Goal: Task Accomplishment & Management: Manage account settings

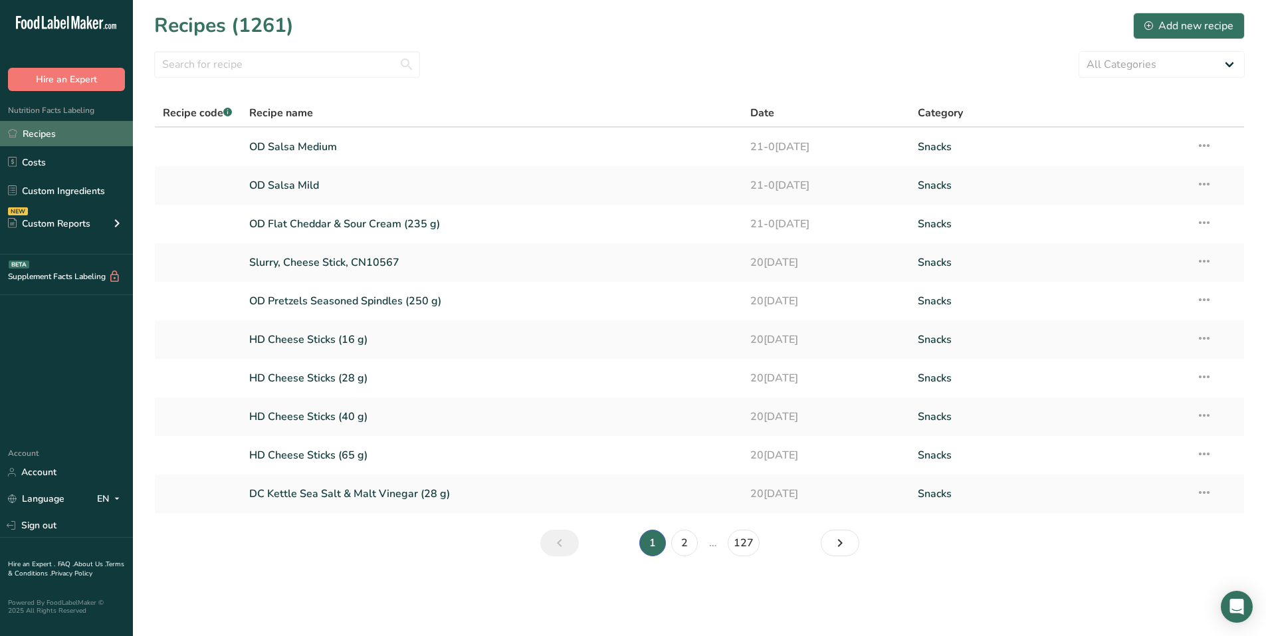
click at [64, 128] on link "Recipes" at bounding box center [66, 133] width 133 height 25
click at [84, 129] on link "Recipes" at bounding box center [66, 133] width 133 height 25
click at [43, 133] on link "Recipes" at bounding box center [66, 133] width 133 height 25
click at [1167, 23] on div "Add new recipe" at bounding box center [1188, 26] width 89 height 16
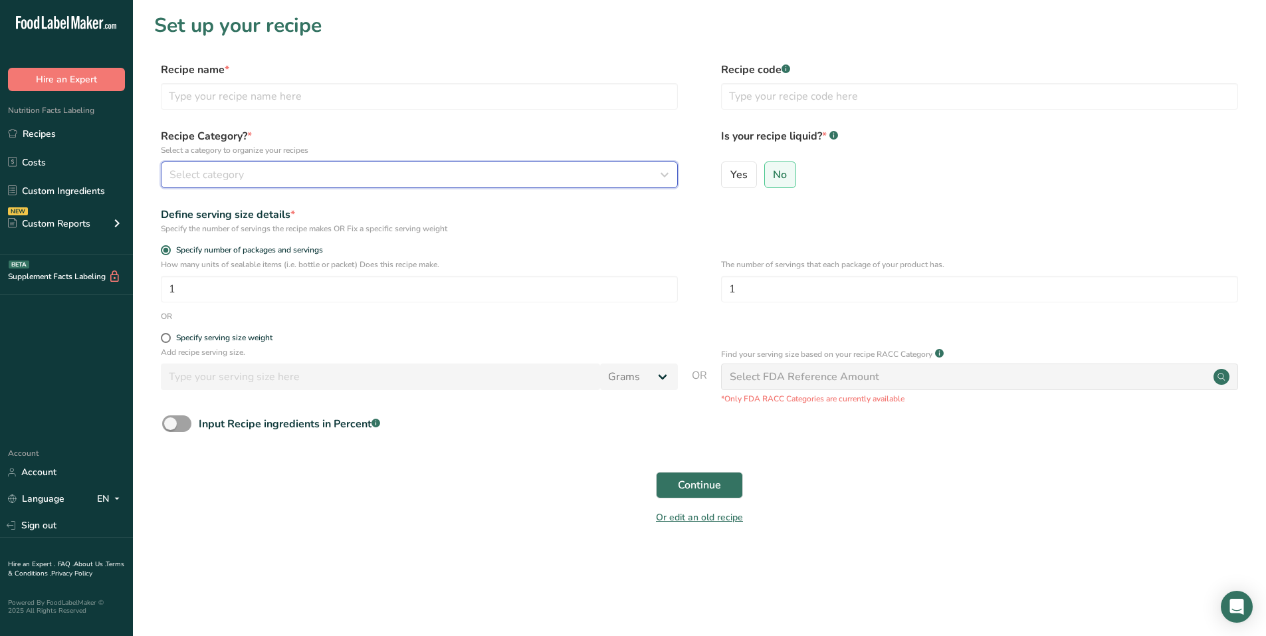
click at [312, 171] on div "Select category" at bounding box center [415, 175] width 492 height 16
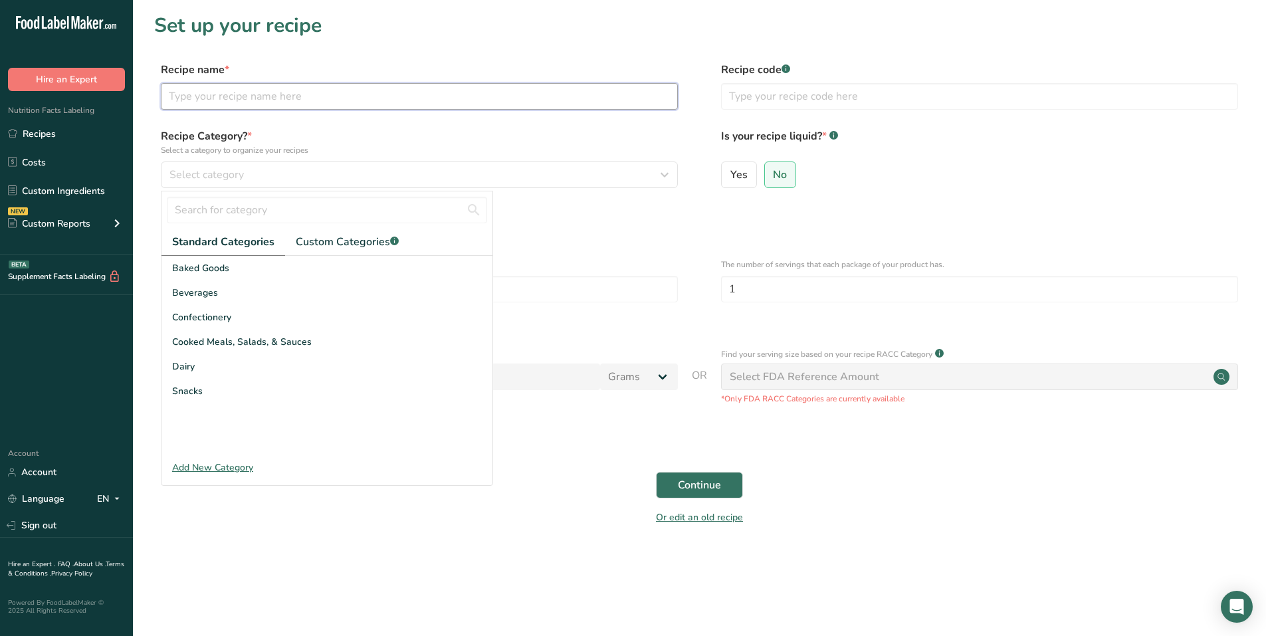
click at [293, 96] on input "text" at bounding box center [419, 96] width 517 height 27
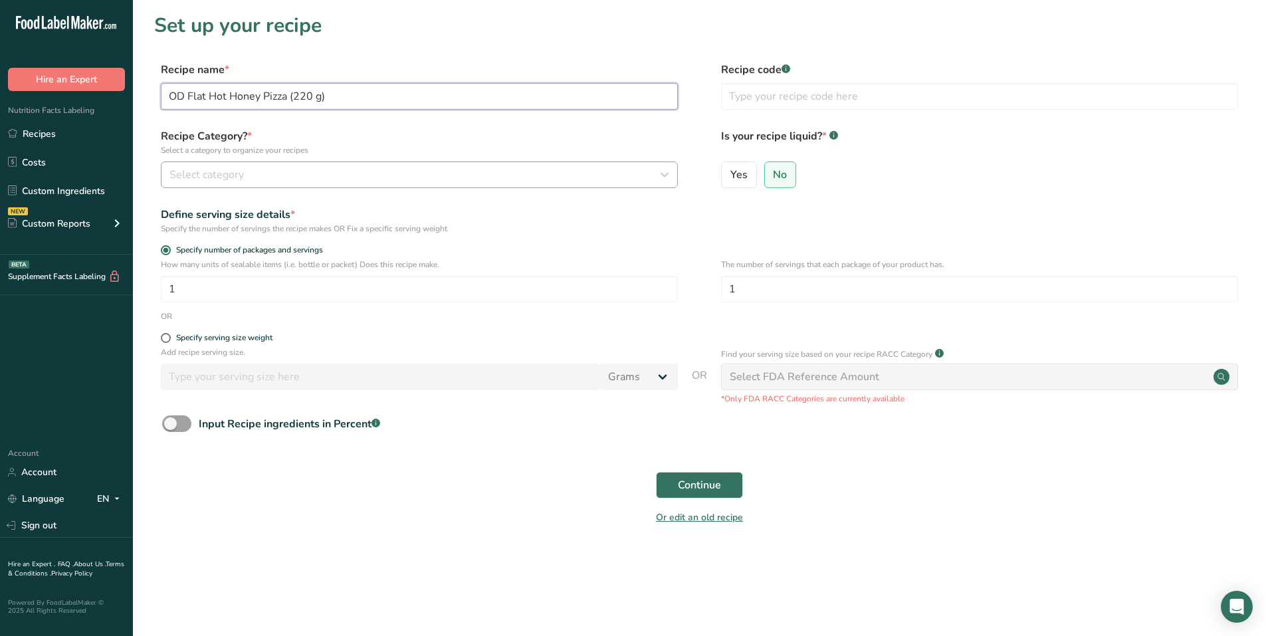
type input "OD Flat Hot Honey Pizza (220 g)"
click at [475, 177] on div "Select category" at bounding box center [415, 175] width 492 height 16
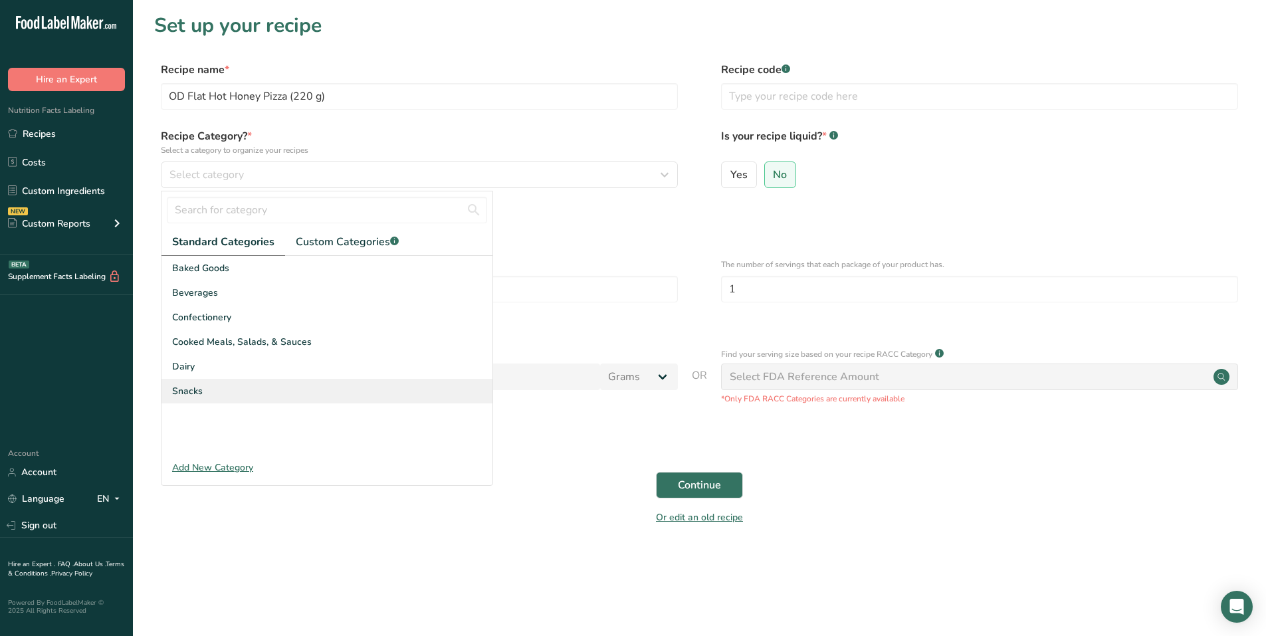
click at [193, 390] on span "Snacks" at bounding box center [187, 391] width 31 height 14
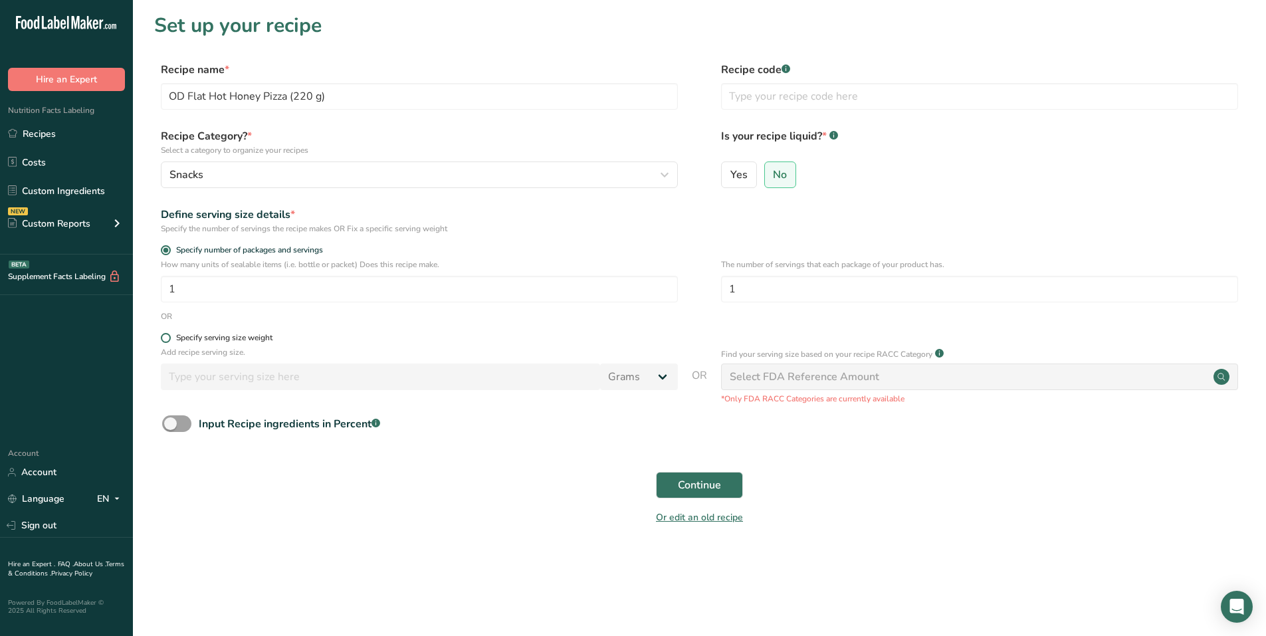
click at [167, 338] on span at bounding box center [166, 338] width 10 height 10
click at [167, 338] on input "Specify serving size weight" at bounding box center [165, 338] width 9 height 9
radio input "true"
radio input "false"
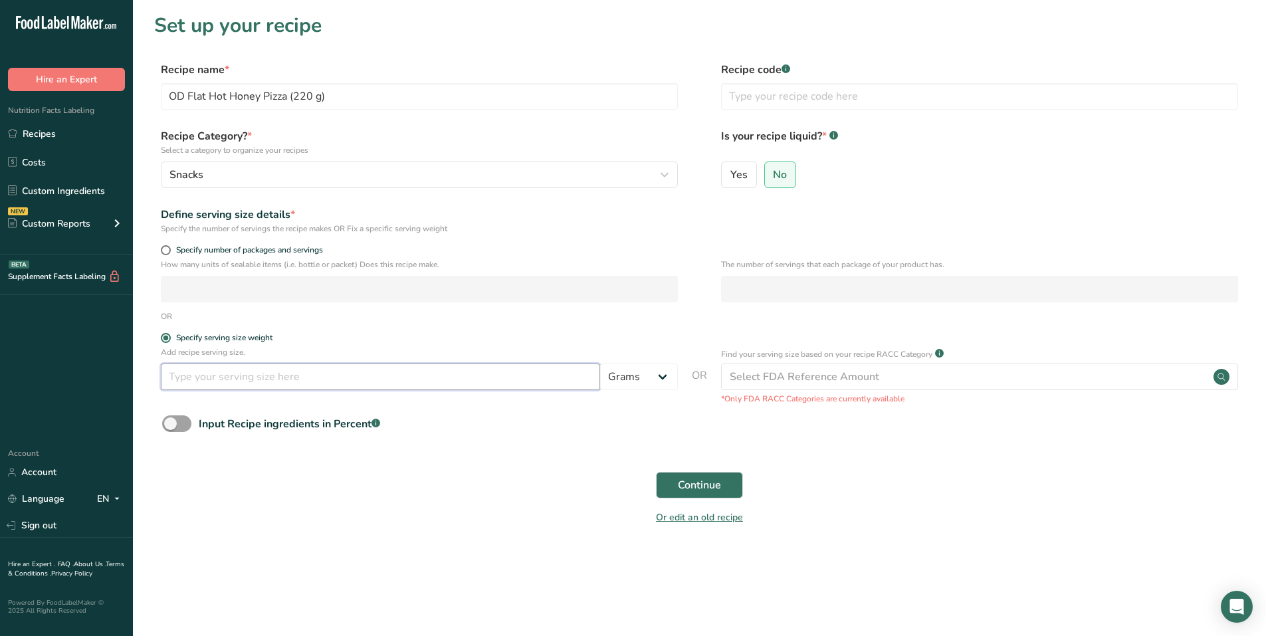
click at [208, 376] on input "number" at bounding box center [380, 376] width 439 height 27
type input "50"
click at [704, 488] on span "Continue" at bounding box center [699, 485] width 43 height 16
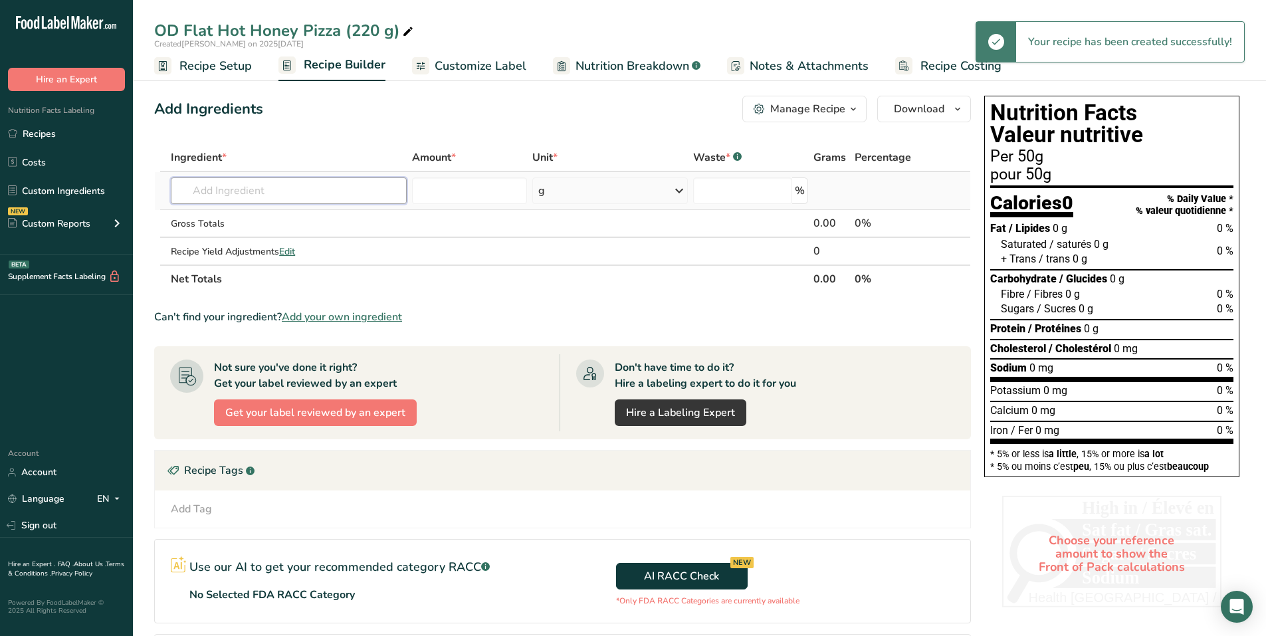
click at [317, 187] on input "text" at bounding box center [289, 190] width 236 height 27
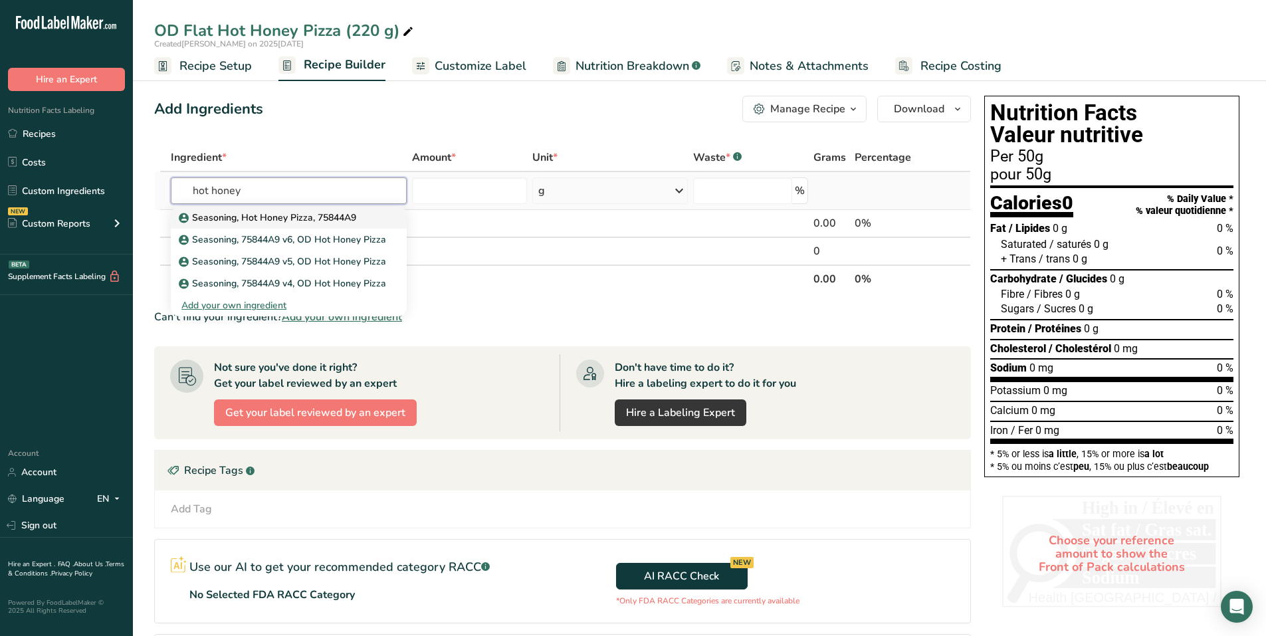
type input "hot honey"
click at [308, 219] on p "Seasoning, Hot Honey Pizza, 75844A9" at bounding box center [268, 218] width 175 height 14
type input "Seasoning, Hot Honey Pizza, 75844A9"
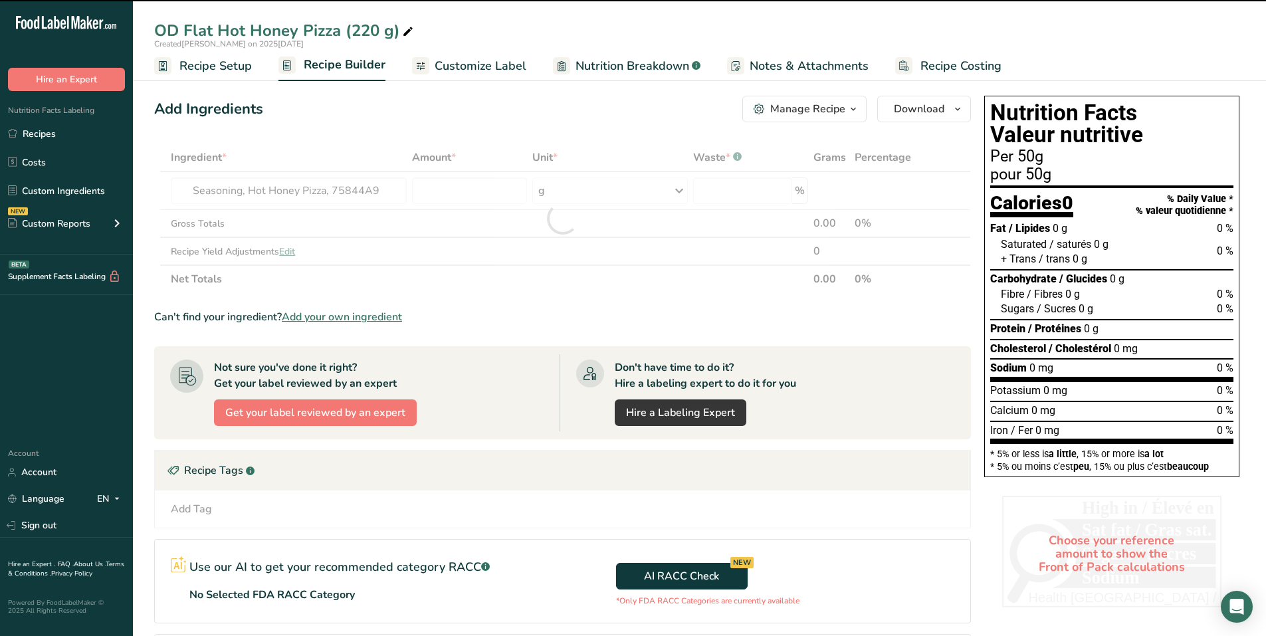
type input "0"
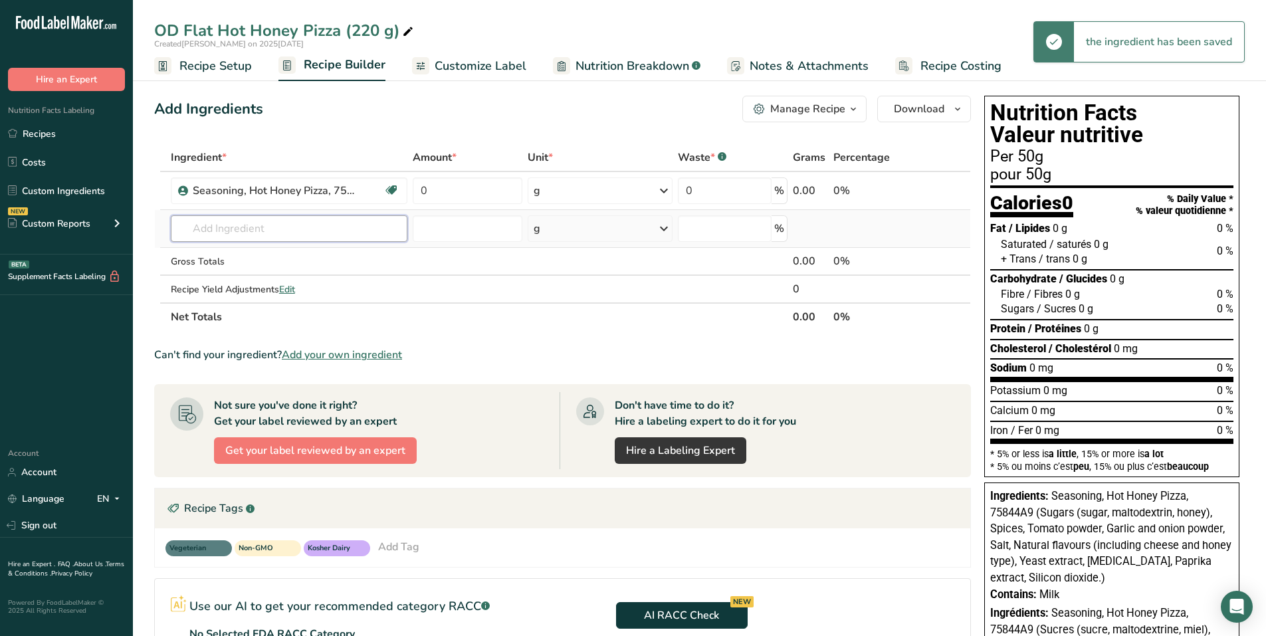
click at [288, 225] on input "text" at bounding box center [289, 228] width 237 height 27
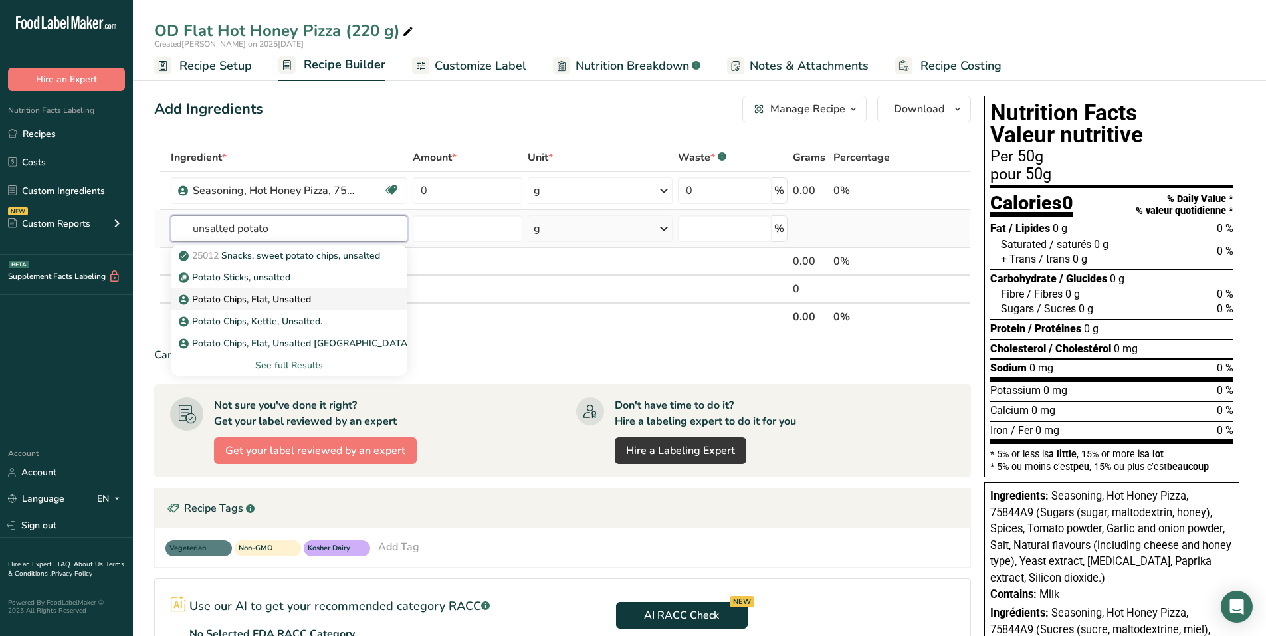
type input "unsalted potato"
click at [276, 298] on p "Potato Chips, Flat, Unsalted" at bounding box center [246, 299] width 130 height 14
type input "Potato Chips, Flat, Unsalted"
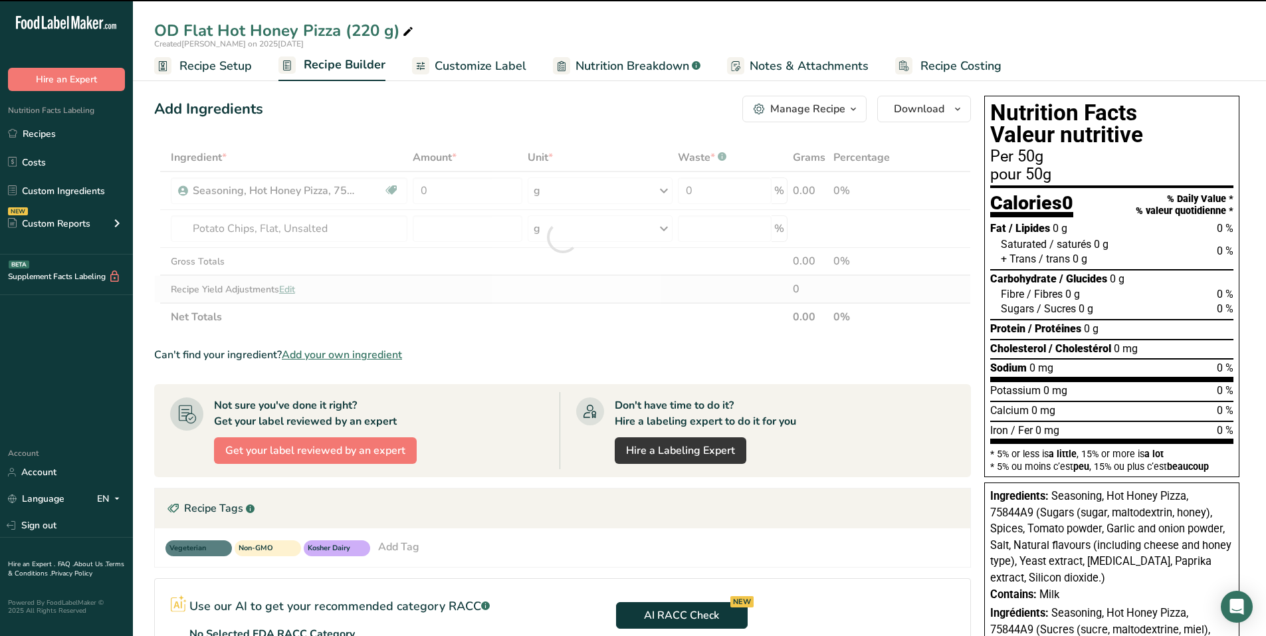
type input "0"
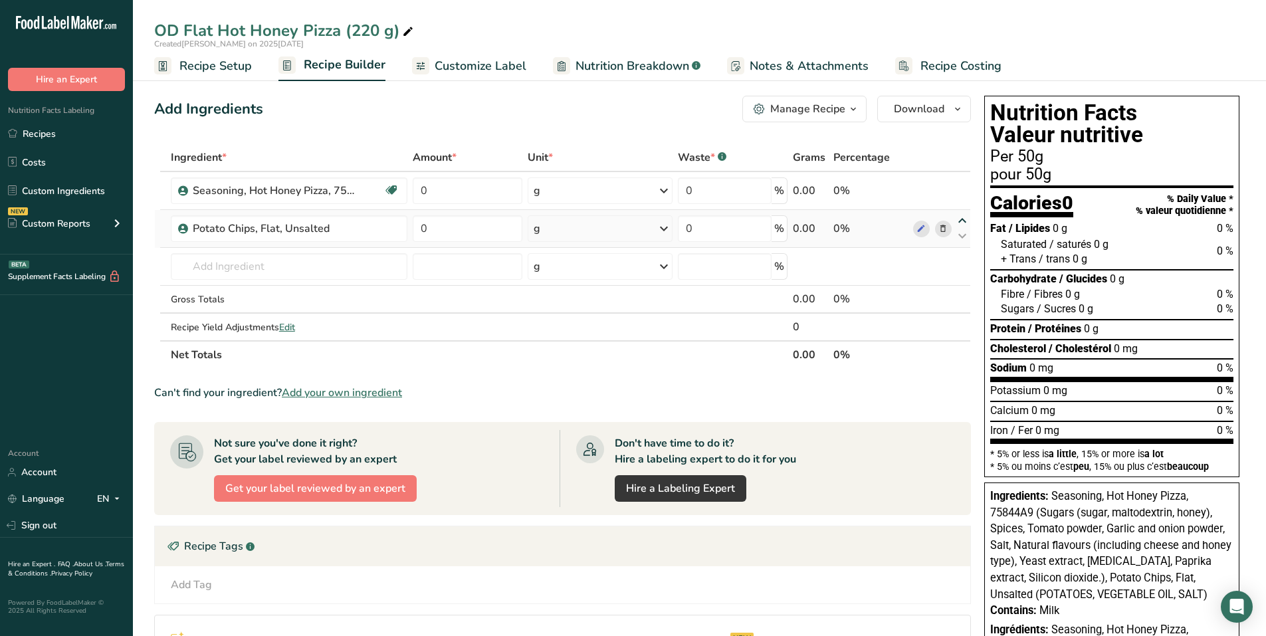
click at [963, 220] on icon at bounding box center [962, 221] width 16 height 10
drag, startPoint x: 464, startPoint y: 188, endPoint x: 414, endPoint y: 189, distance: 49.8
click at [414, 189] on input "0" at bounding box center [468, 190] width 110 height 27
type input "90"
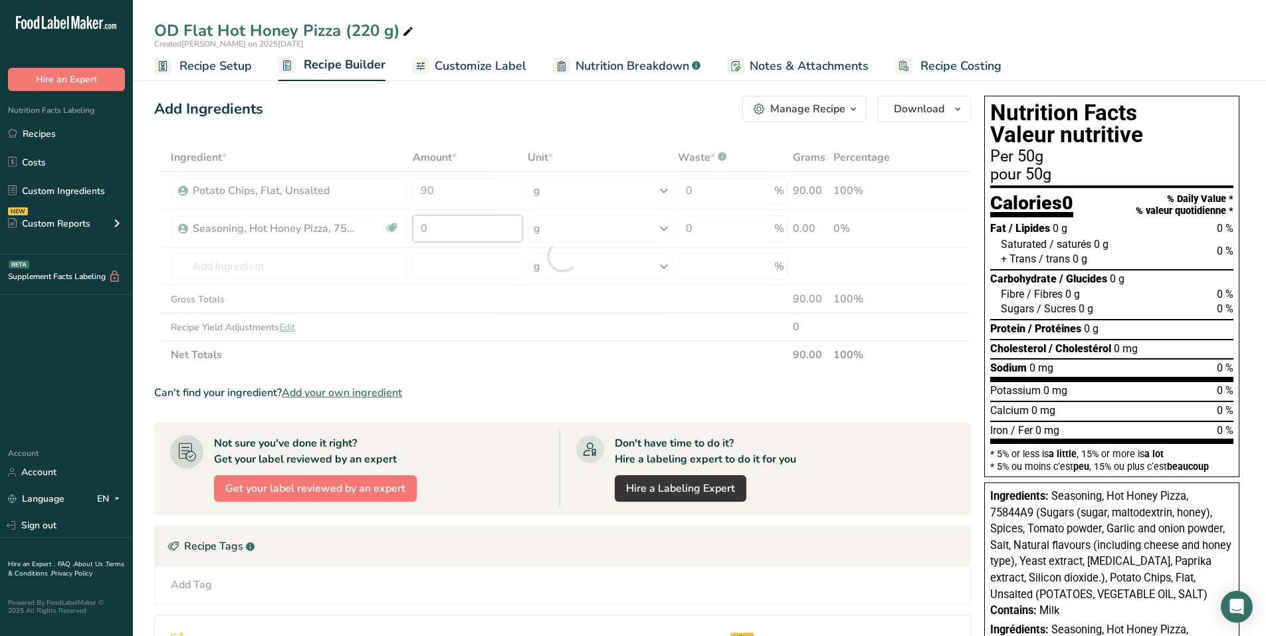
drag, startPoint x: 426, startPoint y: 230, endPoint x: 414, endPoint y: 229, distance: 12.0
click at [414, 229] on div "Ingredient * Amount * Unit * Waste * .a-a{fill:#347362;}.b-a{fill:#fff;} Grams …" at bounding box center [562, 256] width 817 height 225
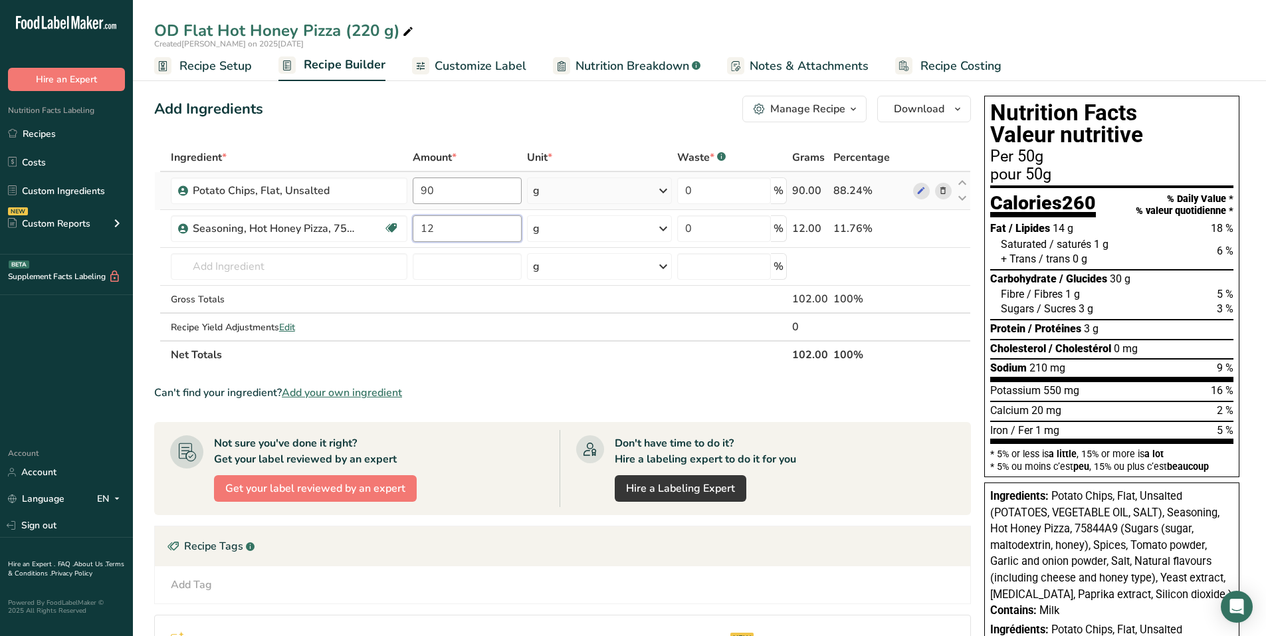
type input "12"
click at [438, 191] on div "Ingredient * Amount * Unit * Waste * .a-a{fill:#347362;}.b-a{fill:#fff;} Grams …" at bounding box center [562, 256] width 817 height 225
type input "9"
type input "88"
click at [468, 66] on span "Customize Label" at bounding box center [481, 66] width 92 height 18
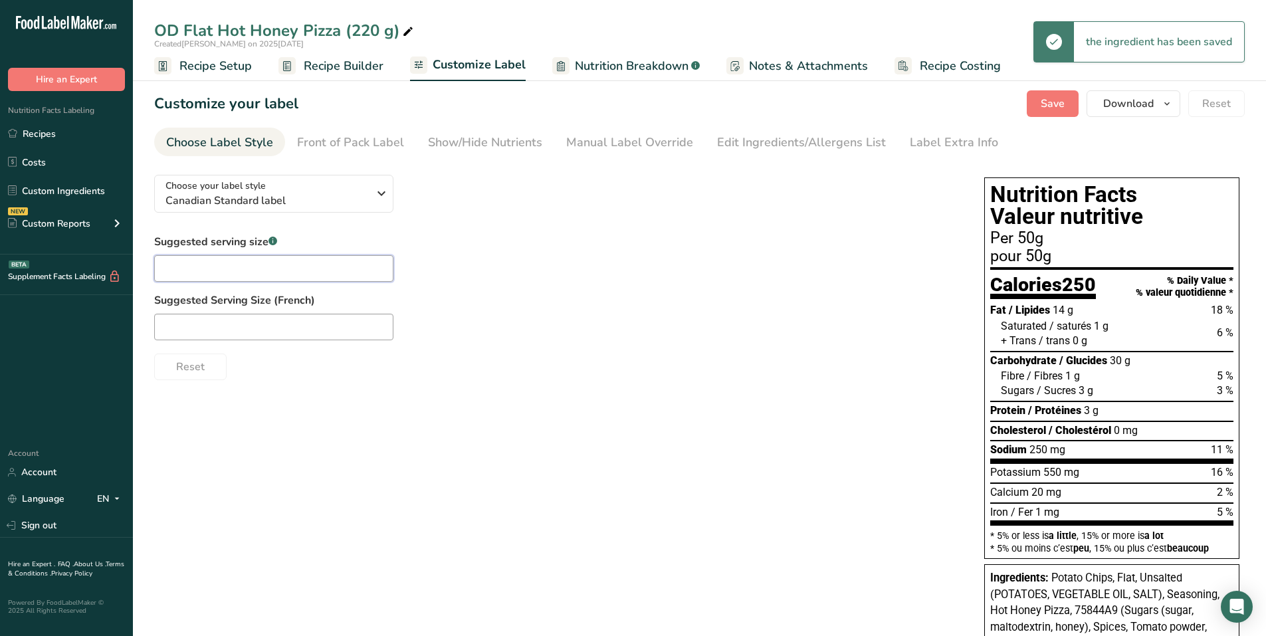
click at [206, 263] on input "text" at bounding box center [273, 268] width 239 height 27
click at [230, 268] on input "text" at bounding box center [273, 268] width 239 height 27
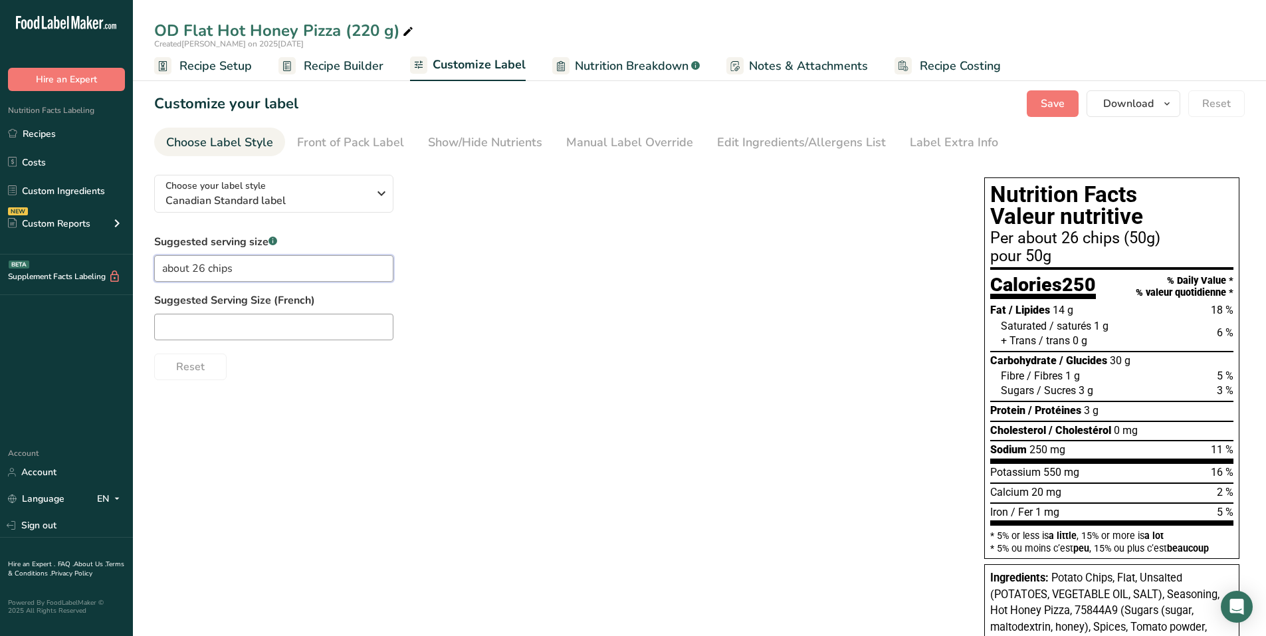
type input "about 26 chips"
type input "environ 26 croustilles"
click at [387, 137] on div "Front of Pack Label" at bounding box center [350, 143] width 107 height 18
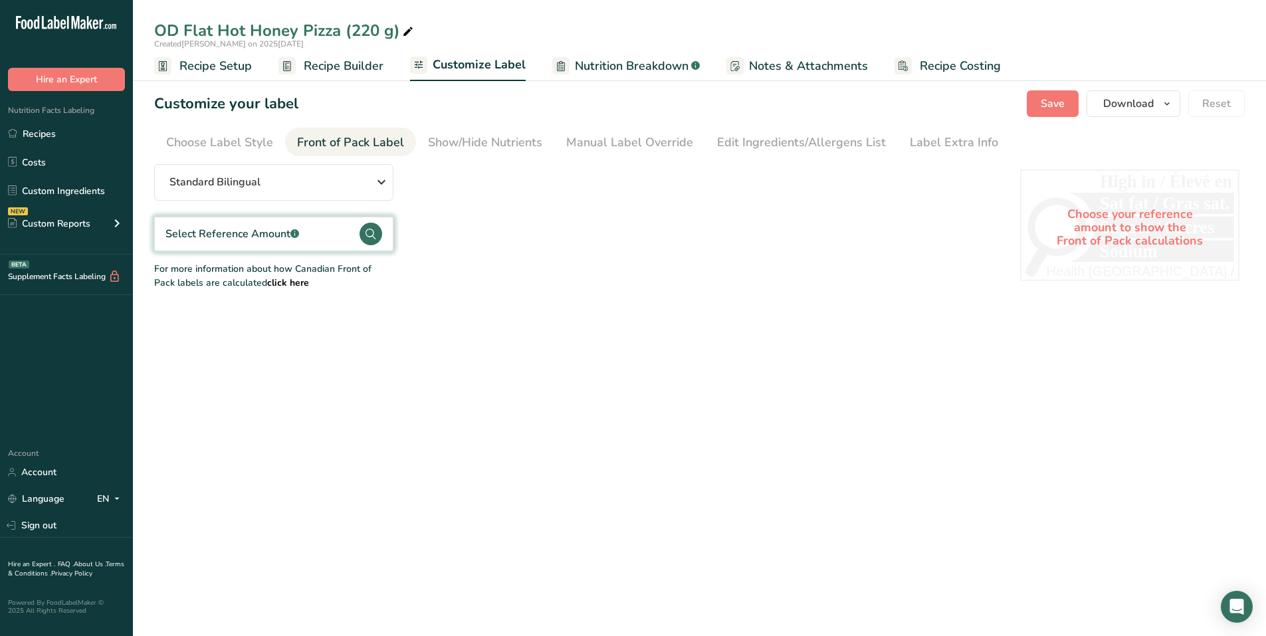
click at [370, 231] on circle at bounding box center [370, 234] width 23 height 23
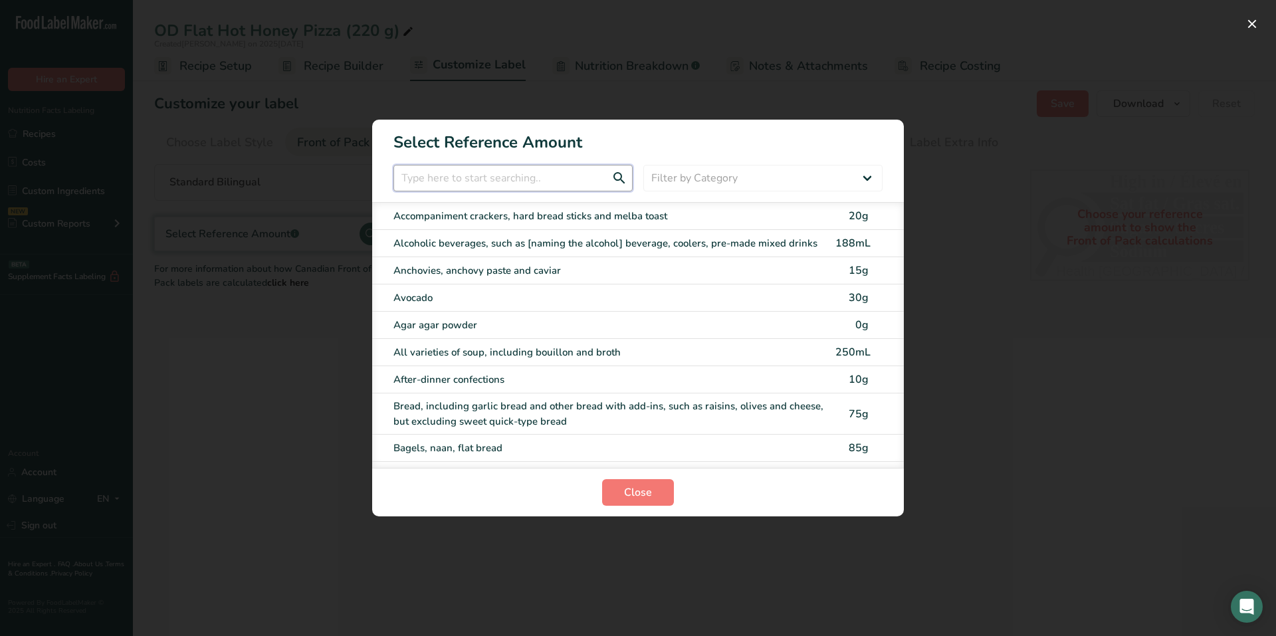
click at [422, 176] on input "FOP Category Selection Modal" at bounding box center [512, 178] width 239 height 27
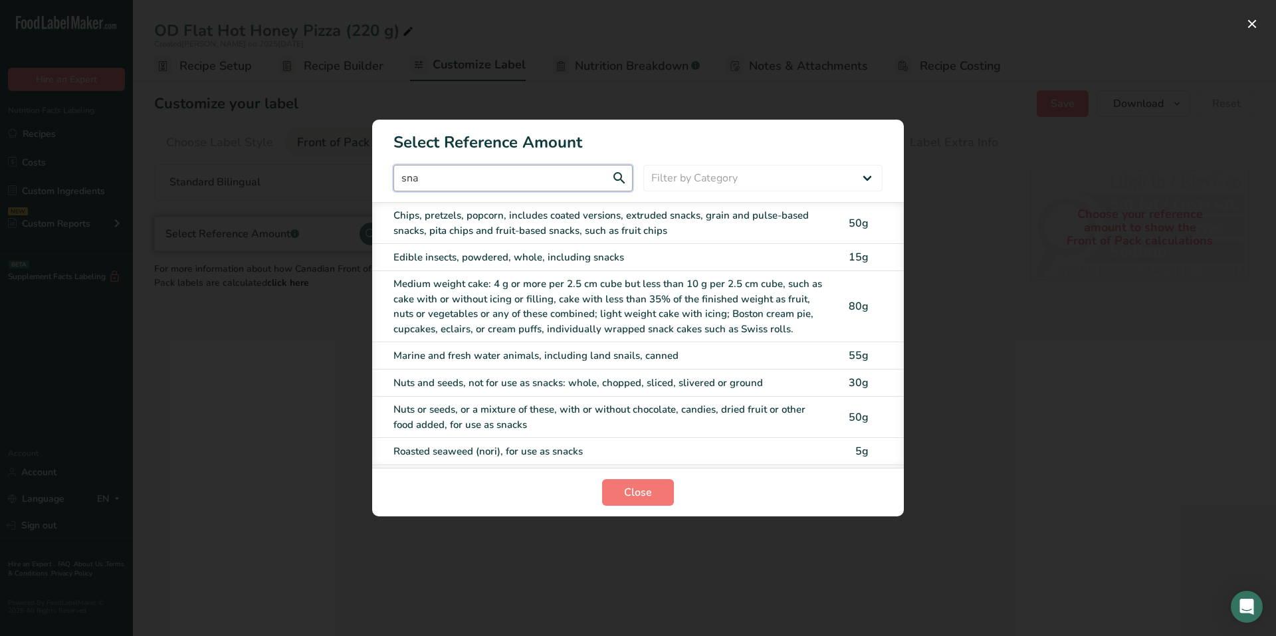
type input "sna"
click at [447, 226] on div "Chips, pretzels, popcorn, includes coated versions, extruded snacks, grain and …" at bounding box center [610, 223] width 434 height 30
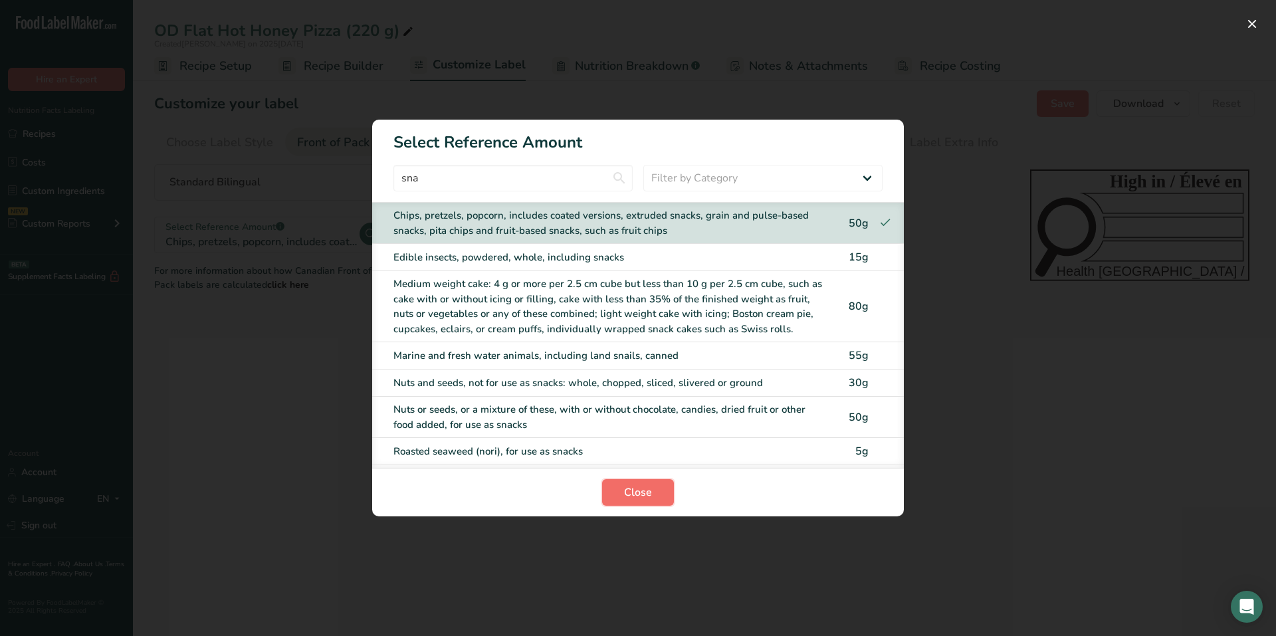
click at [640, 491] on span "Close" at bounding box center [638, 492] width 28 height 16
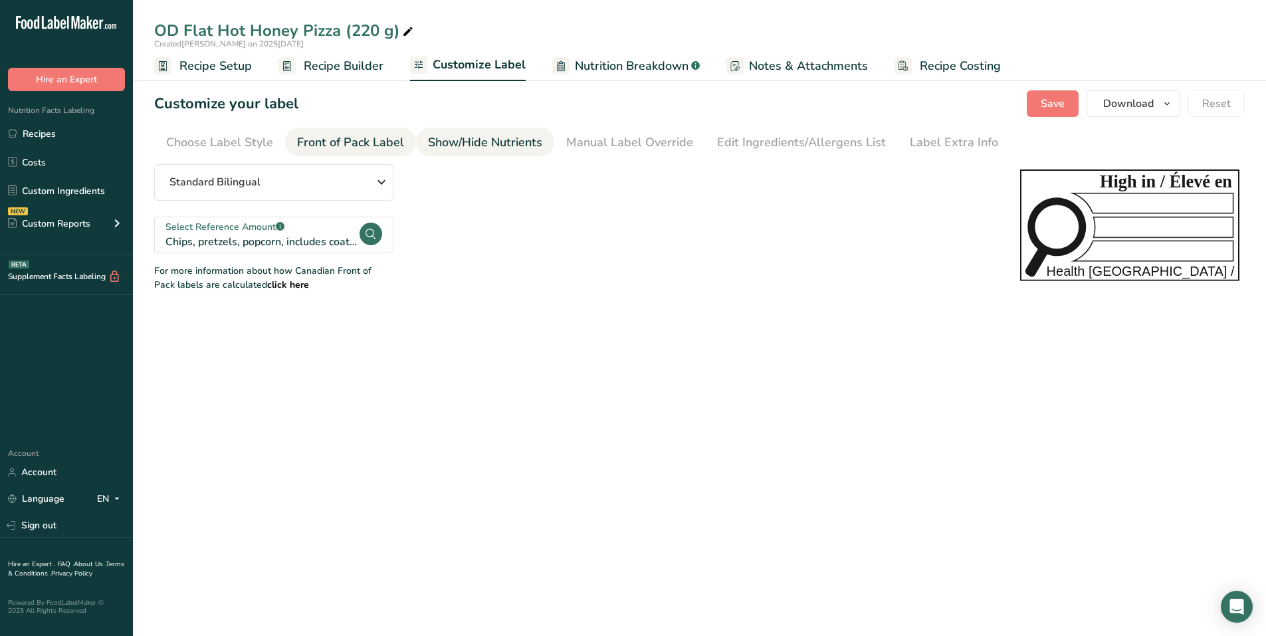
click at [482, 140] on div "Show/Hide Nutrients" at bounding box center [485, 143] width 114 height 18
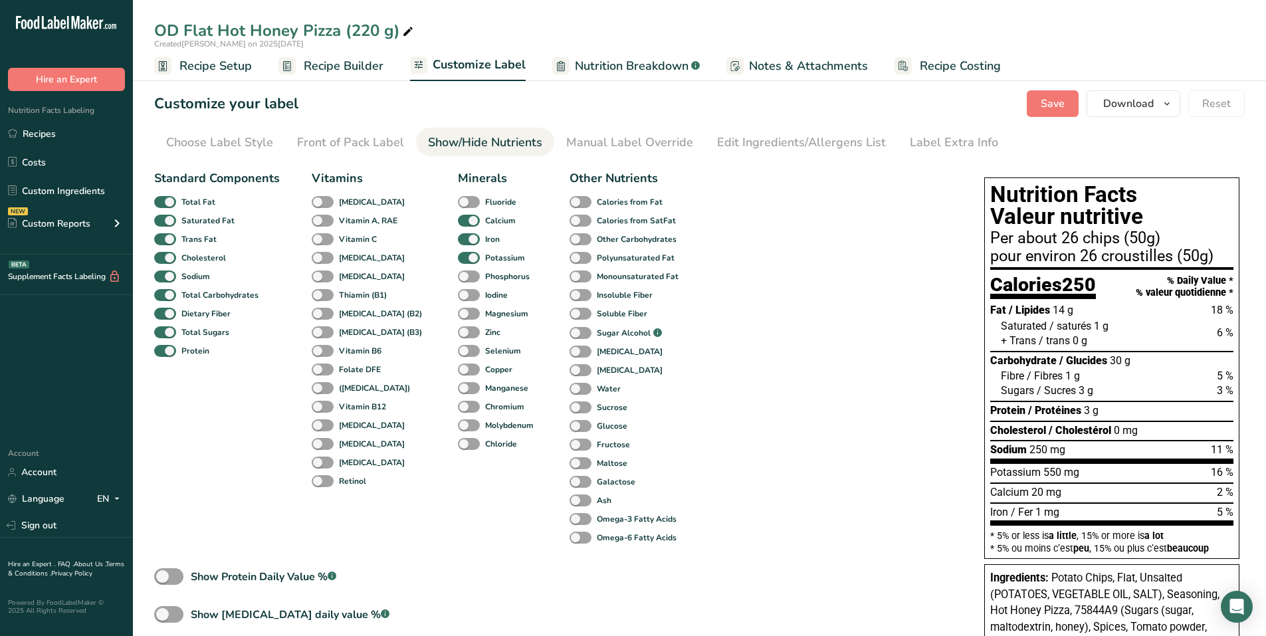
scroll to position [255, 0]
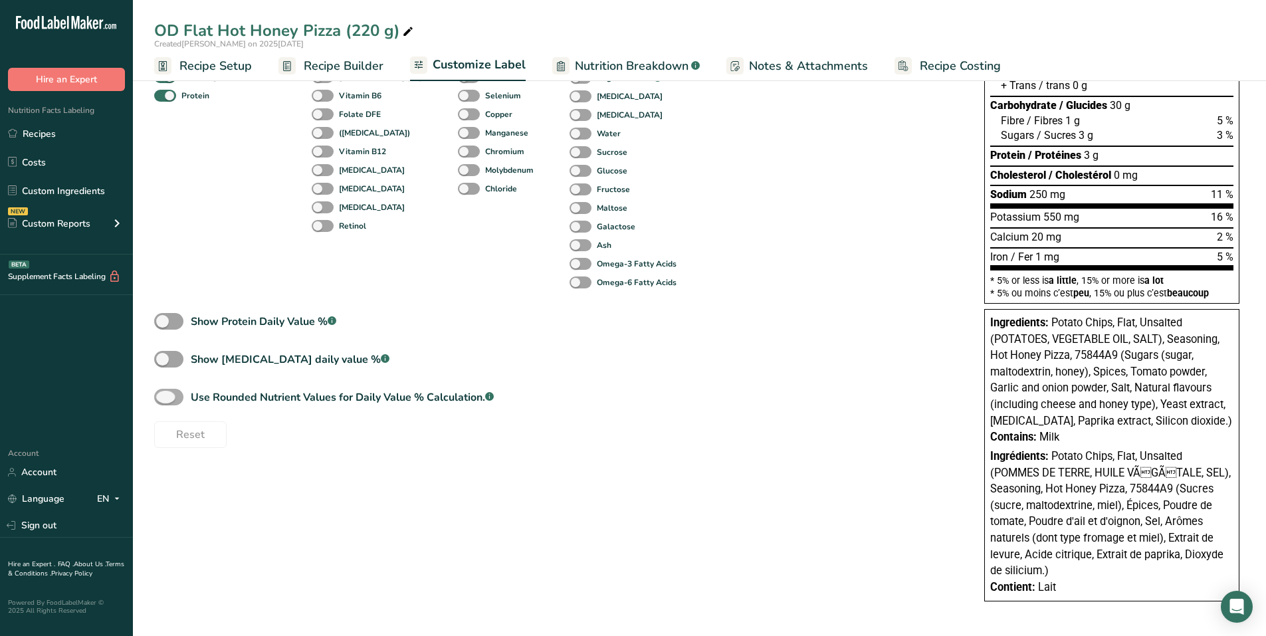
click at [178, 397] on span at bounding box center [168, 397] width 29 height 17
click at [163, 397] on input "Use Rounded Nutrient Values for Daily Value % Calculation. .a-a{fill:#347362;}.…" at bounding box center [158, 397] width 9 height 9
checkbox input "true"
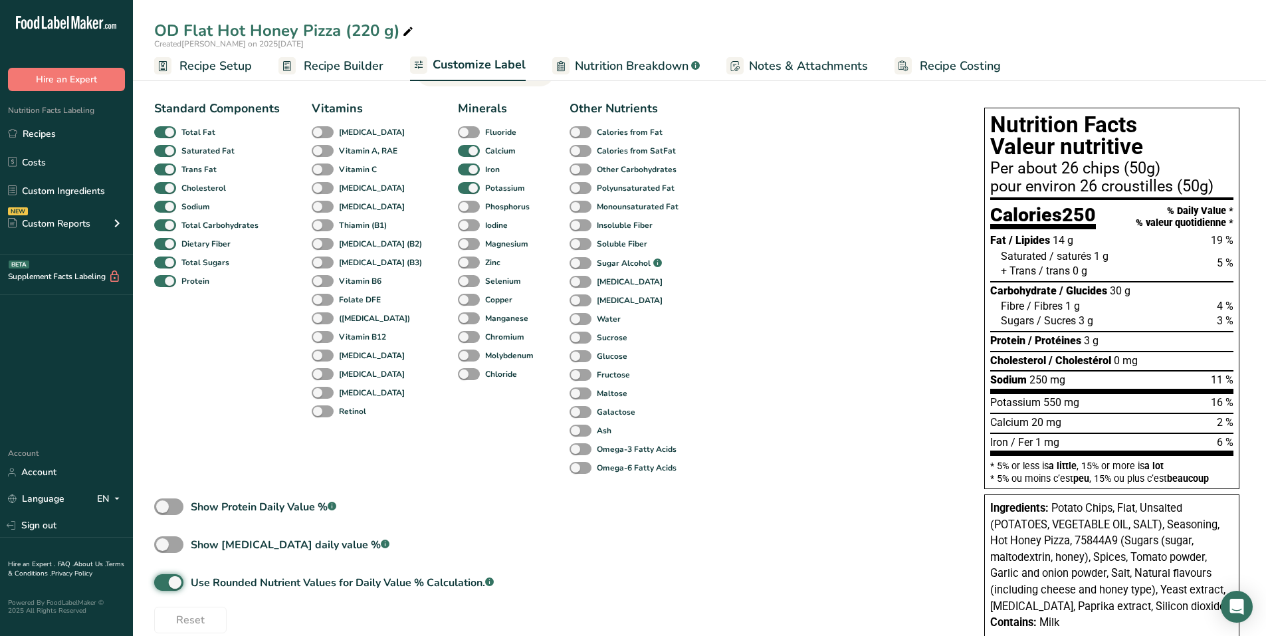
scroll to position [0, 0]
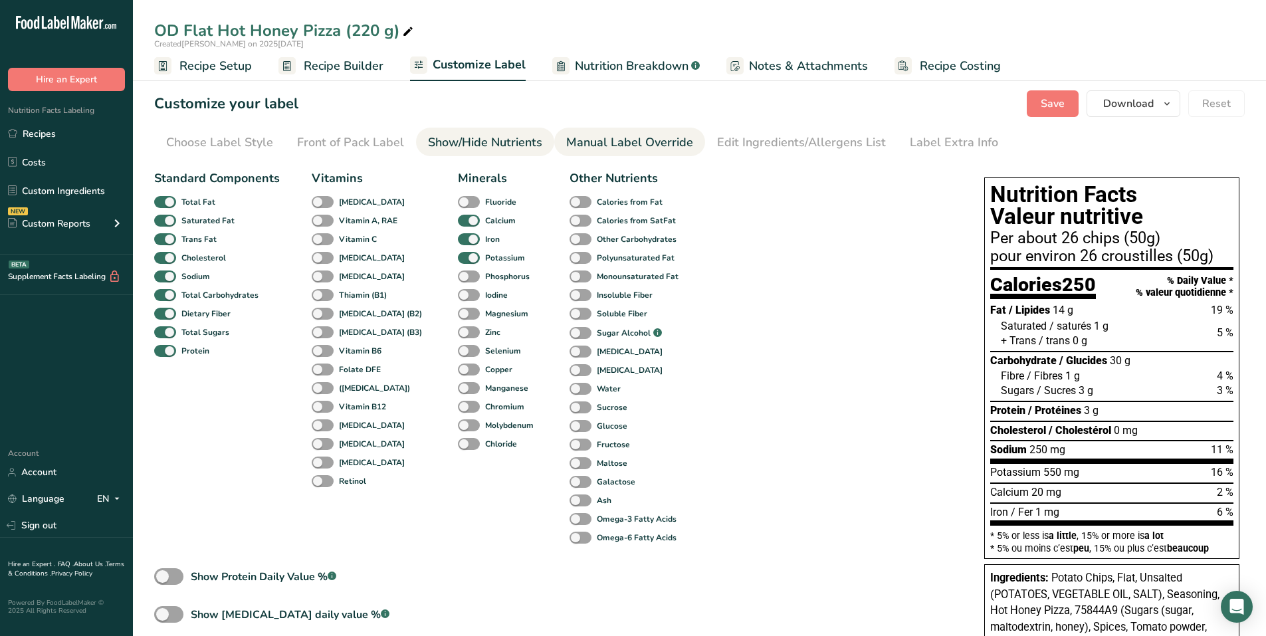
click at [678, 143] on div "Manual Label Override" at bounding box center [629, 143] width 127 height 18
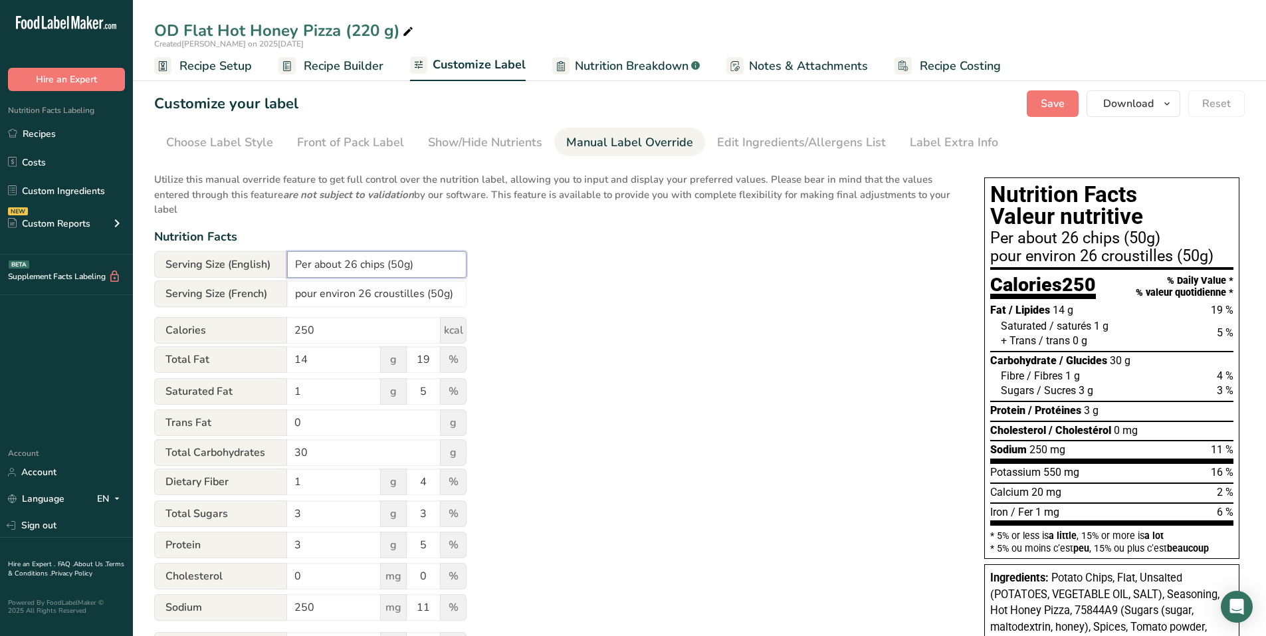
click at [404, 262] on input "Per about 26 chips (50g)" at bounding box center [376, 264] width 179 height 27
type input "Per about 26 chips (50 g)"
click at [439, 292] on input "pour environ 26 croustilles (50g)" at bounding box center [376, 293] width 179 height 27
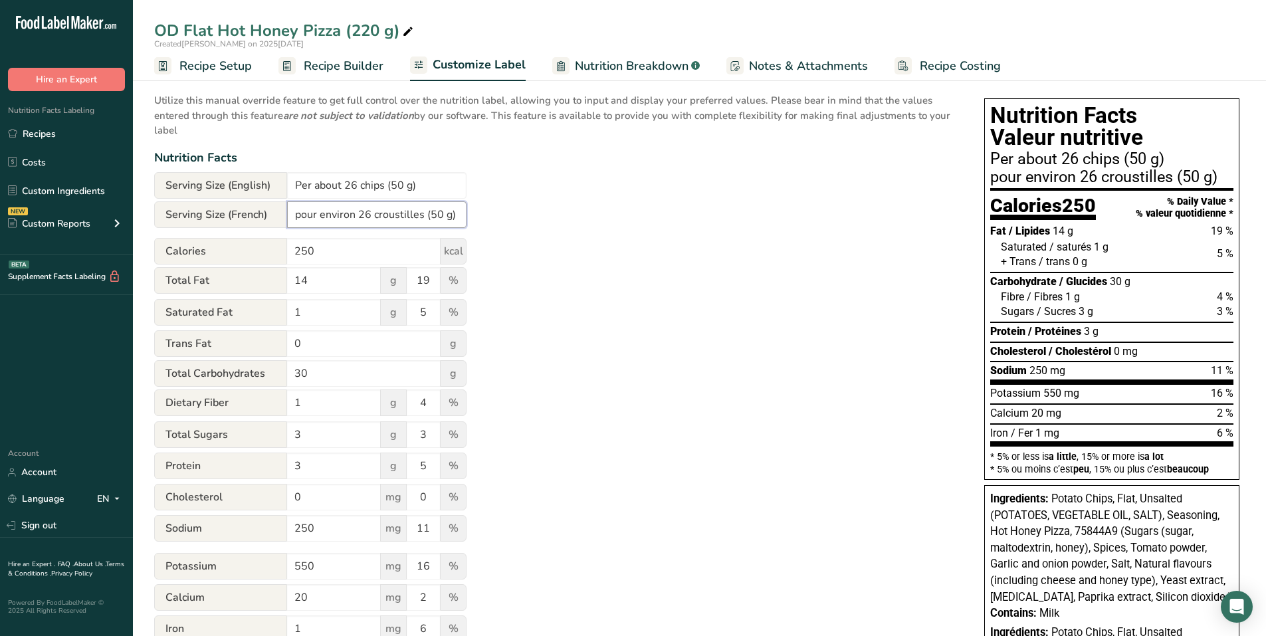
scroll to position [56, 0]
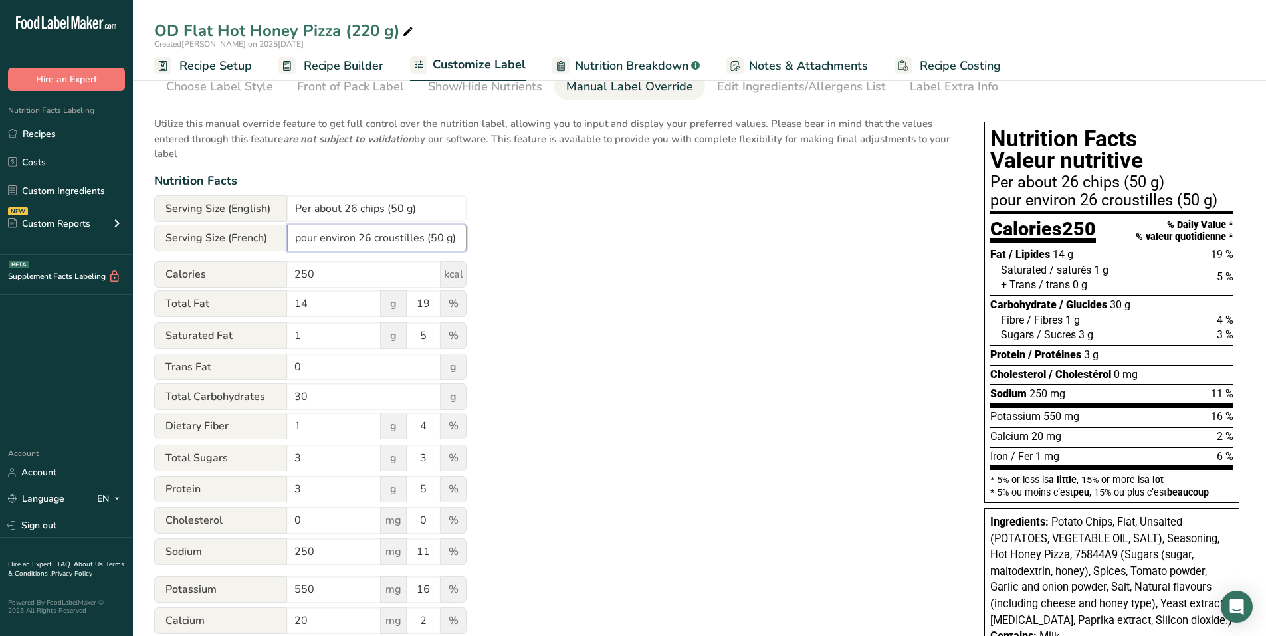
type input "pour environ 26 croustilles (50 g)"
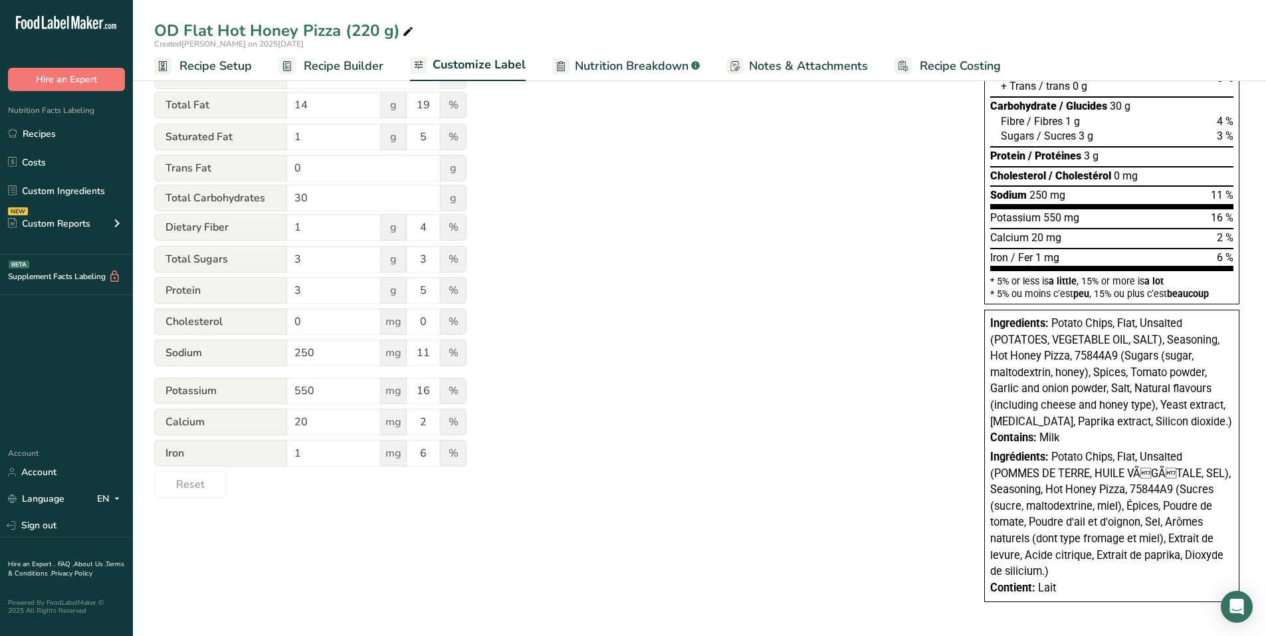
scroll to position [255, 0]
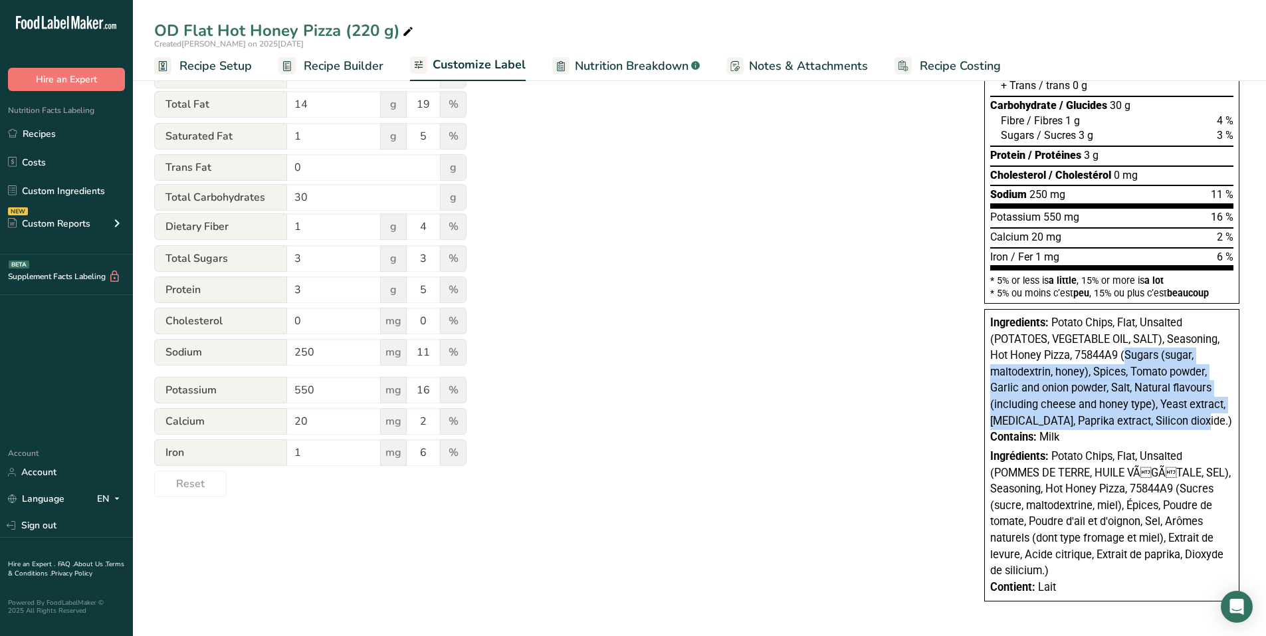
drag, startPoint x: 1126, startPoint y: 357, endPoint x: 1189, endPoint y: 427, distance: 94.1
click at [1189, 427] on span "Potato Chips, Flat, Unsalted (POTATOES, VEGETABLE OIL, SALT), Seasoning, Hot Ho…" at bounding box center [1111, 371] width 242 height 111
copy span "Sugars (sugar, maltodextrin, honey), Spices, Tomato powder, Garlic and onion po…"
drag, startPoint x: 1181, startPoint y: 489, endPoint x: 1042, endPoint y: 570, distance: 161.4
click at [1042, 570] on span "Potato Chips, Flat, Unsalted (POMMES DE TERRE, HUILE VÃGÃTALE, SEL), Seasonin…" at bounding box center [1110, 513] width 241 height 127
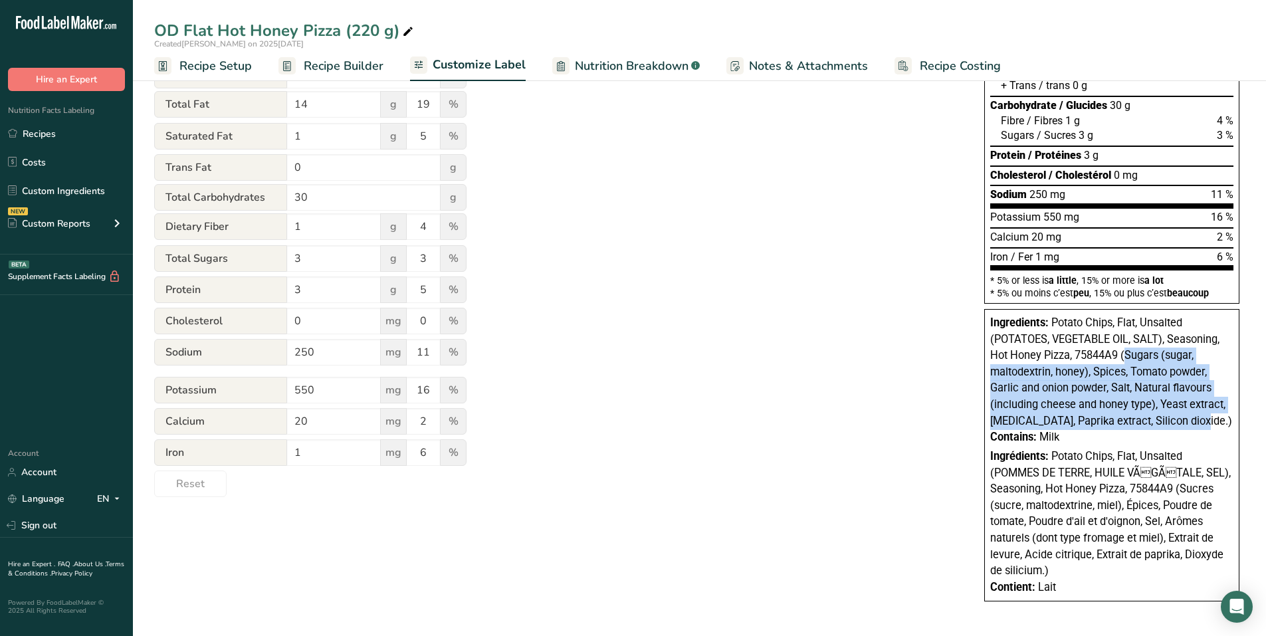
copy span "Sucres (sucre, maltodextrine, miel), Épices, Poudre de tomate, Poudre d'ail et …"
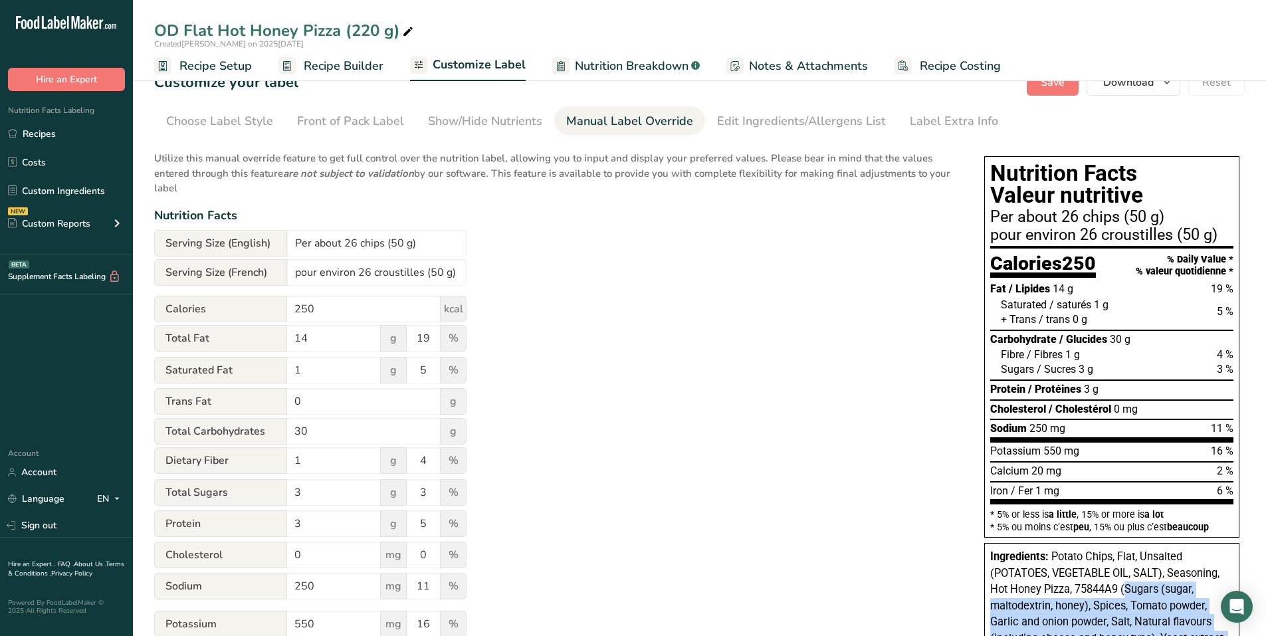
scroll to position [0, 0]
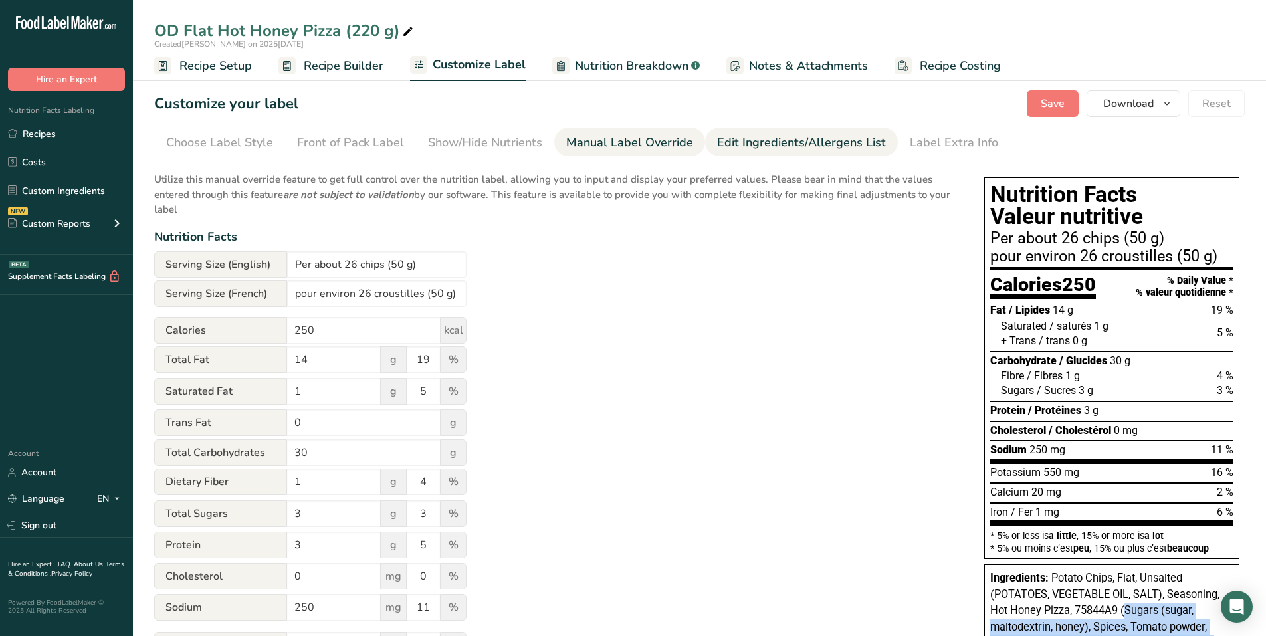
click at [757, 144] on div "Edit Ingredients/Allergens List" at bounding box center [801, 143] width 169 height 18
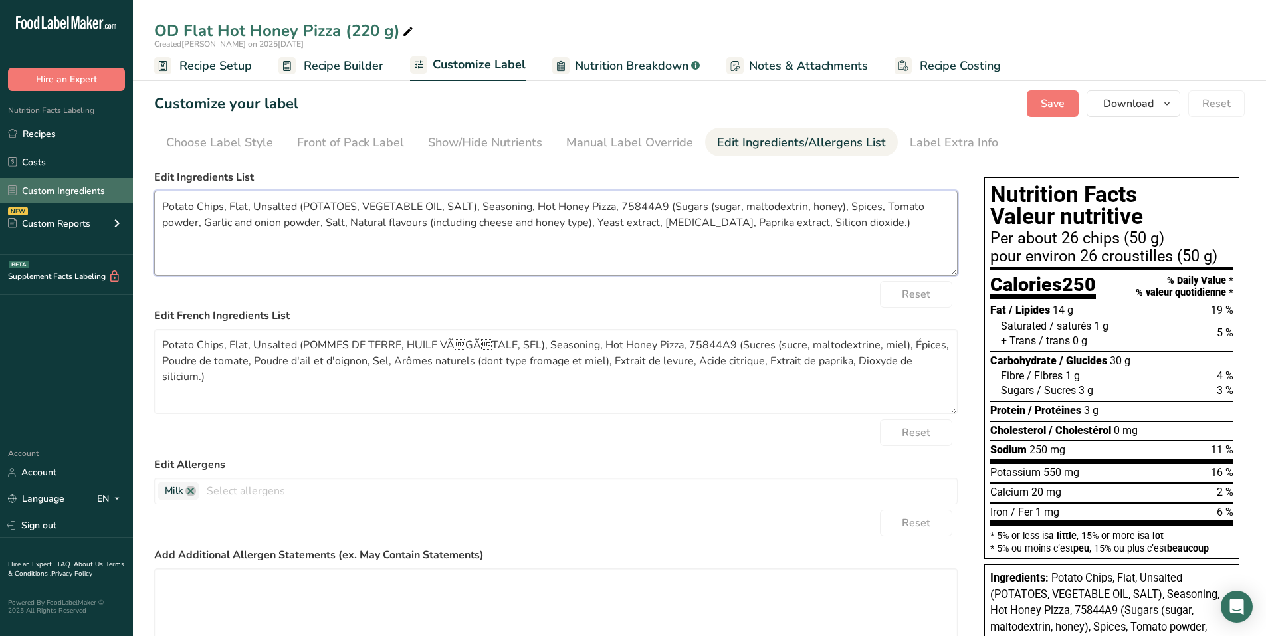
drag, startPoint x: 878, startPoint y: 226, endPoint x: 124, endPoint y: 191, distance: 755.6
click at [124, 191] on div ".a-20{fill:#fff;} Hire an Expert Nutrition Facts Labeling Recipes Costs Custom …" at bounding box center [633, 445] width 1266 height 891
paste textarea "es, Vegetable oil, Sugars (sugar, maltodextrin, honey), Spices, Tomato powder, …"
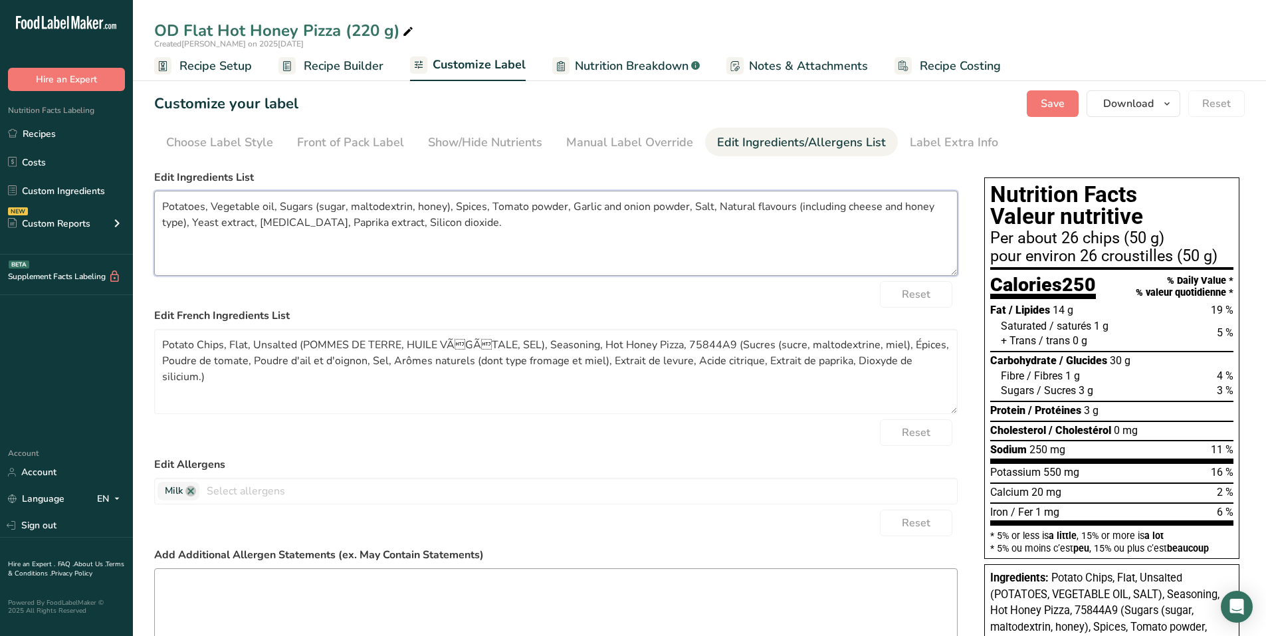
type textarea "Potatoes, Vegetable oil, Sugars (sugar, maltodextrin, honey), Spices, Tomato po…"
click at [795, 367] on textarea "Potato Chips, Flat, Unsalted (POMMES DE TERRE, HUILE VÃGÃTALE, SEL), Seasonin…" at bounding box center [555, 371] width 803 height 85
drag, startPoint x: 954, startPoint y: 363, endPoint x: 114, endPoint y: 340, distance: 840.1
click at [114, 337] on div ".a-20{fill:#fff;} Hire an Expert Nutrition Facts Labeling Recipes Costs Custom …" at bounding box center [633, 445] width 1266 height 891
paste textarea "mmes de terre, Huile végétale, Sucres (sucre, maltodextrine, miel), Épices, Pou…"
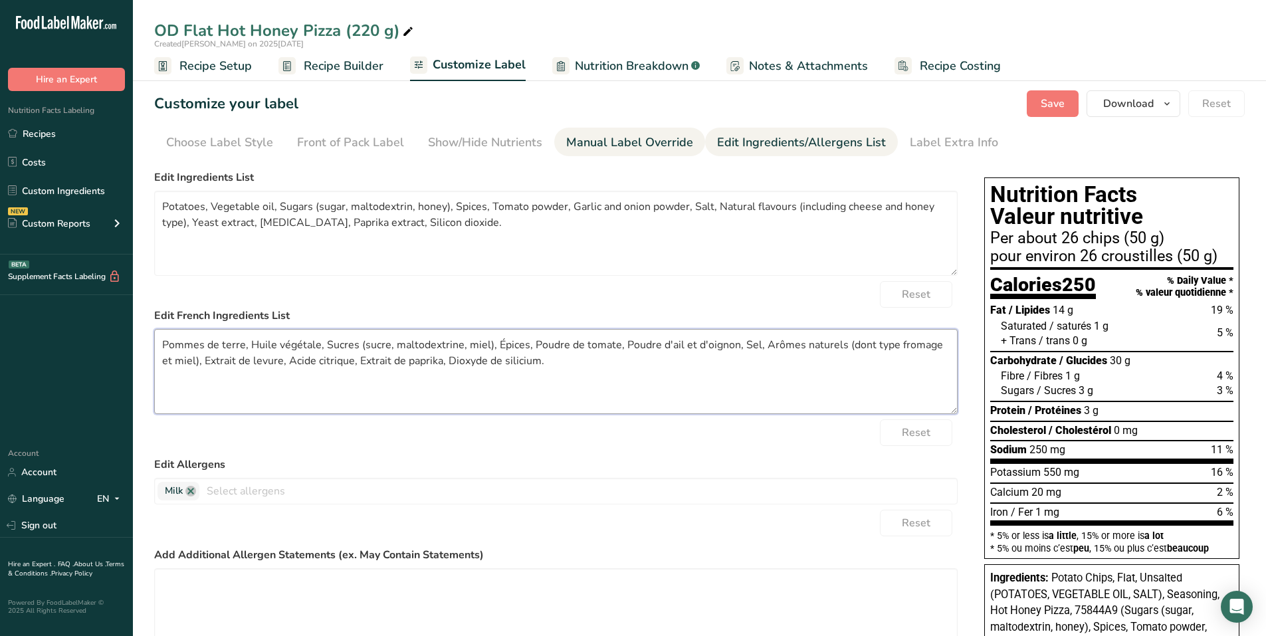
type textarea "Pommes de terre, Huile végétale, Sucres (sucre, maltodextrine, miel), Épices, P…"
click at [636, 147] on div "Manual Label Override" at bounding box center [629, 143] width 127 height 18
type input "Per about 26 chips (50g)"
type input "pour environ 26 croustilles (50g)"
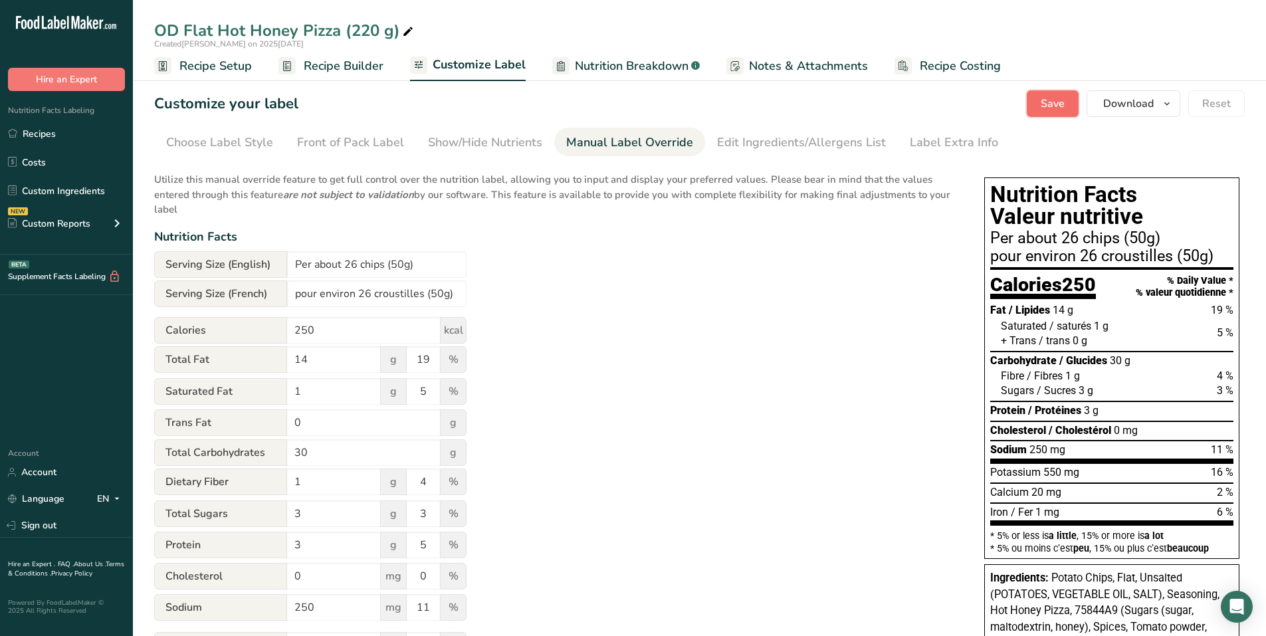
click at [1058, 107] on span "Save" at bounding box center [1052, 104] width 24 height 16
click at [981, 167] on div "Nutrition Facts Valeur nutritive Per about 26 chips (50g) pour environ 26 crous…" at bounding box center [1112, 492] width 266 height 657
click at [456, 145] on div "Show/Hide Nutrients" at bounding box center [485, 143] width 114 height 18
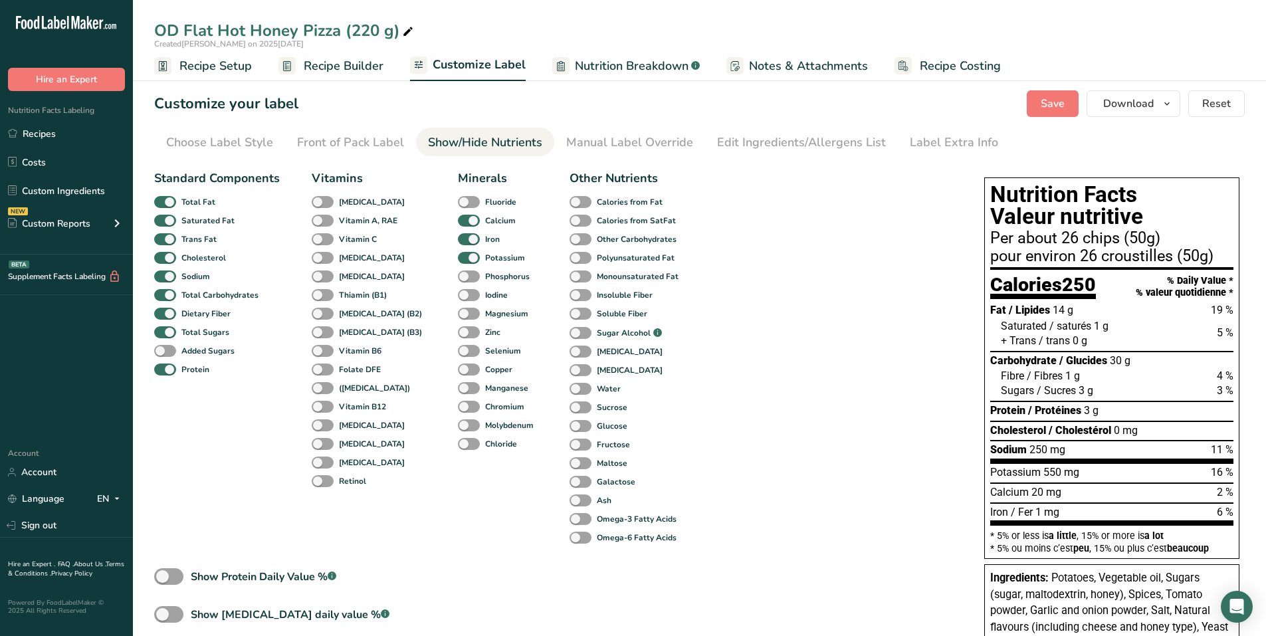
click at [801, 166] on div "Standard Components Total Fat Saturated Fat Trans Fat [MEDICAL_DATA] Sodium Tot…" at bounding box center [555, 433] width 803 height 539
click at [966, 140] on div "Label Extra Info" at bounding box center [954, 143] width 88 height 18
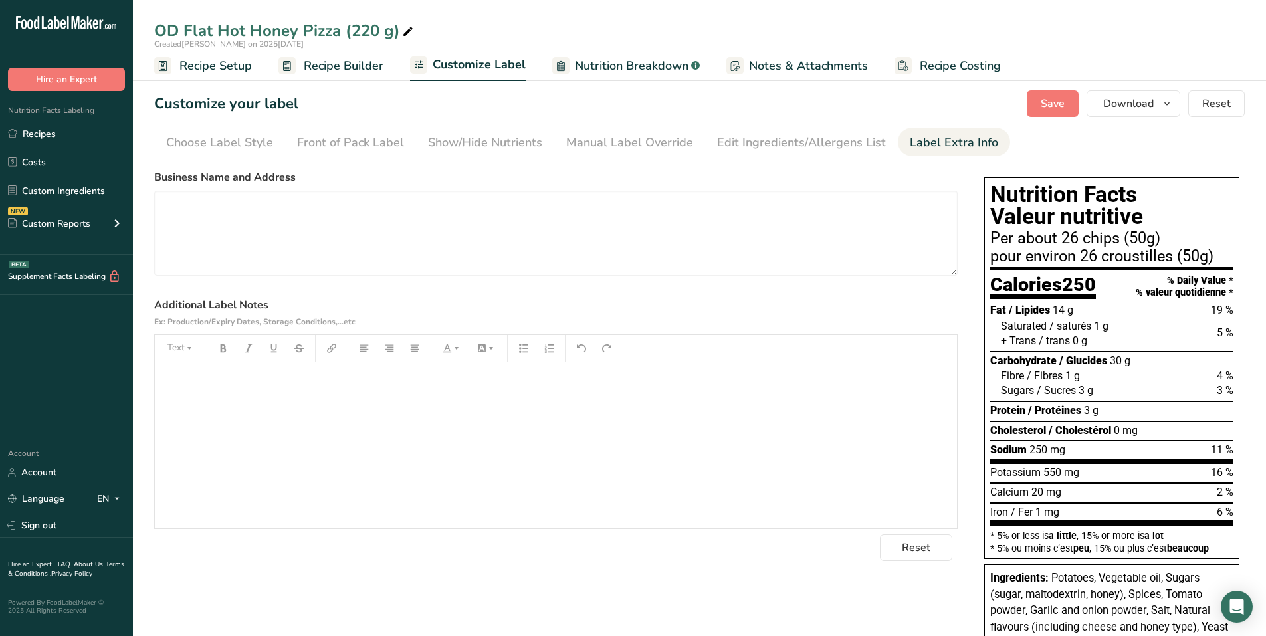
click at [187, 383] on p "﻿" at bounding box center [555, 381] width 789 height 16
click at [787, 306] on label "Additional Label Notes Ex: Production/Expiry Dates, Storage Conditions,...etc" at bounding box center [555, 313] width 803 height 32
click at [272, 390] on div "﻿" at bounding box center [556, 445] width 802 height 166
click at [1052, 102] on span "Save" at bounding box center [1052, 104] width 24 height 16
click at [334, 71] on span "Recipe Builder" at bounding box center [344, 66] width 80 height 18
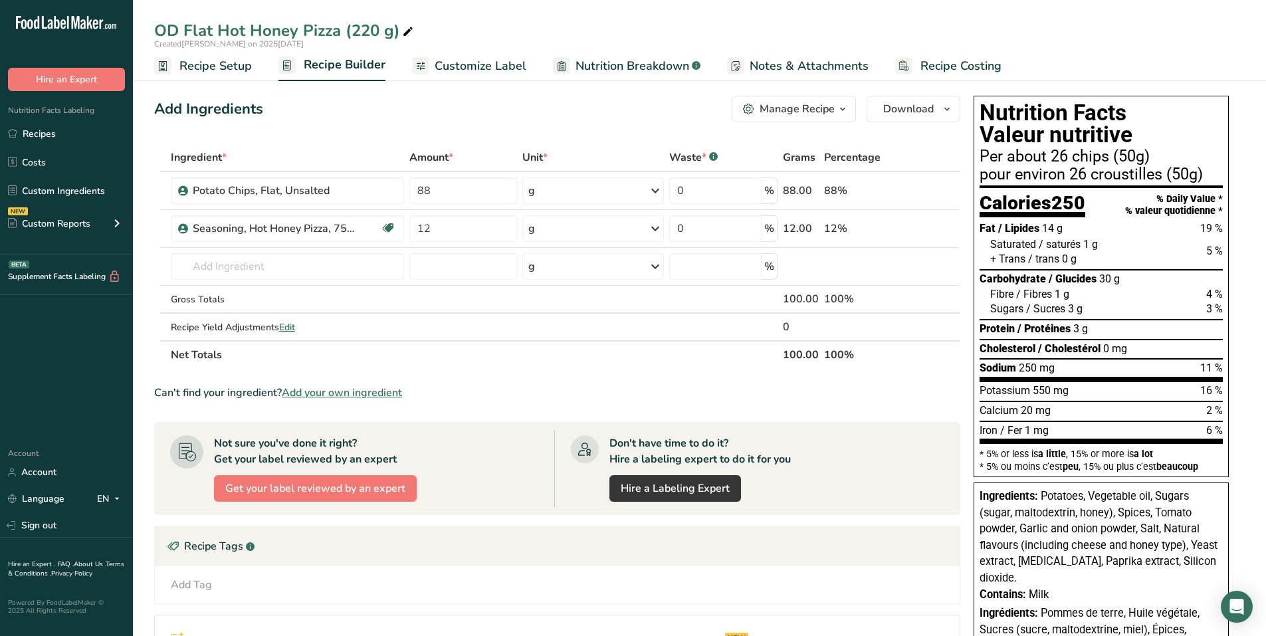
click at [838, 115] on icon "button" at bounding box center [842, 109] width 11 height 17
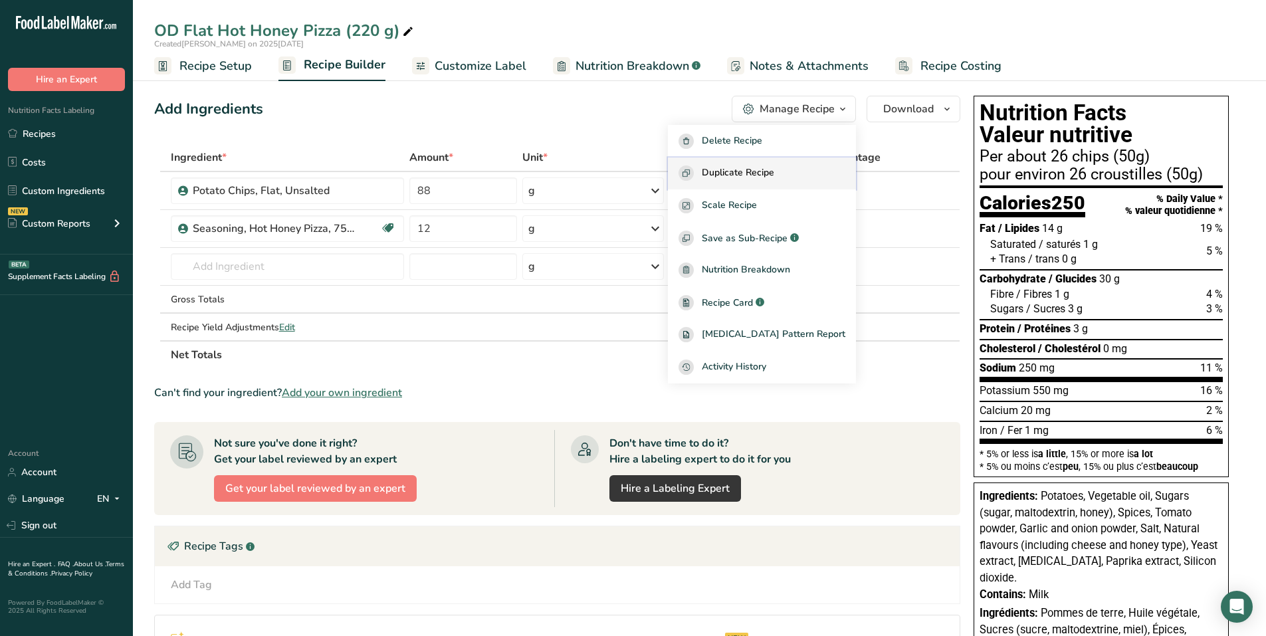
click at [774, 174] on span "Duplicate Recipe" at bounding box center [738, 172] width 72 height 15
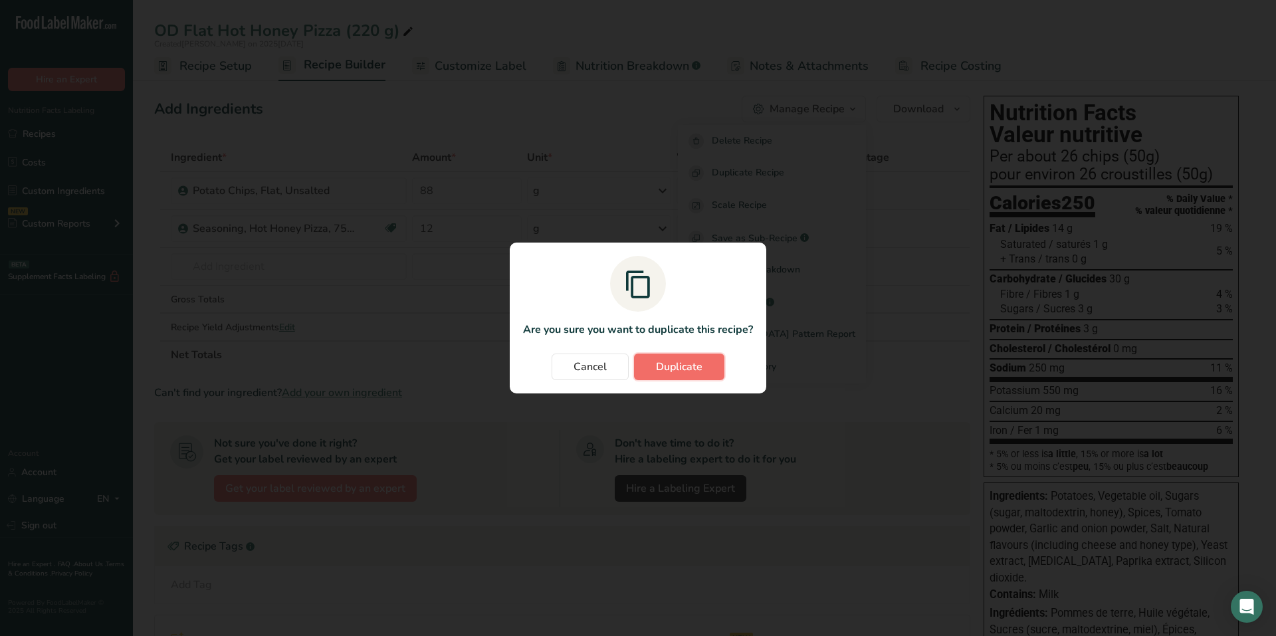
click at [674, 371] on span "Duplicate" at bounding box center [679, 367] width 47 height 16
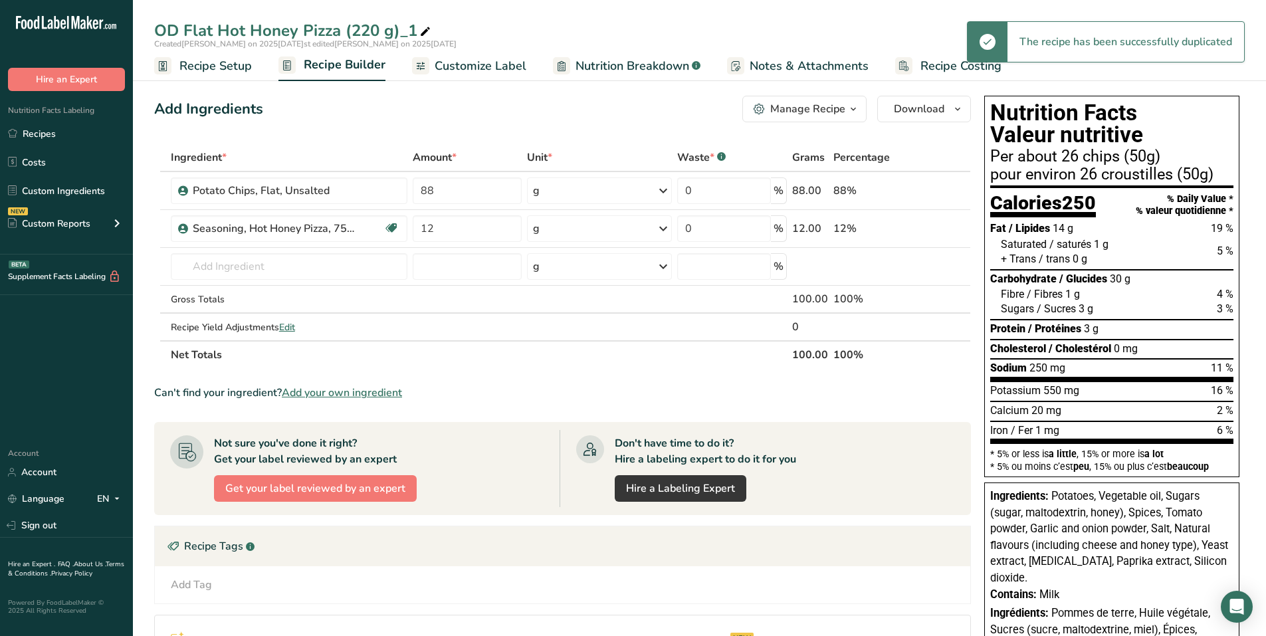
click at [215, 65] on span "Recipe Setup" at bounding box center [215, 66] width 72 height 18
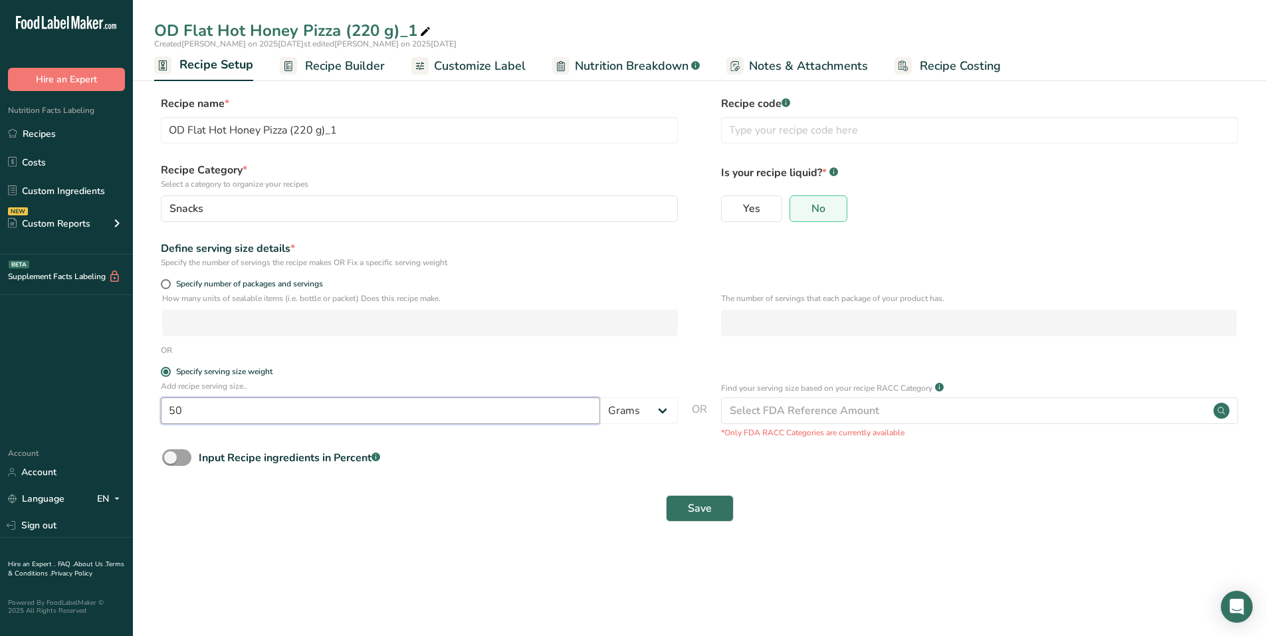
drag, startPoint x: 206, startPoint y: 411, endPoint x: 142, endPoint y: 410, distance: 63.8
click at [142, 410] on section "Recipe name * OD Flat Hot Honey Pizza (220 g)_1 Recipe code .a-a{fill:#347362;}…" at bounding box center [699, 310] width 1133 height 482
type input "66"
click at [711, 520] on button "Save" at bounding box center [700, 508] width 68 height 27
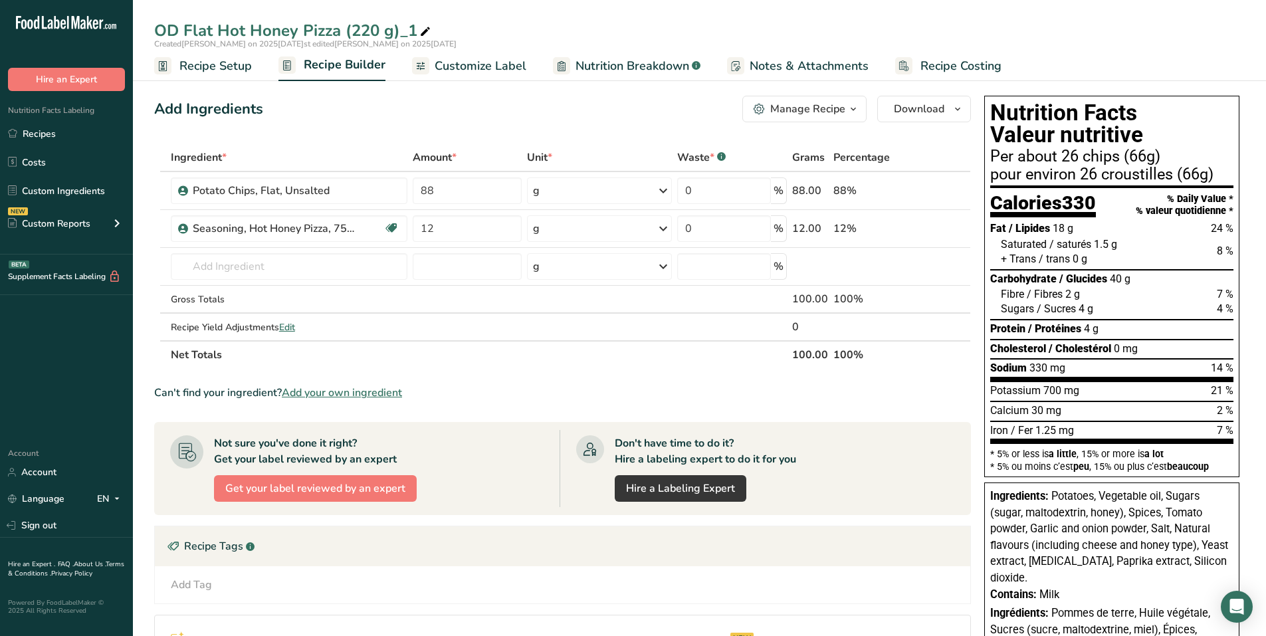
click at [507, 68] on span "Customize Label" at bounding box center [481, 66] width 92 height 18
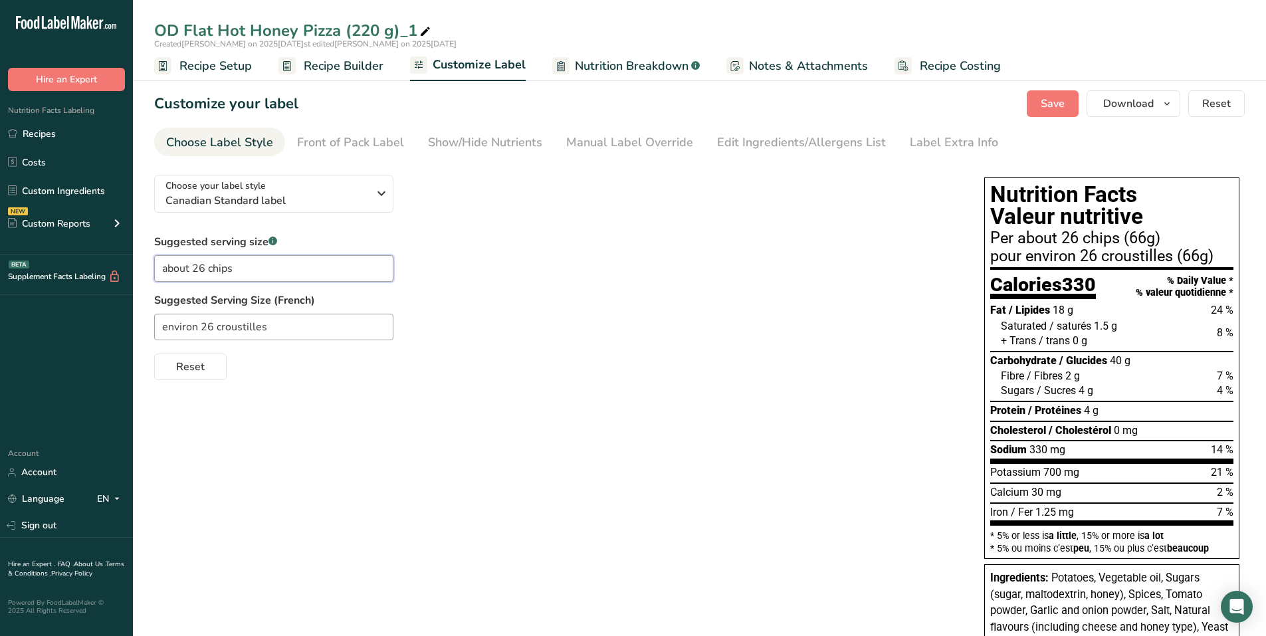
drag, startPoint x: 254, startPoint y: 262, endPoint x: 122, endPoint y: 262, distance: 132.2
click at [122, 262] on div ".a-20{fill:#fff;} Hire an Expert Nutrition Facts Labeling Recipes Costs Custom …" at bounding box center [633, 441] width 1266 height 882
type input "1 package"
click at [280, 325] on input "environ 26 croustilles" at bounding box center [273, 327] width 239 height 27
drag, startPoint x: 280, startPoint y: 325, endPoint x: 90, endPoint y: 322, distance: 190.0
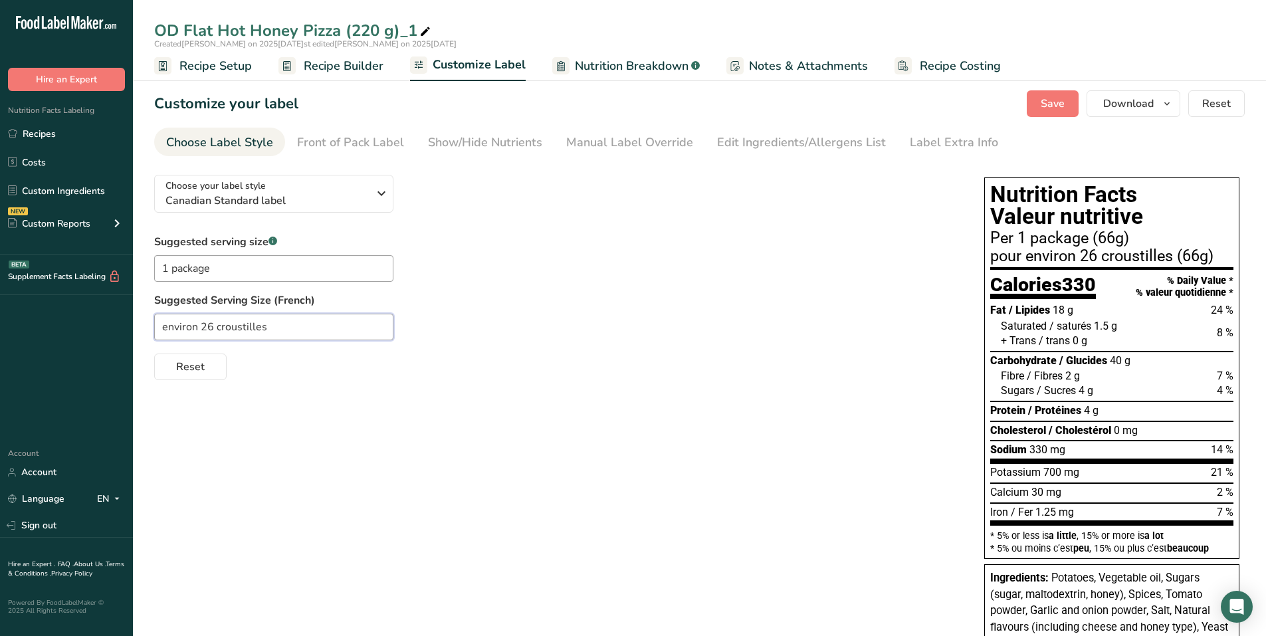
click at [90, 322] on div ".a-20{fill:#fff;} Hire an Expert Nutrition Facts Labeling Recipes Costs Custom …" at bounding box center [633, 441] width 1266 height 882
type input "1 paquet"
click at [1052, 106] on span "Save" at bounding box center [1052, 104] width 24 height 16
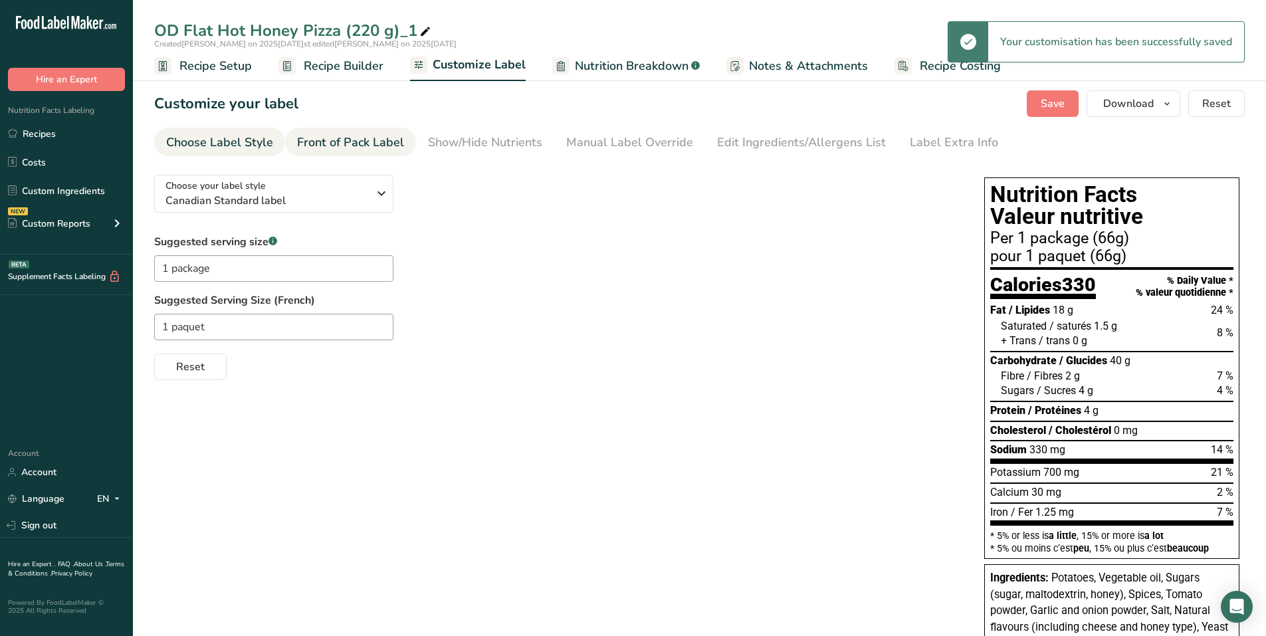
click at [387, 142] on div "Front of Pack Label" at bounding box center [350, 143] width 107 height 18
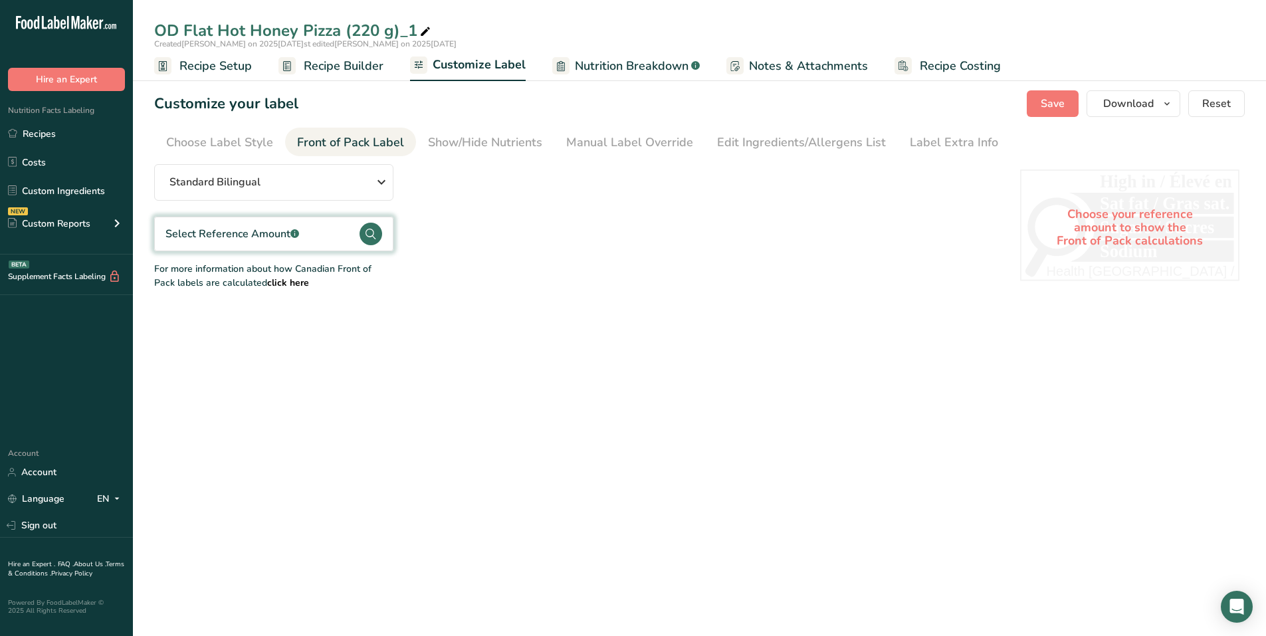
click at [360, 223] on icon at bounding box center [370, 234] width 23 height 23
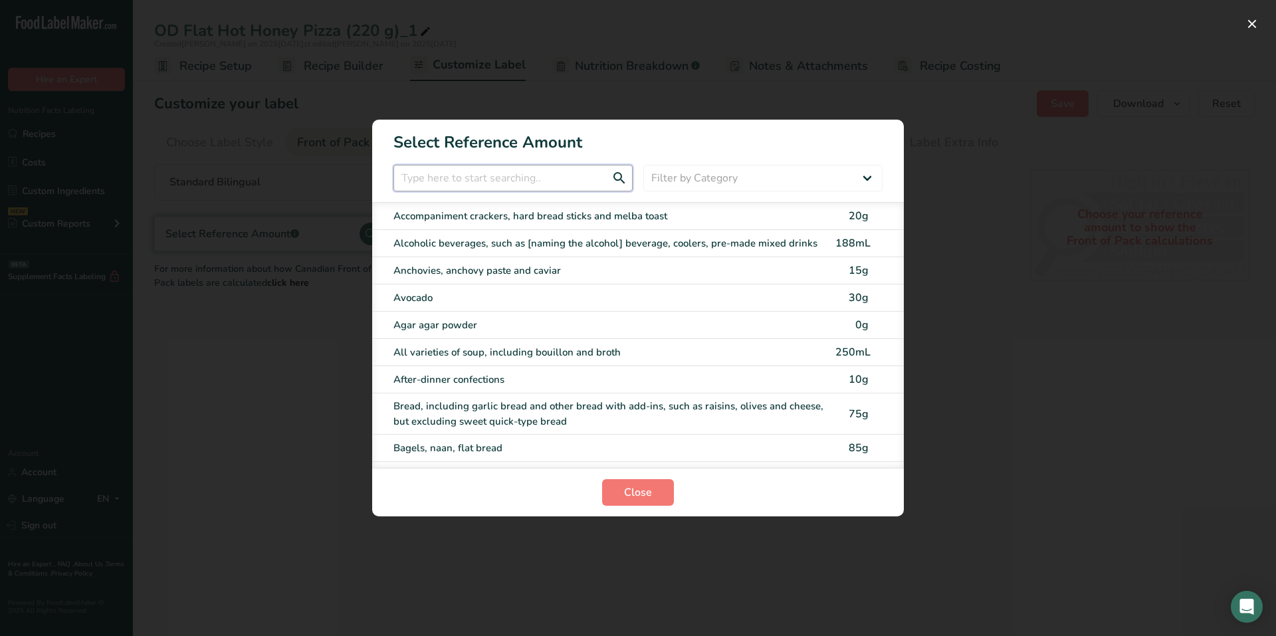
click at [496, 187] on input "FOP Category Selection Modal" at bounding box center [512, 178] width 239 height 27
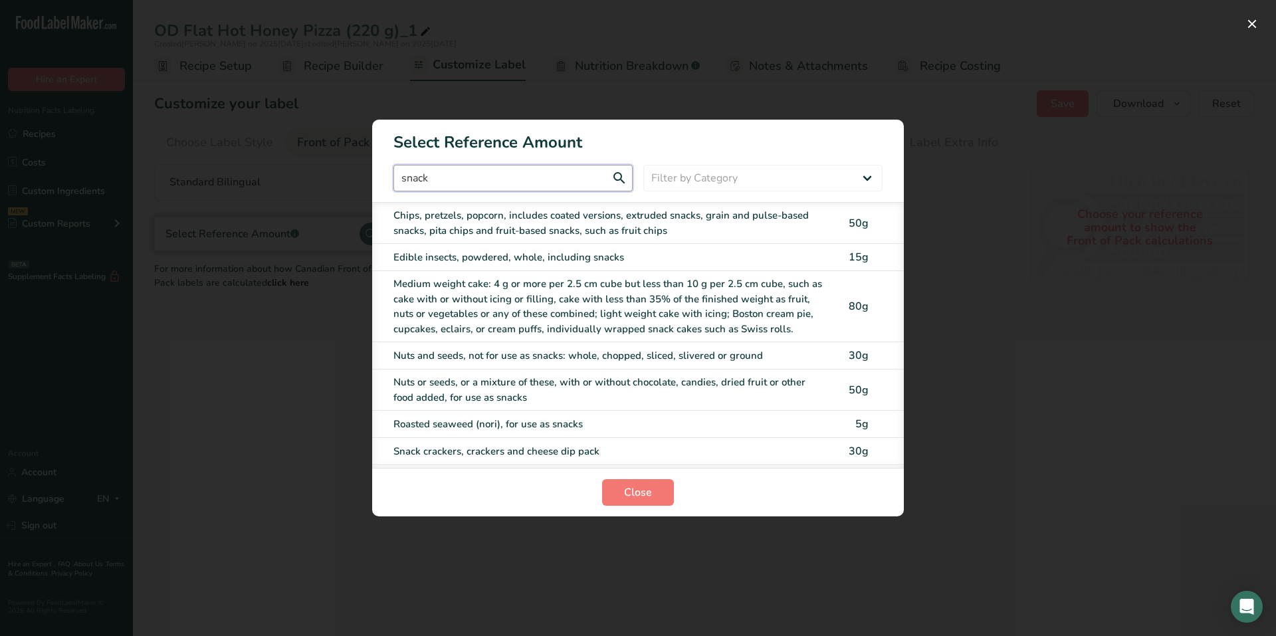
type input "snack"
click at [559, 227] on div "Chips, pretzels, popcorn, includes coated versions, extruded snacks, grain and …" at bounding box center [610, 223] width 434 height 30
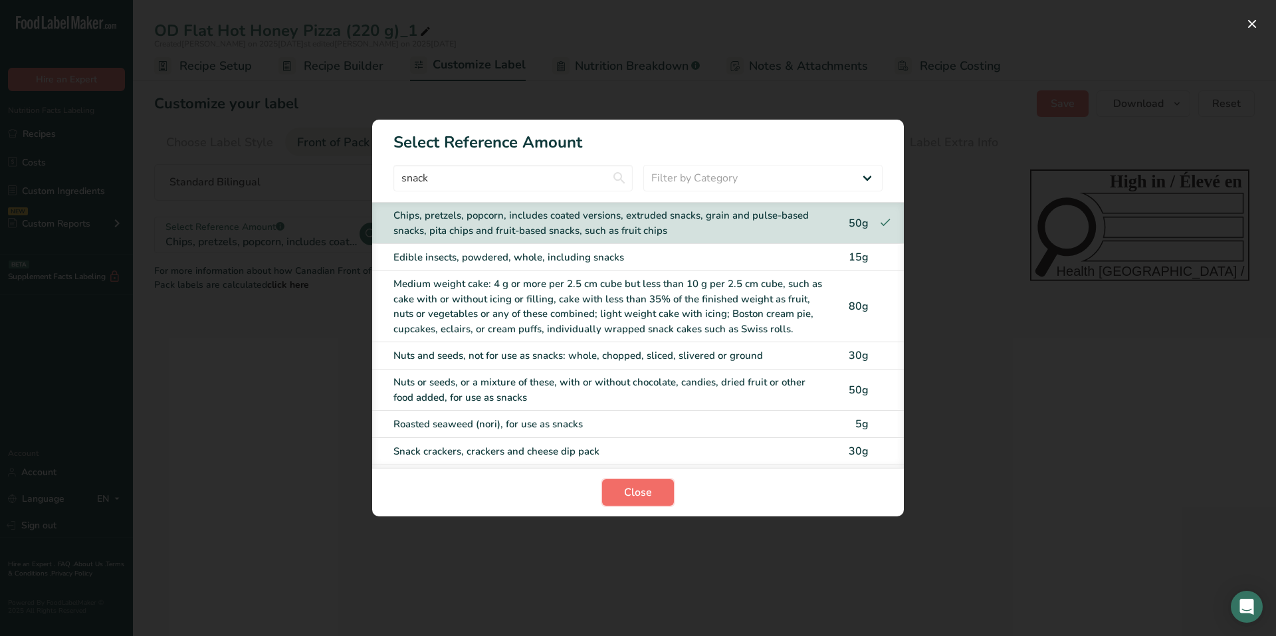
click at [634, 488] on span "Close" at bounding box center [638, 492] width 28 height 16
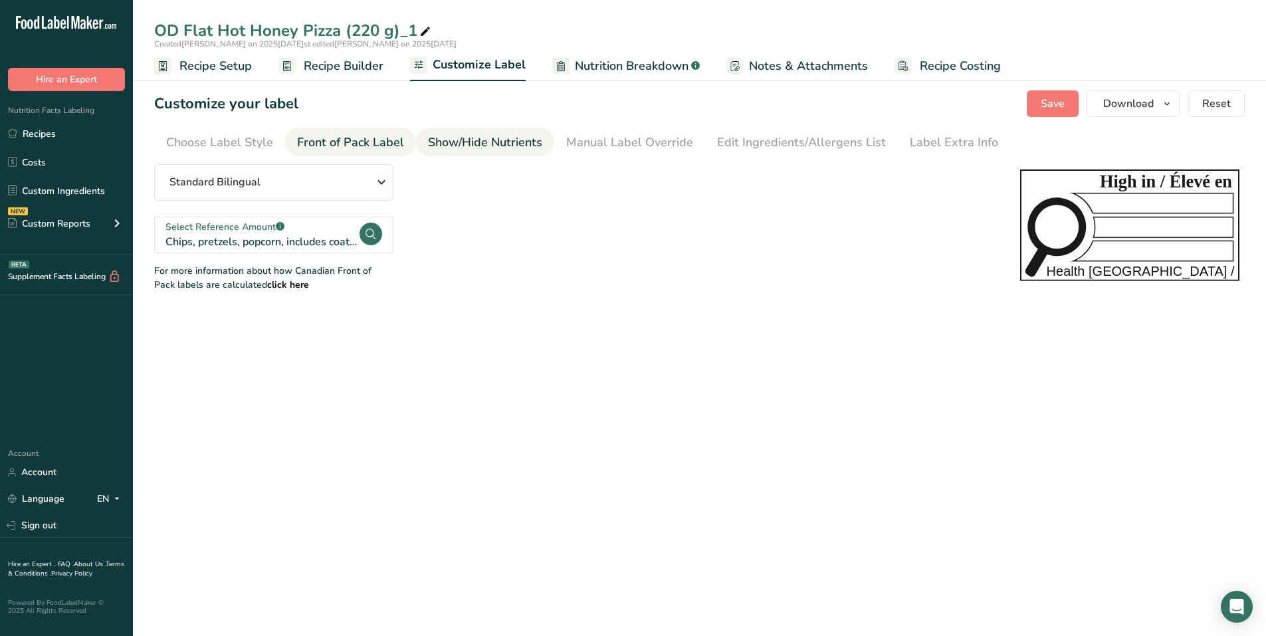
click at [531, 146] on div "Show/Hide Nutrients" at bounding box center [485, 143] width 114 height 18
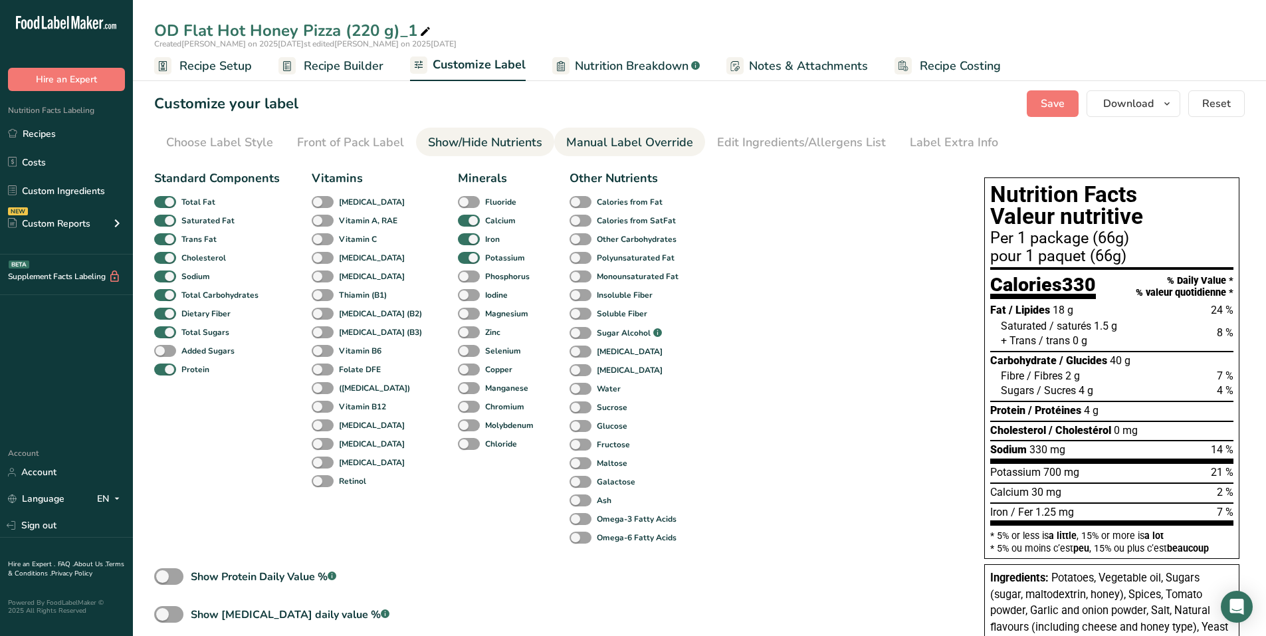
click at [621, 140] on div "Manual Label Override" at bounding box center [629, 143] width 127 height 18
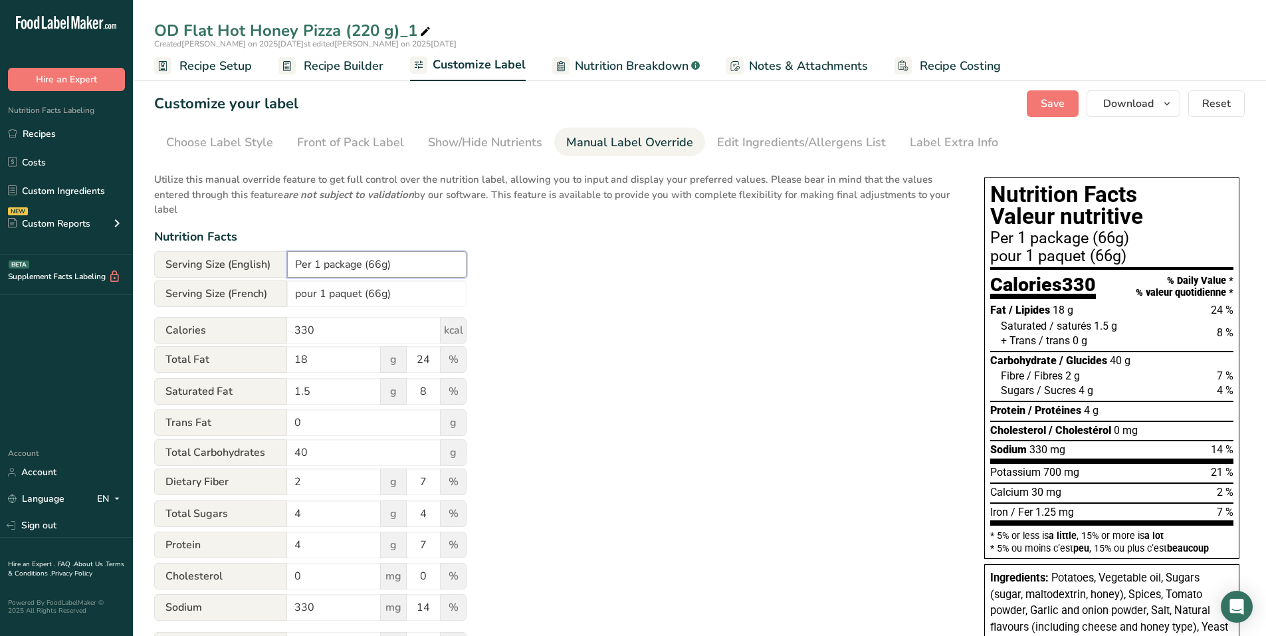
click at [383, 260] on input "Per 1 package (66g)" at bounding box center [376, 264] width 179 height 27
type input "Per 1 package (66 g)"
click at [382, 293] on input "pour 1 paquet (66g)" at bounding box center [376, 293] width 179 height 27
type input "pour 1 paquet (66 g)"
click at [1052, 95] on button "Save" at bounding box center [1052, 103] width 52 height 27
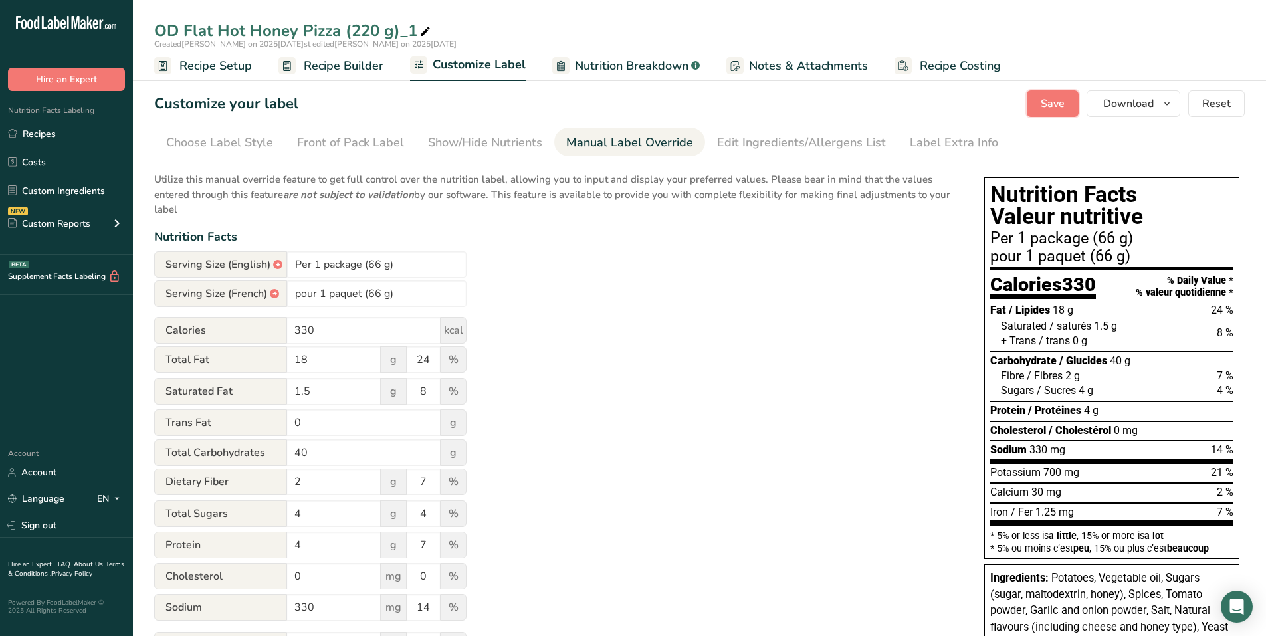
click at [1062, 102] on span "Save" at bounding box center [1052, 104] width 24 height 16
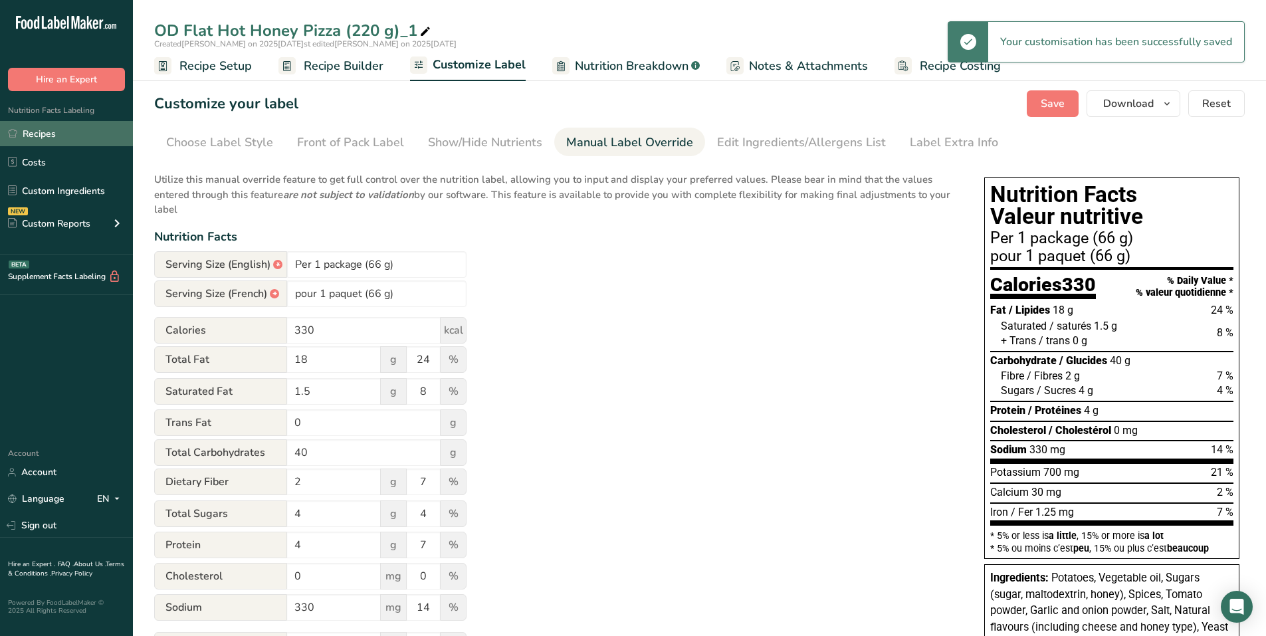
click at [20, 138] on link "Recipes" at bounding box center [66, 133] width 133 height 25
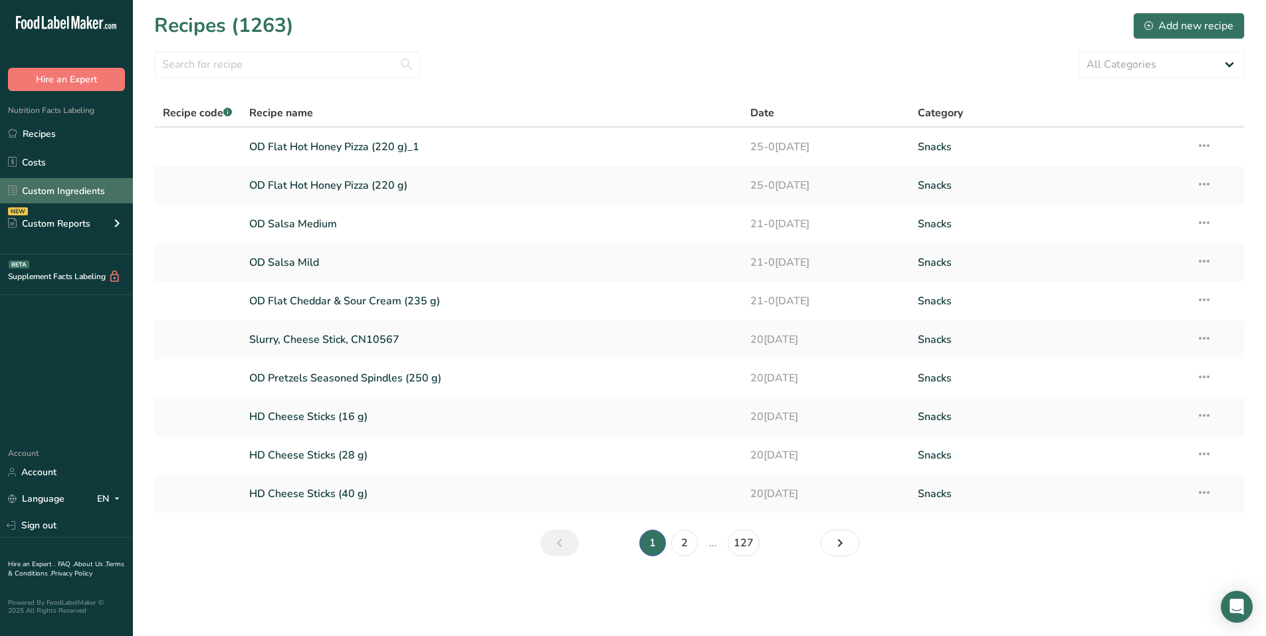
click at [74, 195] on link "Custom Ingredients" at bounding box center [66, 190] width 133 height 25
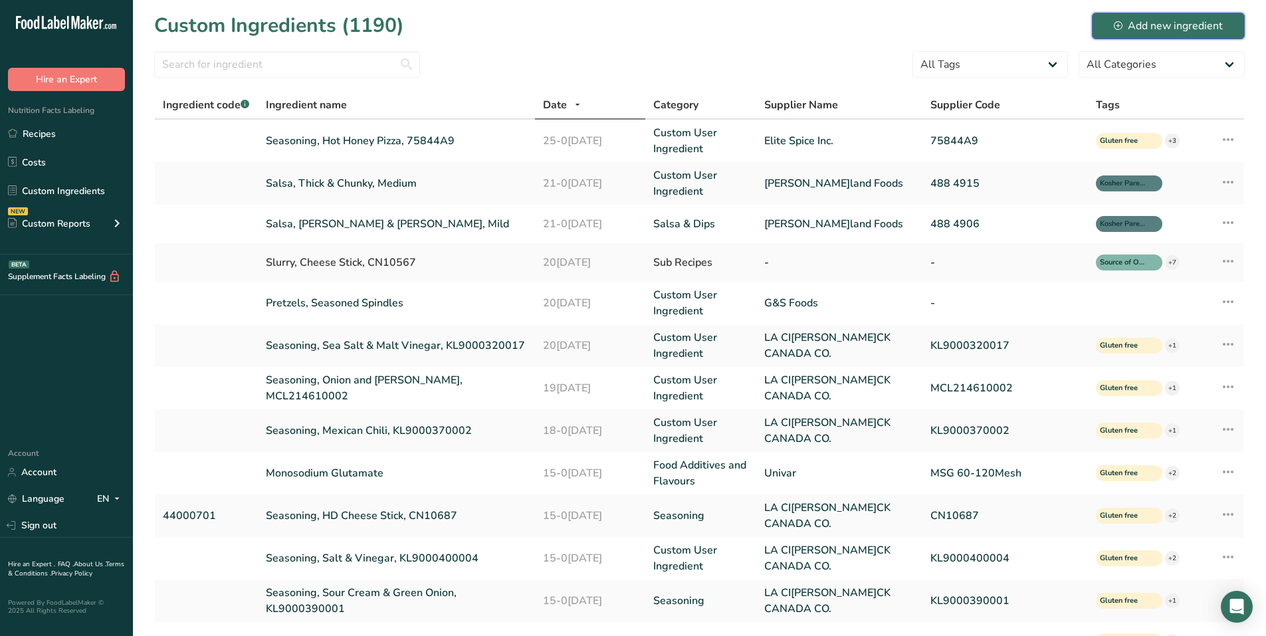
click at [1179, 20] on div "Add new ingredient" at bounding box center [1167, 26] width 109 height 16
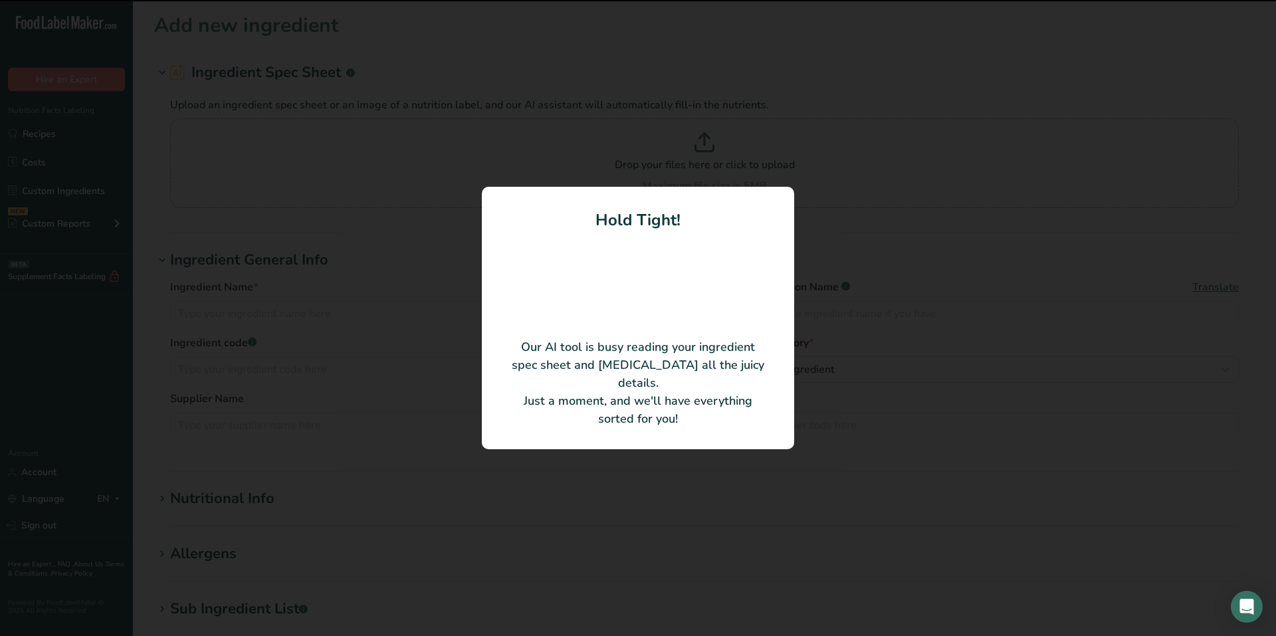
type input "MOCHA WHITE CHOCOLATE FLAVOURED SEASONING"
type input "LA CI[PERSON_NAME]CK CANADA CO."
type input "140013612"
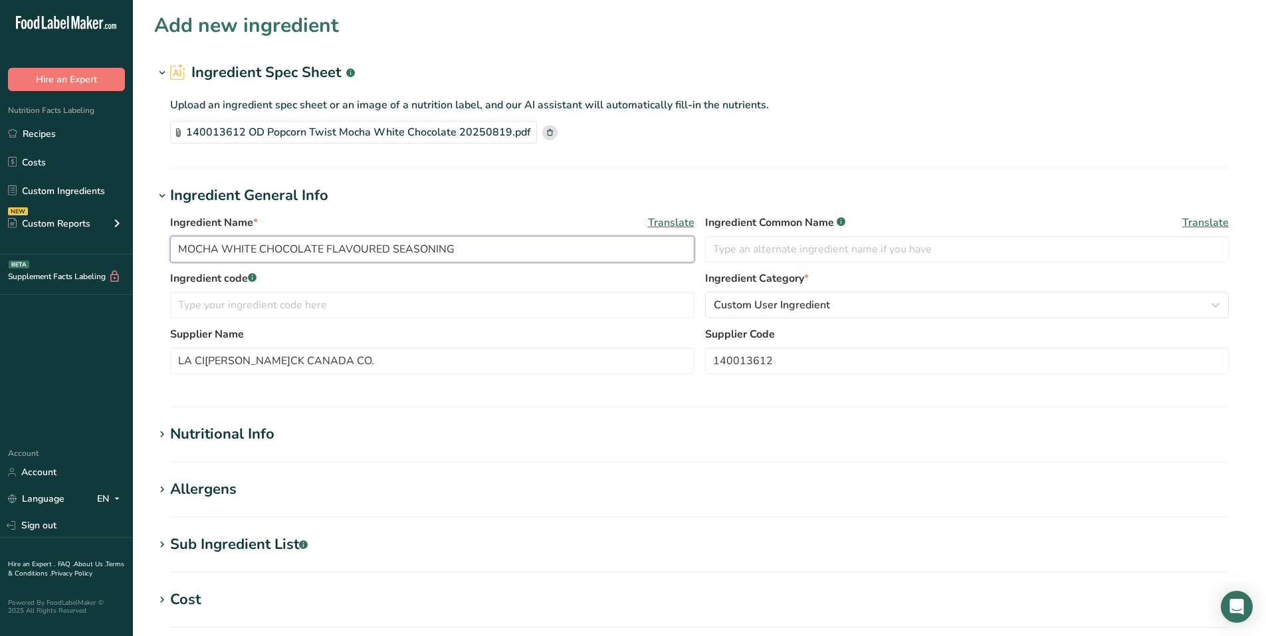
drag, startPoint x: 515, startPoint y: 245, endPoint x: 106, endPoint y: 244, distance: 409.3
click at [106, 244] on div ".a-20{fill:#fff;} Hire an Expert Nutrition Facts Labeling Recipes Costs Custom …" at bounding box center [633, 477] width 1266 height 954
click at [718, 359] on input "140013612" at bounding box center [967, 360] width 524 height 27
click at [462, 239] on input "Seasoning, Mocha White Chocolate," at bounding box center [432, 249] width 524 height 27
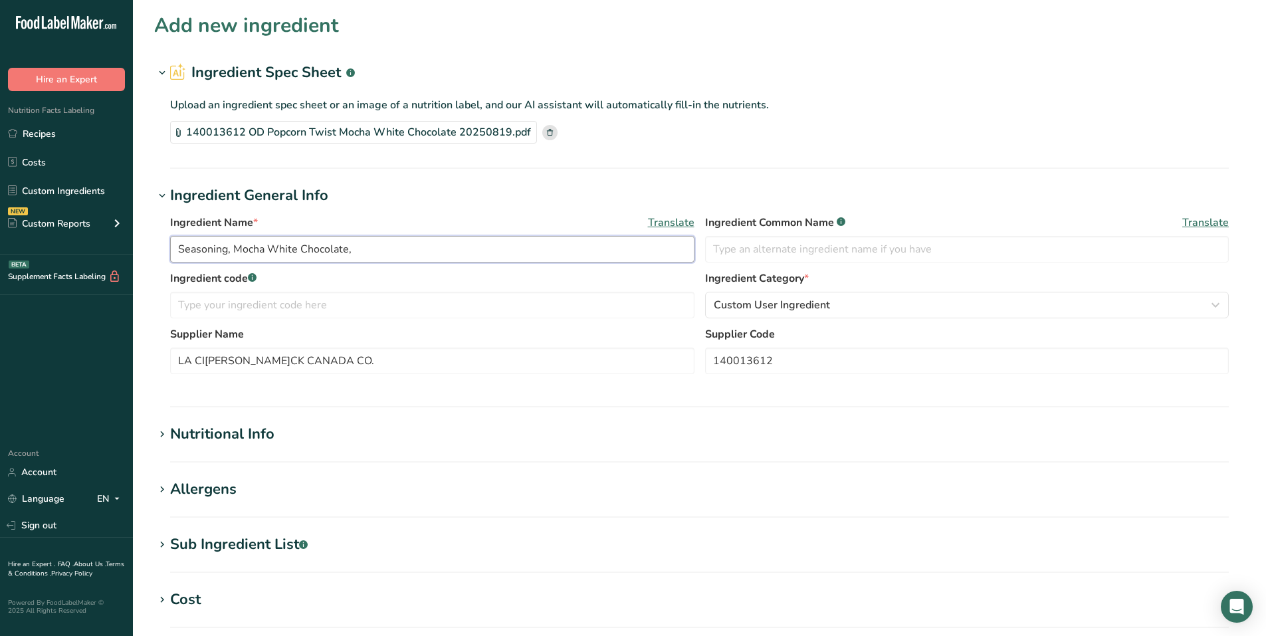
paste input "140013612"
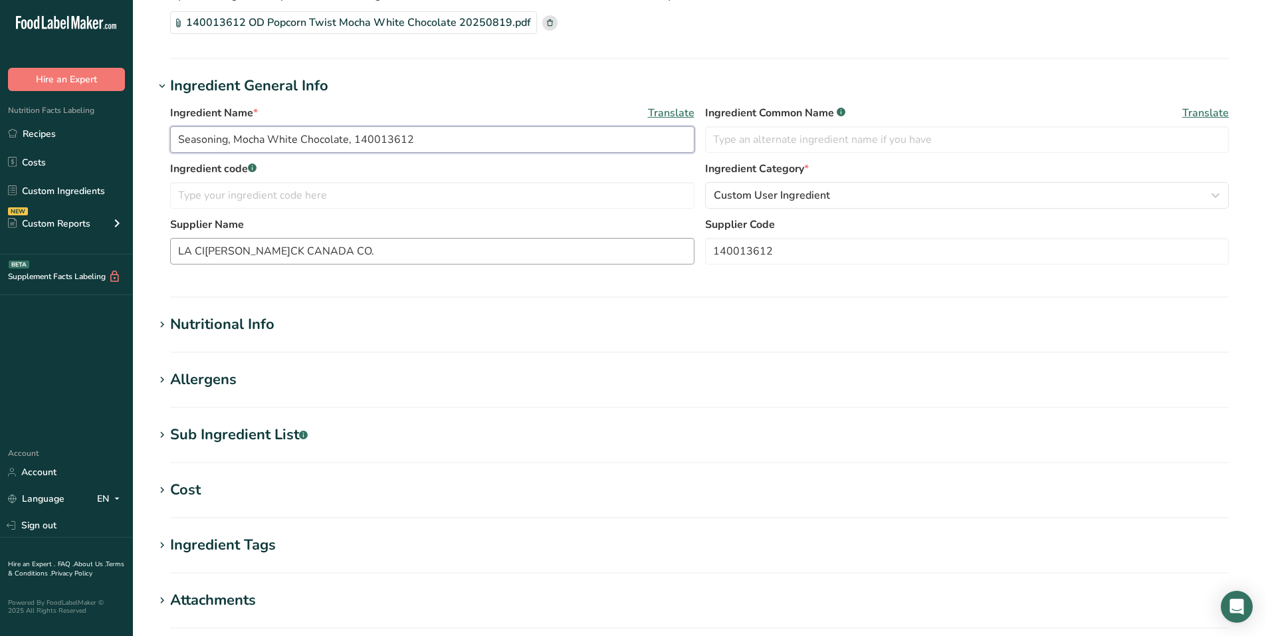
scroll to position [133, 0]
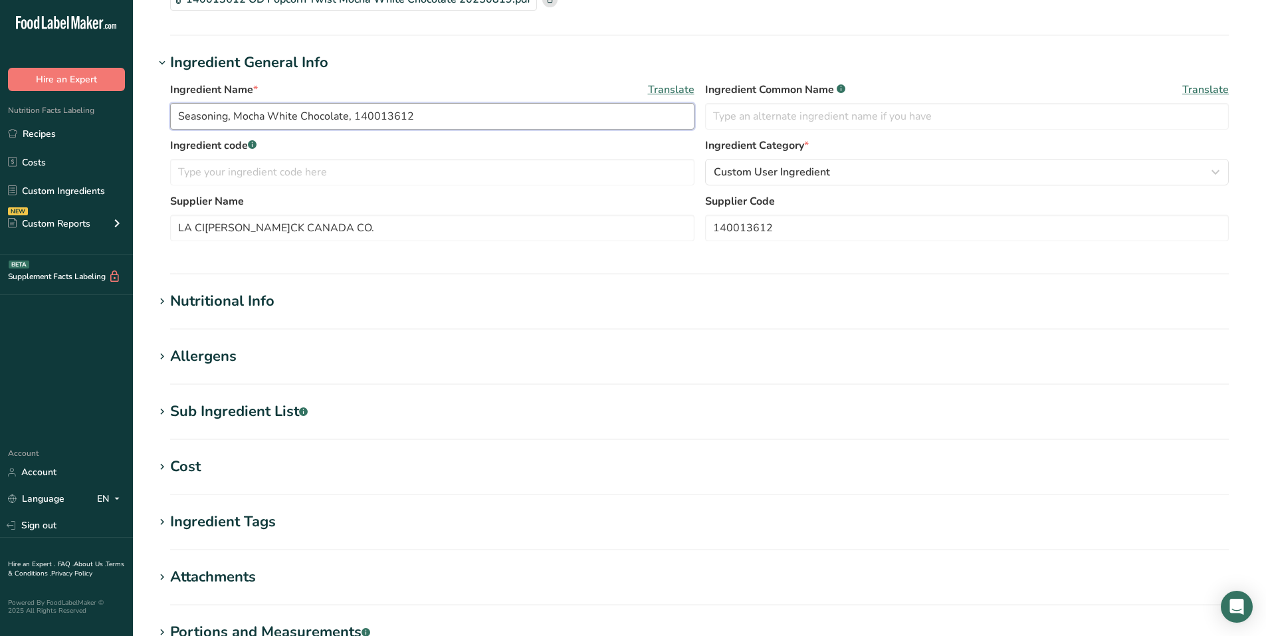
type input "Seasoning, Mocha White Chocolate, 140013612"
click at [244, 299] on div "Nutritional Info" at bounding box center [222, 301] width 104 height 22
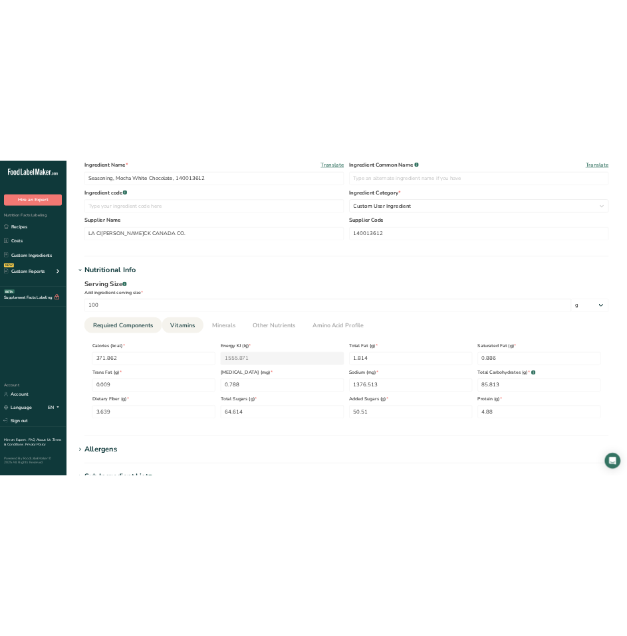
scroll to position [399, 0]
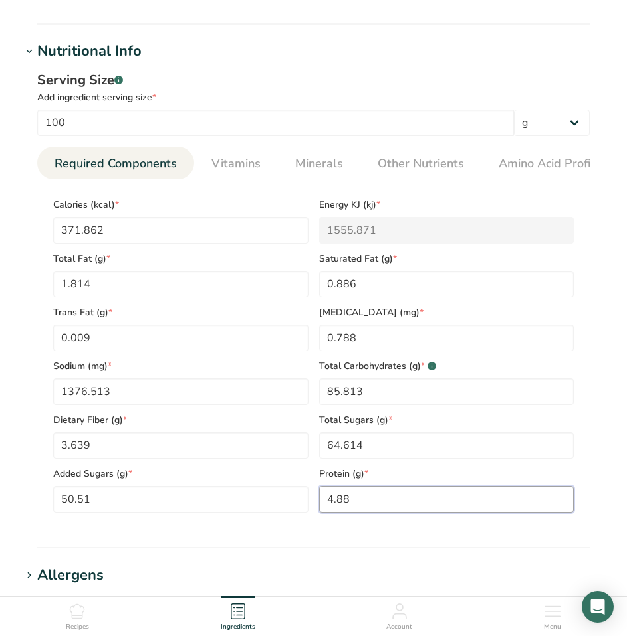
click at [439, 503] on input "4.88" at bounding box center [446, 499] width 255 height 27
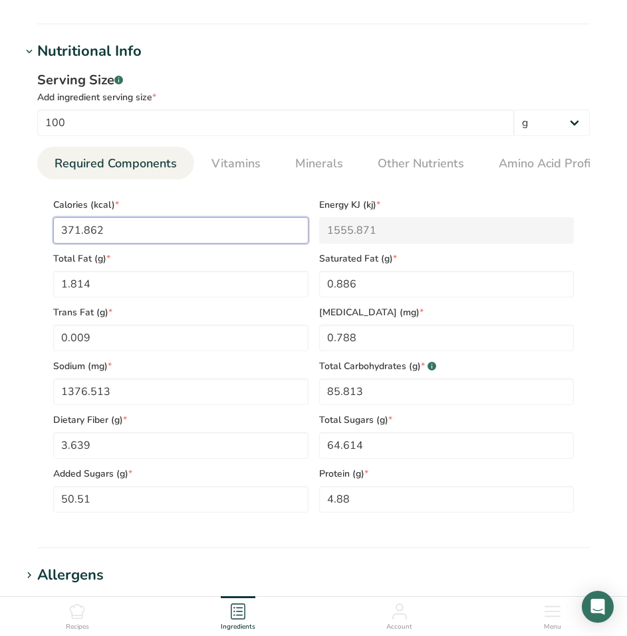
click at [120, 233] on input "371.862" at bounding box center [180, 230] width 255 height 27
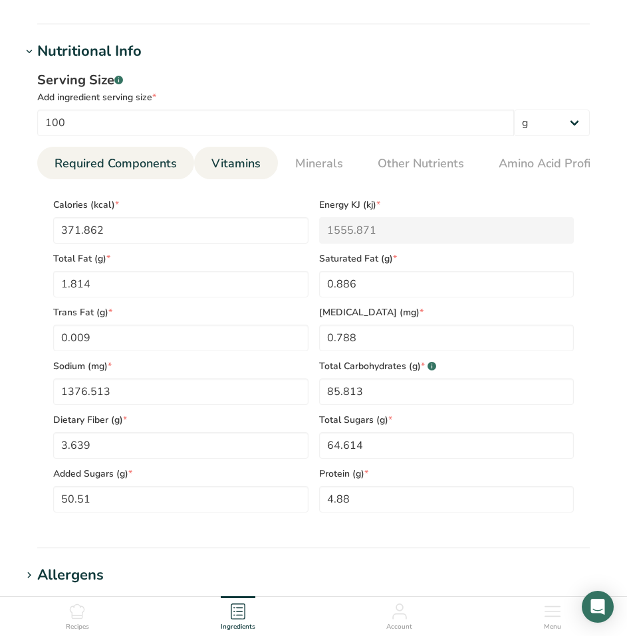
click at [233, 156] on span "Vitamins" at bounding box center [235, 164] width 49 height 18
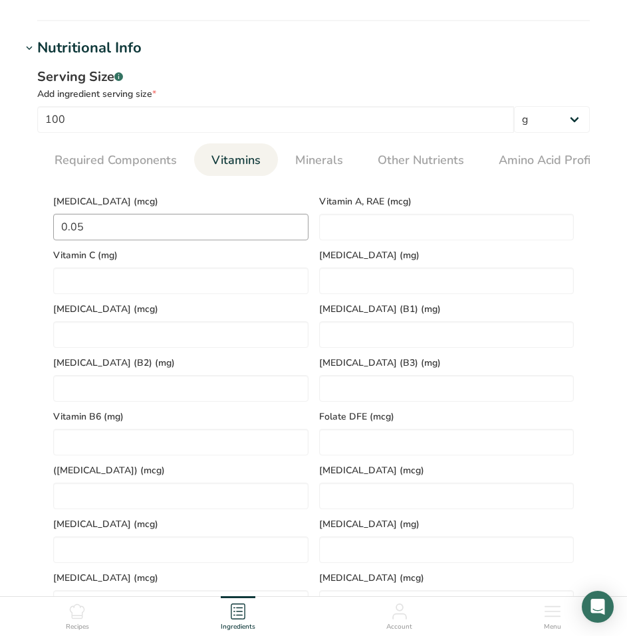
scroll to position [332, 0]
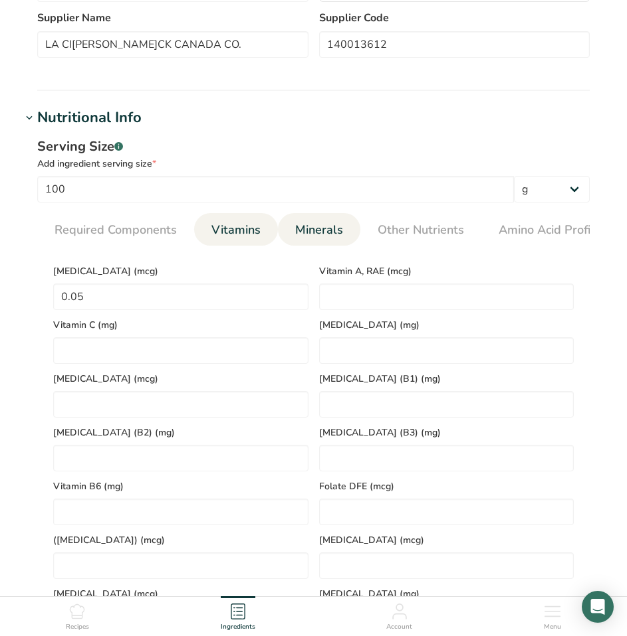
click at [310, 229] on span "Minerals" at bounding box center [319, 230] width 48 height 18
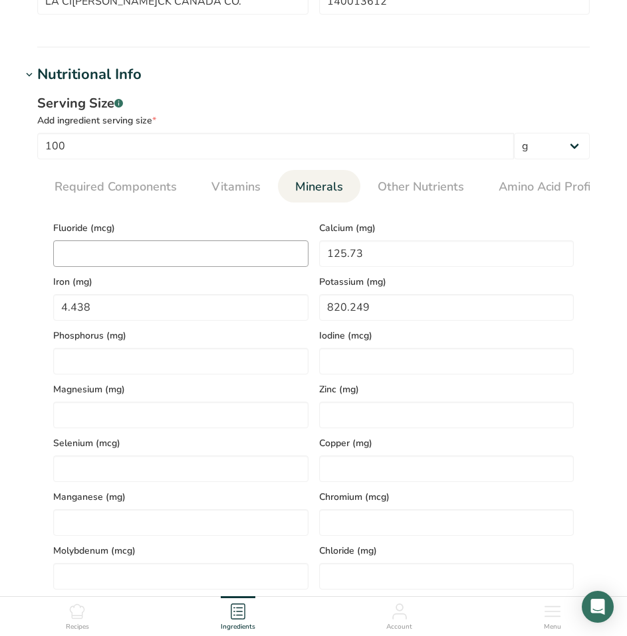
scroll to position [399, 0]
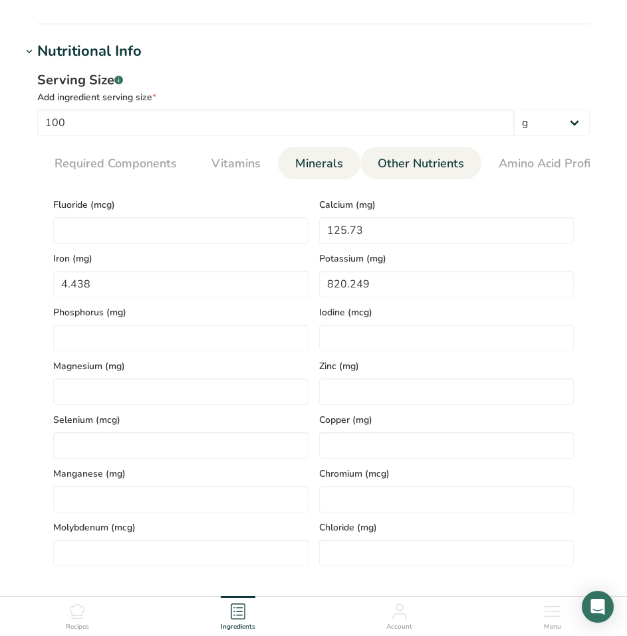
click at [425, 167] on span "Other Nutrients" at bounding box center [420, 164] width 86 height 18
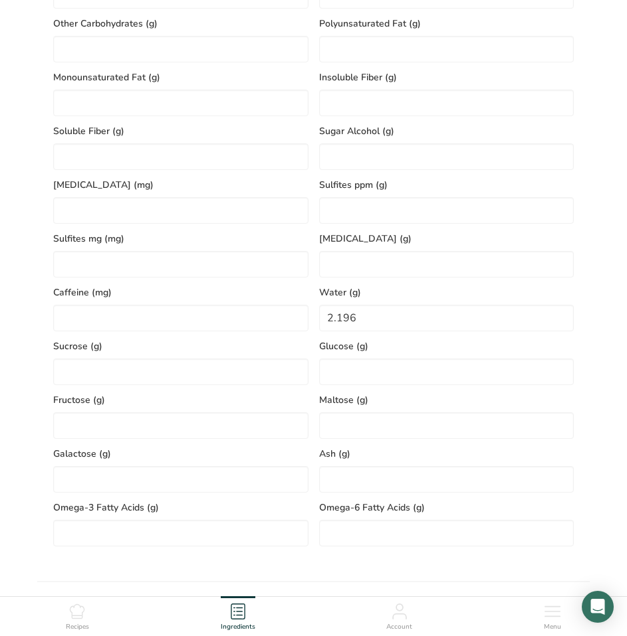
scroll to position [664, 0]
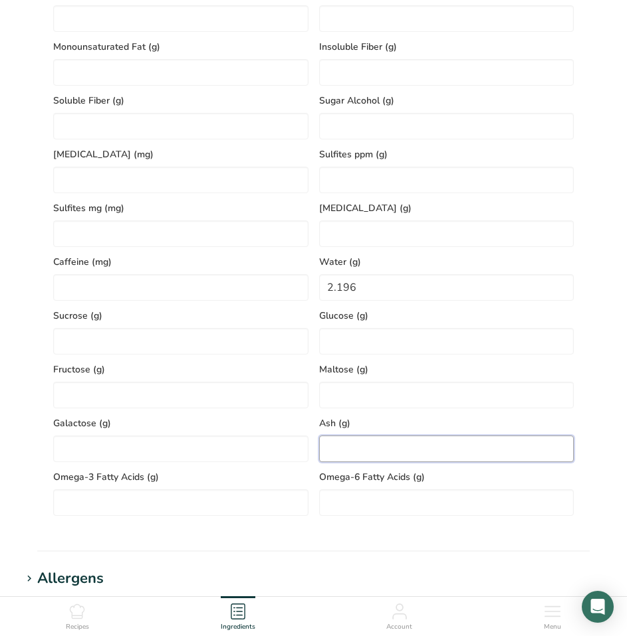
click at [360, 444] on input "number" at bounding box center [446, 449] width 255 height 27
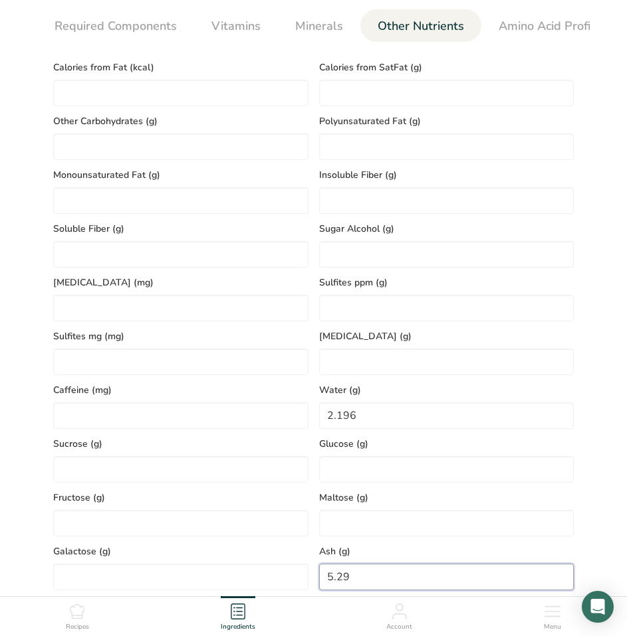
scroll to position [532, 0]
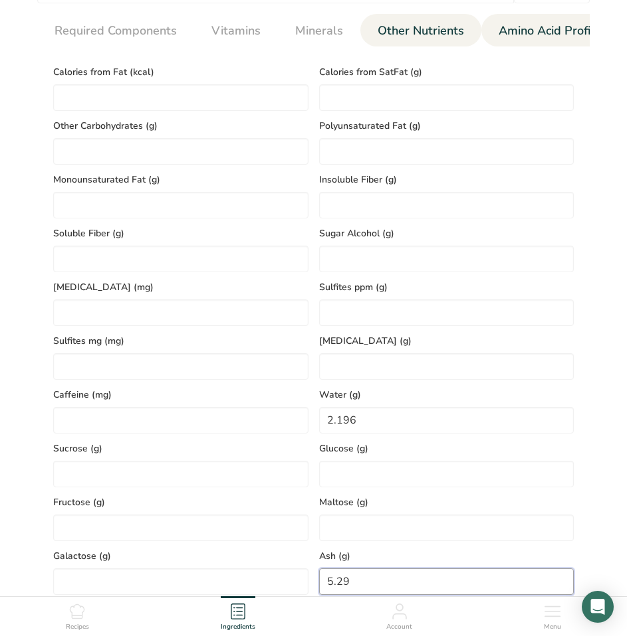
type input "5.29"
click at [529, 29] on span "Amino Acid Profile" at bounding box center [549, 31] width 102 height 18
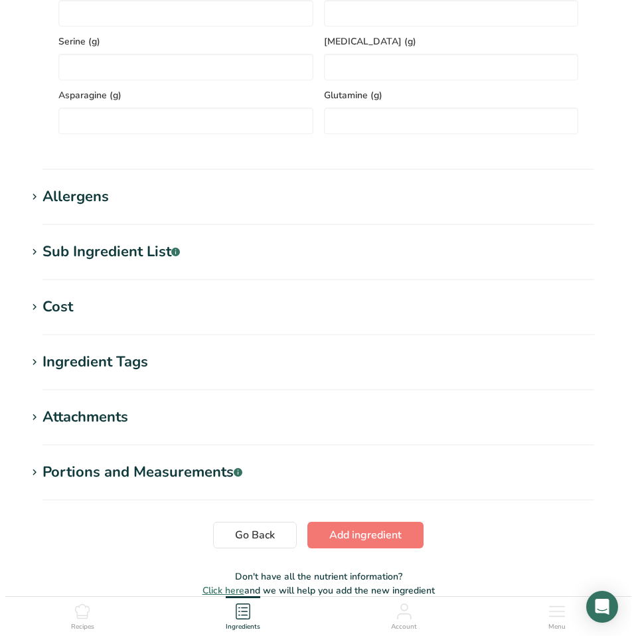
scroll to position [997, 0]
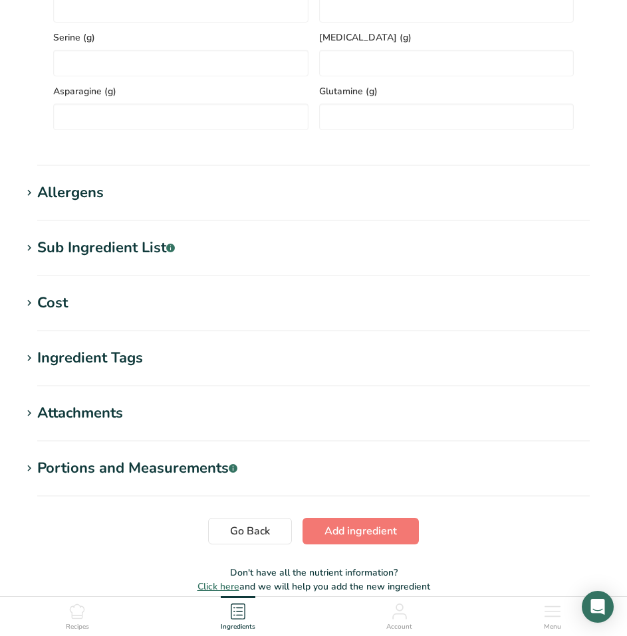
click at [82, 191] on div "Allergens" at bounding box center [70, 193] width 66 height 22
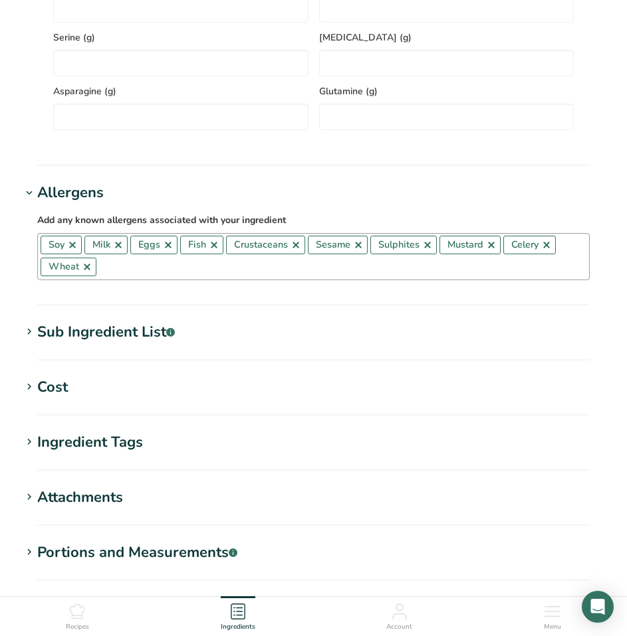
click at [72, 246] on link at bounding box center [72, 245] width 11 height 11
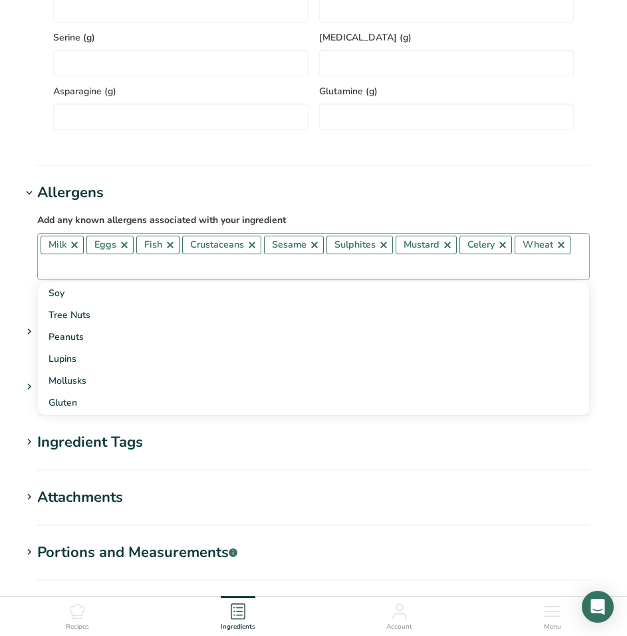
click at [124, 248] on link at bounding box center [124, 245] width 11 height 11
click at [124, 248] on link at bounding box center [120, 245] width 11 height 11
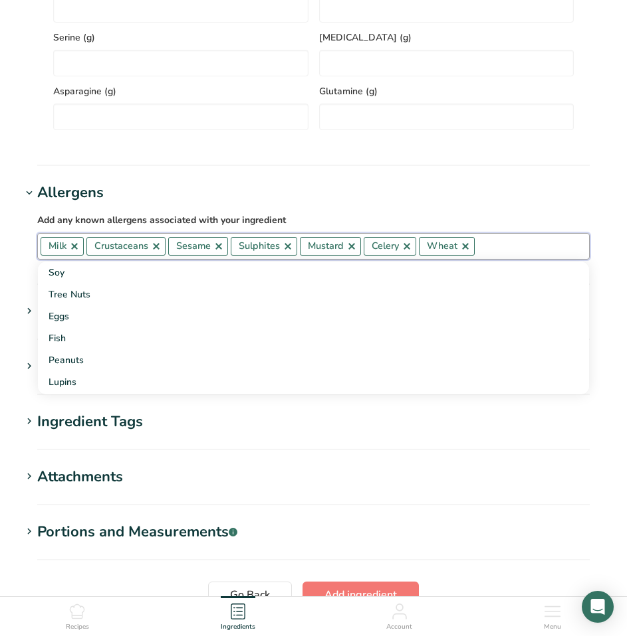
click at [157, 250] on link at bounding box center [156, 246] width 11 height 11
click at [207, 249] on link at bounding box center [206, 246] width 11 height 11
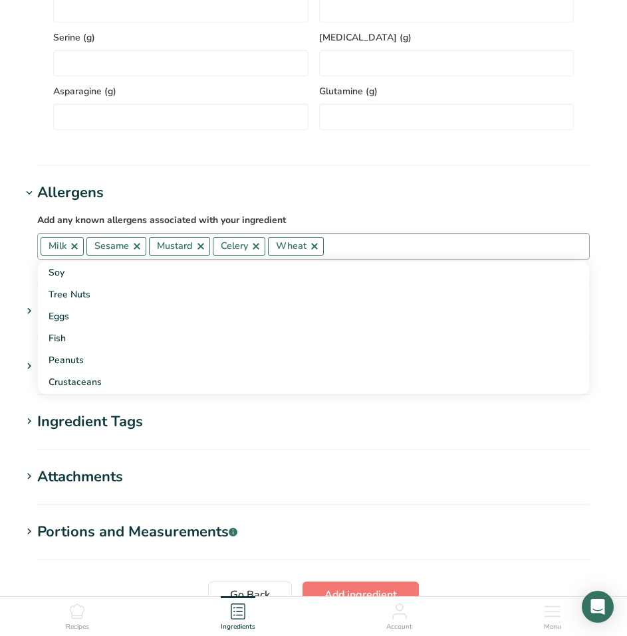
drag, startPoint x: 136, startPoint y: 249, endPoint x: 154, endPoint y: 248, distance: 18.6
click at [136, 250] on link at bounding box center [137, 246] width 11 height 11
click at [139, 248] on link at bounding box center [138, 246] width 11 height 11
click at [132, 248] on link at bounding box center [129, 246] width 11 height 11
click at [132, 248] on link at bounding box center [133, 246] width 11 height 11
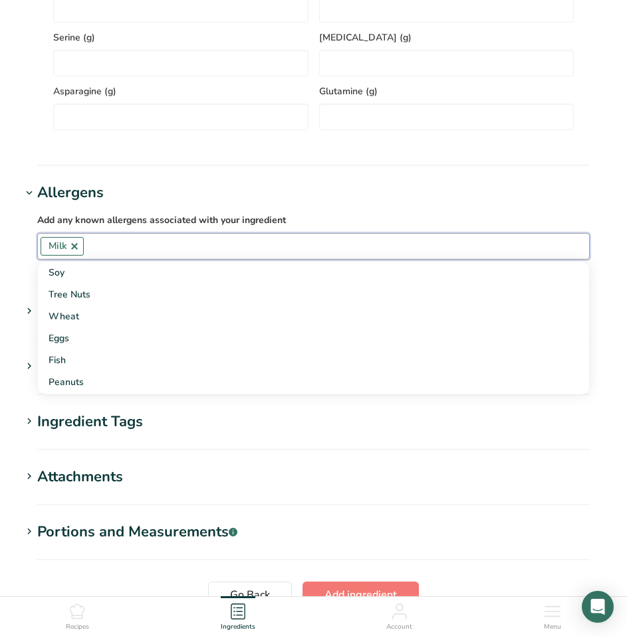
click at [363, 429] on h1 "Ingredient Tags" at bounding box center [313, 422] width 584 height 22
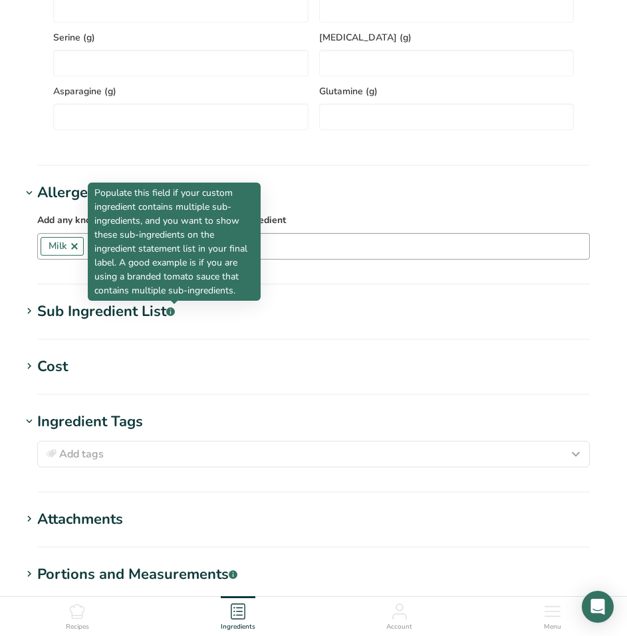
click at [179, 314] on h1 "Sub Ingredient List .a-a{fill:#347362;}.b-a{fill:#fff;}" at bounding box center [313, 312] width 584 height 22
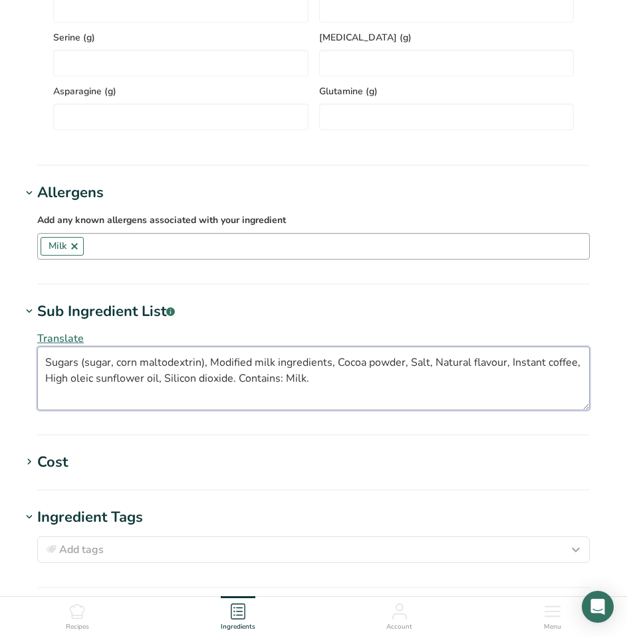
drag, startPoint x: 241, startPoint y: 380, endPoint x: 376, endPoint y: 385, distance: 135.6
click at [376, 385] on textarea "Sugars (sugar, corn maltodextrin), Modified milk ingredients, Cocoa powder, Sal…" at bounding box center [313, 379] width 552 height 64
type textarea "Sugars (sugar, corn maltodextrin), Modified milk ingredients, Cocoa powder, Sal…"
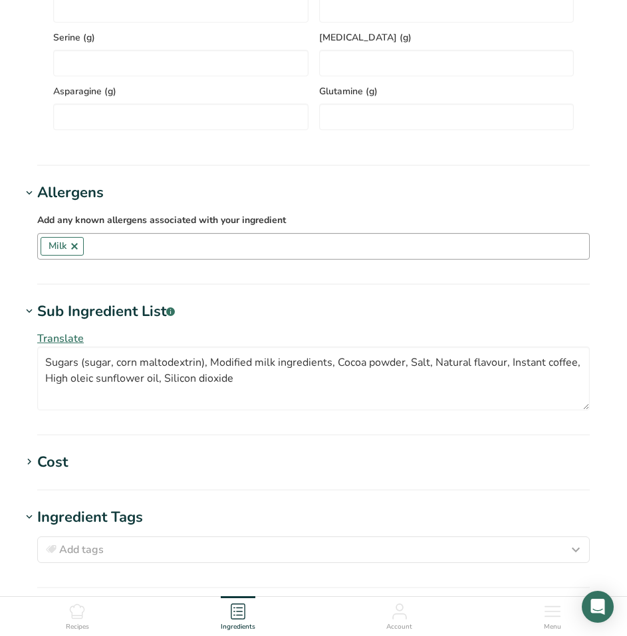
click at [287, 433] on section "Sub Ingredient List .a-a{fill:#347362;}.b-a{fill:#fff;} Translate Sugars (sugar…" at bounding box center [313, 368] width 584 height 135
click at [54, 343] on span "Translate" at bounding box center [60, 339] width 47 height 15
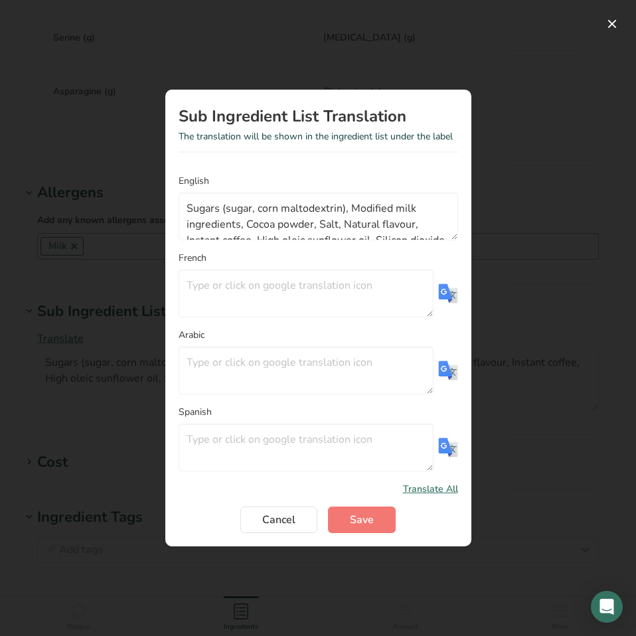
click at [448, 292] on img "Translation Modal" at bounding box center [448, 294] width 20 height 20
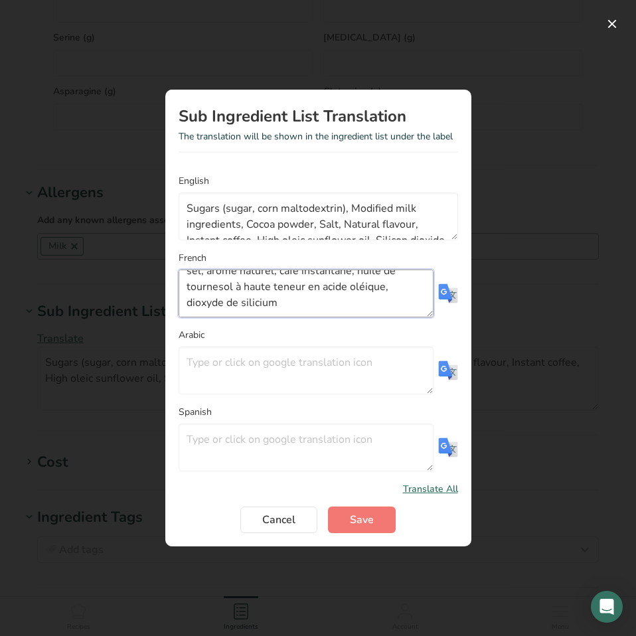
scroll to position [48, 0]
drag, startPoint x: 355, startPoint y: 289, endPoint x: 381, endPoint y: 286, distance: 26.1
click at [381, 286] on textarea "Sucres (sucre, maltodextrine de maïs), substances laitières modifiées, poudre d…" at bounding box center [306, 294] width 255 height 48
paste textarea "Huile de tournesol à teneur élevée"
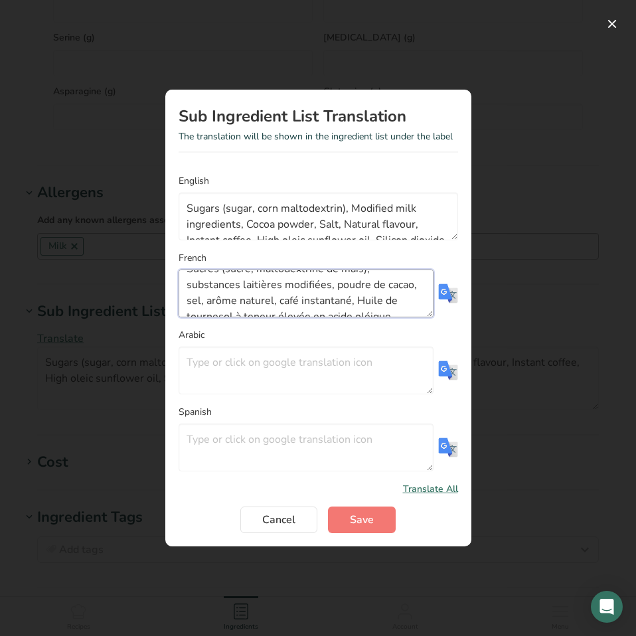
scroll to position [0, 0]
click at [191, 301] on textarea "Sucres (sucre, maltodextrine de maïs), substances laitières modifiées, poudre d…" at bounding box center [306, 294] width 255 height 48
click at [339, 300] on textarea "Sucres (sucre, maltodextrine de maïs), Substances laitières modifiées, poudre d…" at bounding box center [306, 294] width 255 height 48
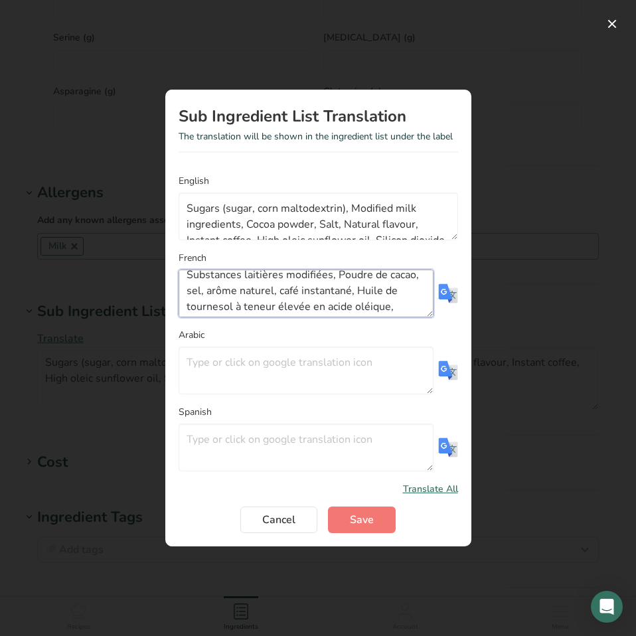
click at [222, 292] on textarea "Sucres (sucre, maltodextrine de maïs), Substances laitières modifiées, Poudre d…" at bounding box center [306, 294] width 255 height 48
click at [242, 294] on textarea "Sucres (sucre, maltodextrine de maïs), Substances laitières modifiées, Poudre d…" at bounding box center [306, 294] width 255 height 48
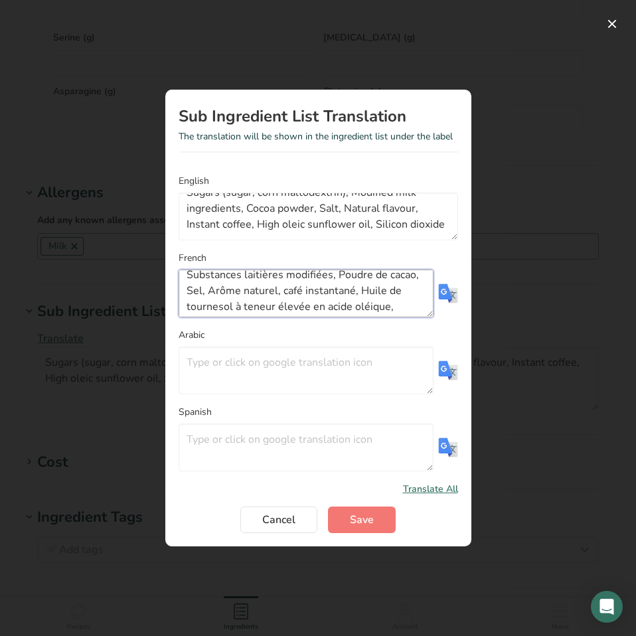
click at [318, 290] on textarea "Sucres (sucre, maltodextrine de maïs), Substances laitières modifiées, Poudre d…" at bounding box center [306, 294] width 255 height 48
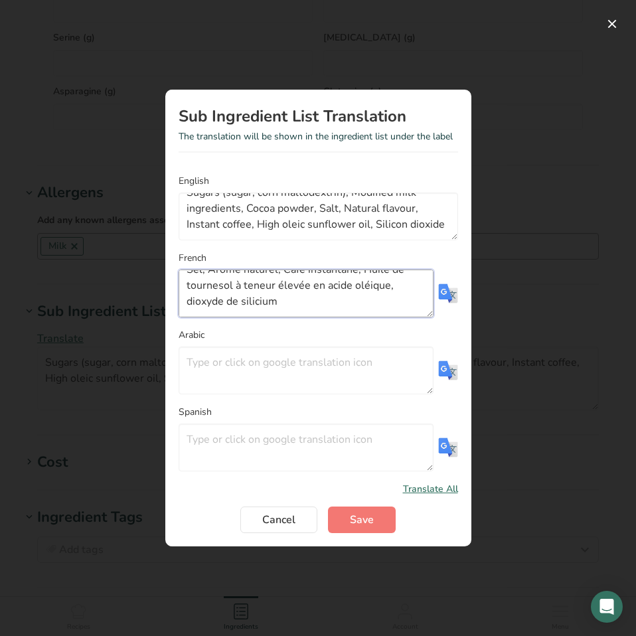
click at [231, 303] on textarea "Sucres (sucre, maltodextrine de maïs), Substances laitières modifiées, Poudre d…" at bounding box center [306, 294] width 255 height 48
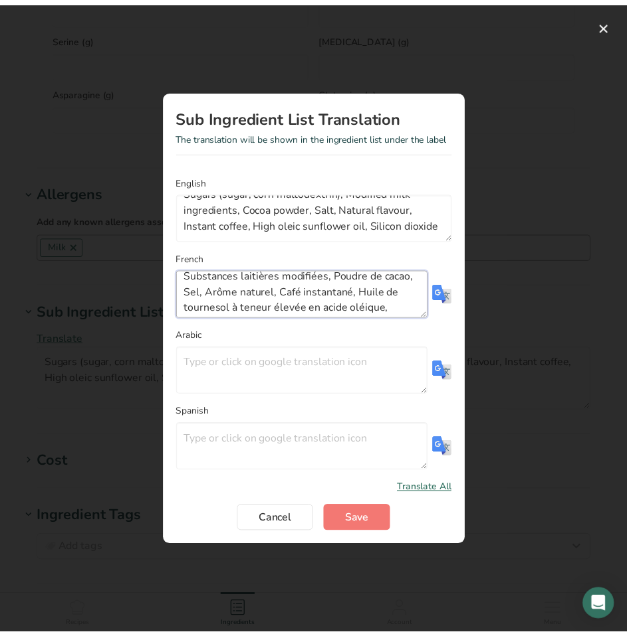
scroll to position [0, 0]
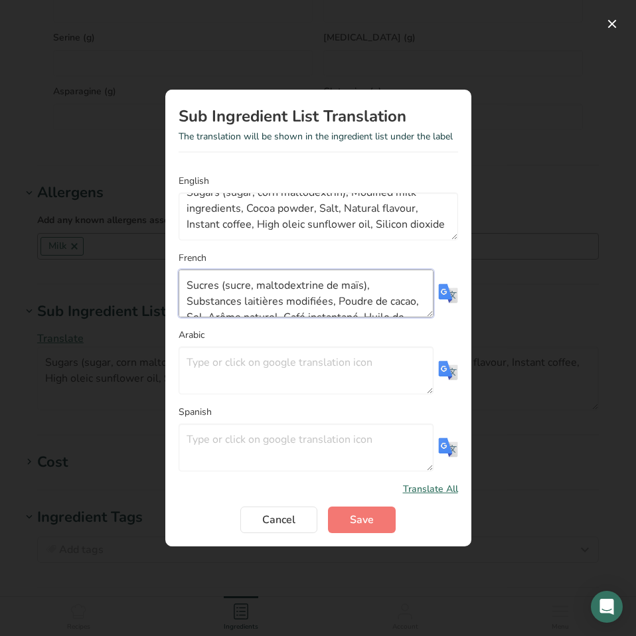
drag, startPoint x: 322, startPoint y: 297, endPoint x: 183, endPoint y: 272, distance: 141.1
click at [183, 272] on textarea "Sucres (sucre, maltodextrine de maïs), Substances laitières modifiées, Poudre d…" at bounding box center [306, 294] width 255 height 48
type textarea "Sucres (sucre, maltodextrine de maïs), Substances laitières modifiées, Poudre d…"
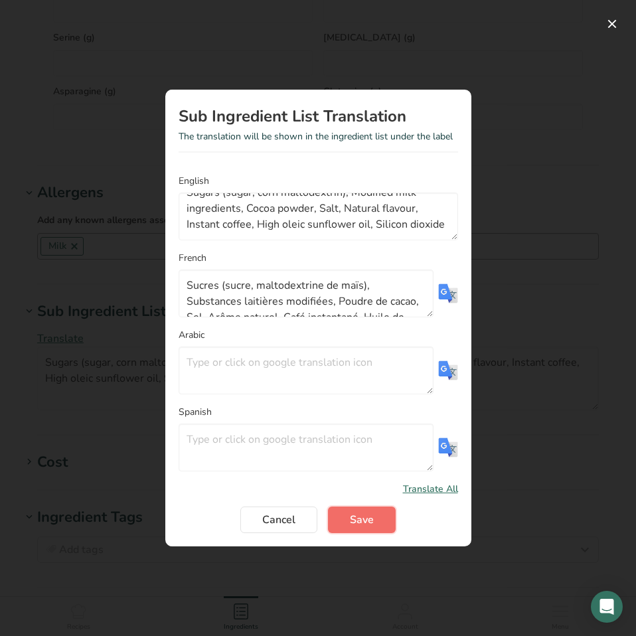
click at [368, 519] on span "Save" at bounding box center [362, 520] width 24 height 16
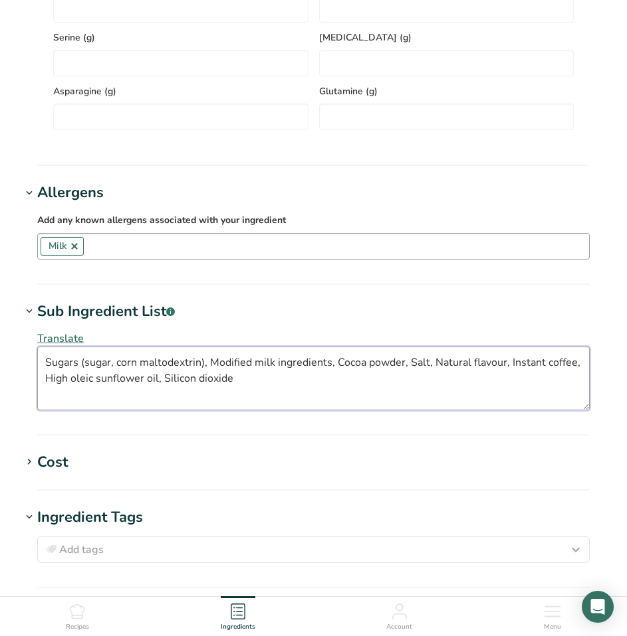
drag, startPoint x: 242, startPoint y: 385, endPoint x: 38, endPoint y: 368, distance: 205.3
click at [38, 368] on textarea "Sugars (sugar, corn maltodextrin), Modified milk ingredients, Cocoa powder, Sal…" at bounding box center [313, 379] width 552 height 64
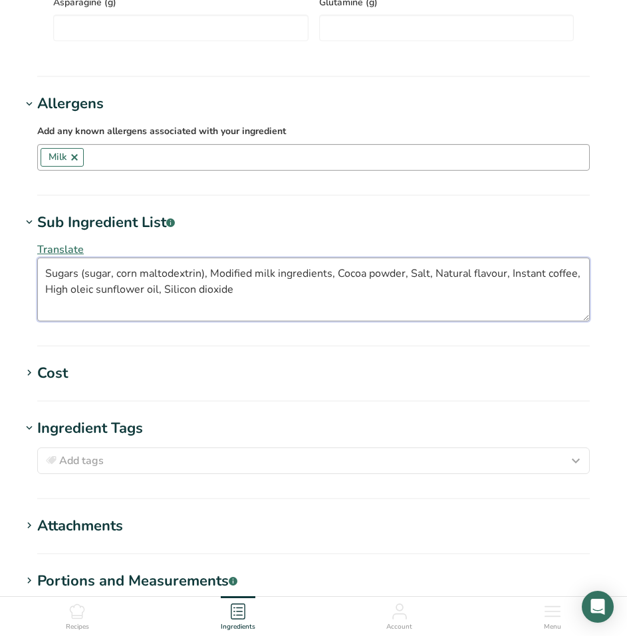
scroll to position [1263, 0]
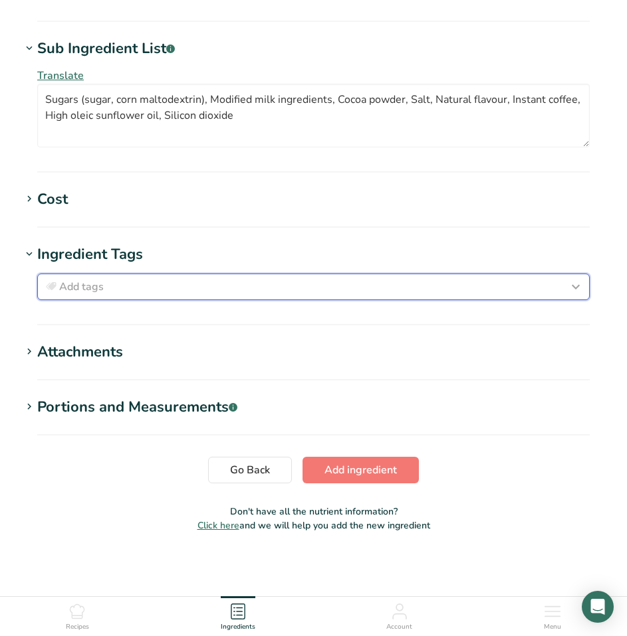
click at [195, 289] on div "Add tags" at bounding box center [313, 287] width 540 height 16
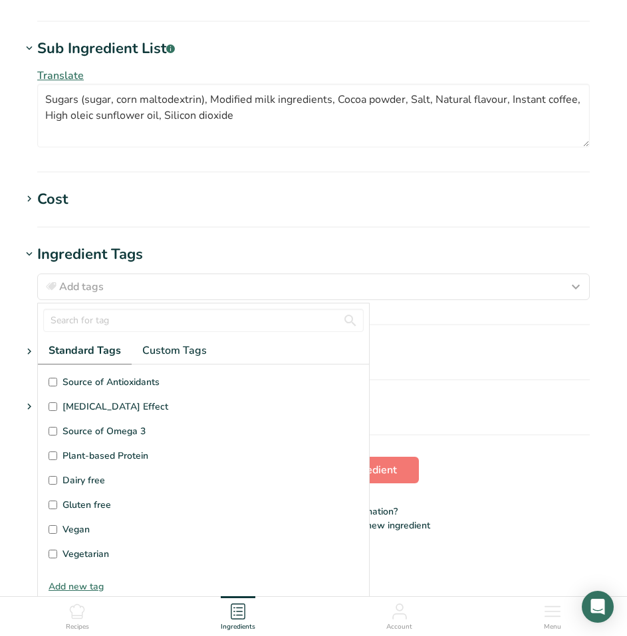
click at [79, 506] on span "Gluten free" at bounding box center [86, 505] width 48 height 14
click at [57, 506] on input "Gluten free" at bounding box center [52, 505] width 9 height 9
checkbox input "true"
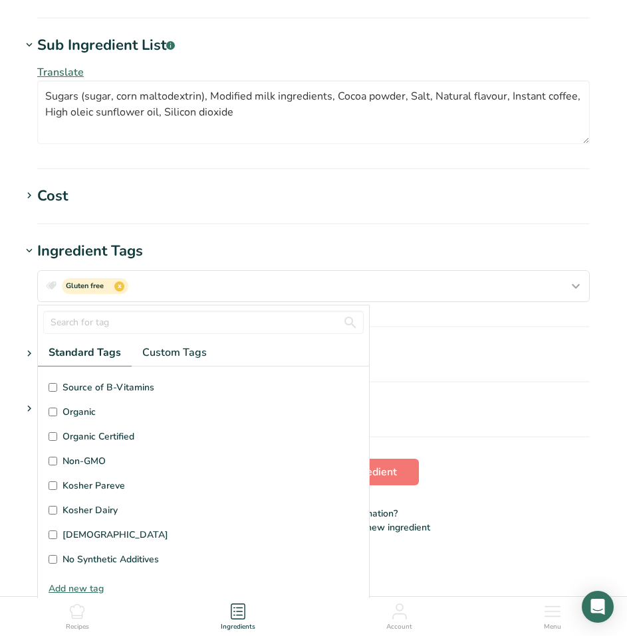
scroll to position [266, 0]
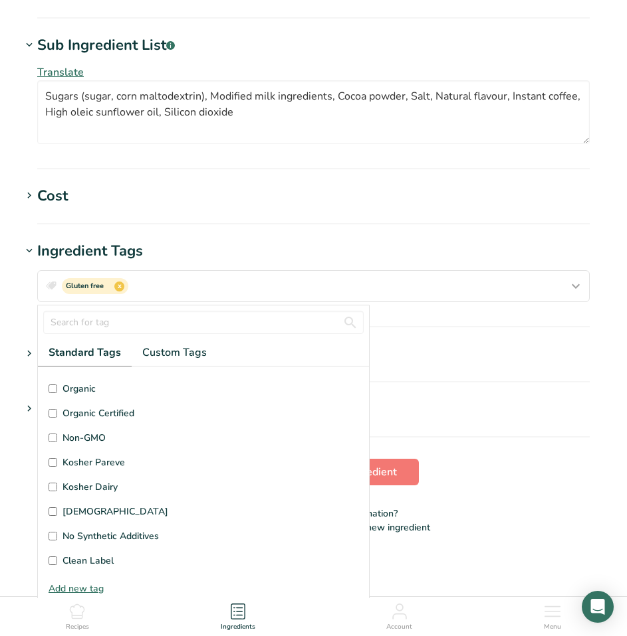
click at [50, 465] on input "Kosher Pareve" at bounding box center [52, 462] width 9 height 9
checkbox input "false"
click at [51, 492] on input "Kosher Dairy" at bounding box center [52, 487] width 9 height 9
checkbox input "true"
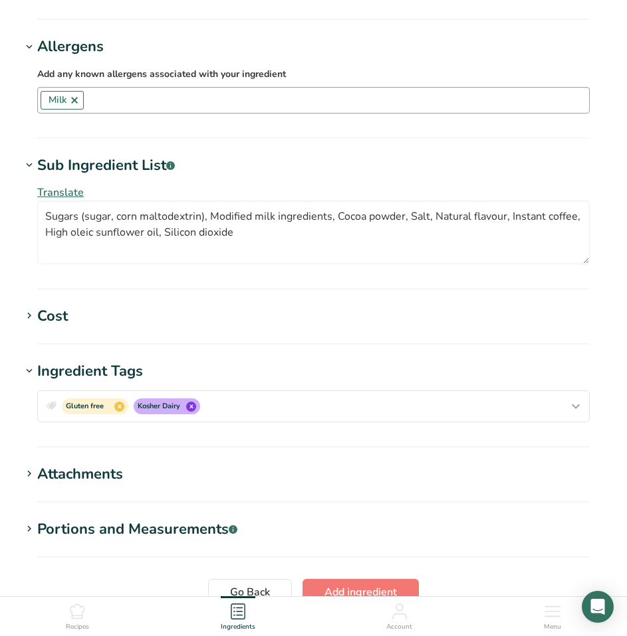
scroll to position [1268, 0]
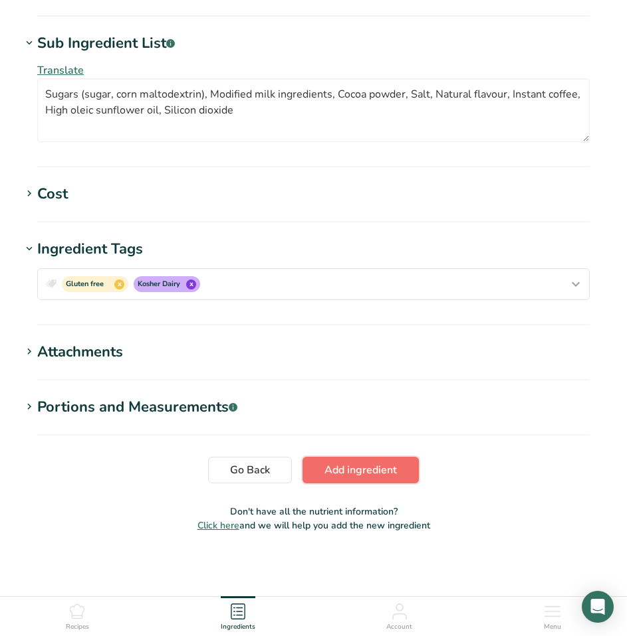
click at [388, 469] on span "Add ingredient" at bounding box center [360, 470] width 72 height 16
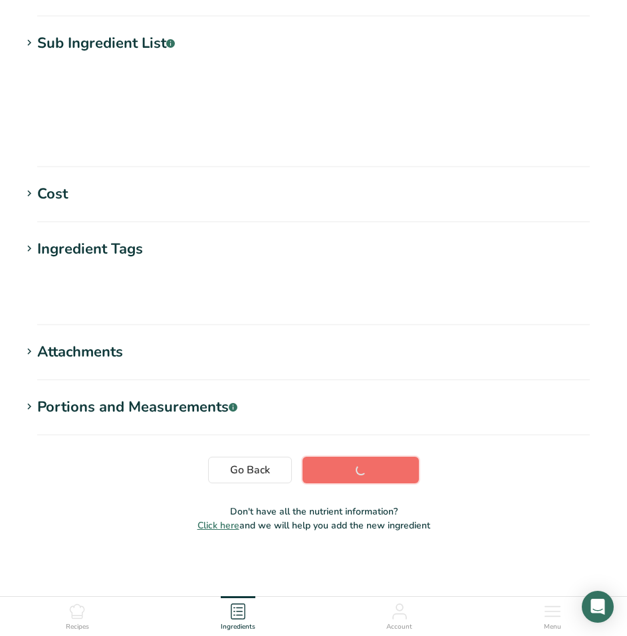
scroll to position [106, 0]
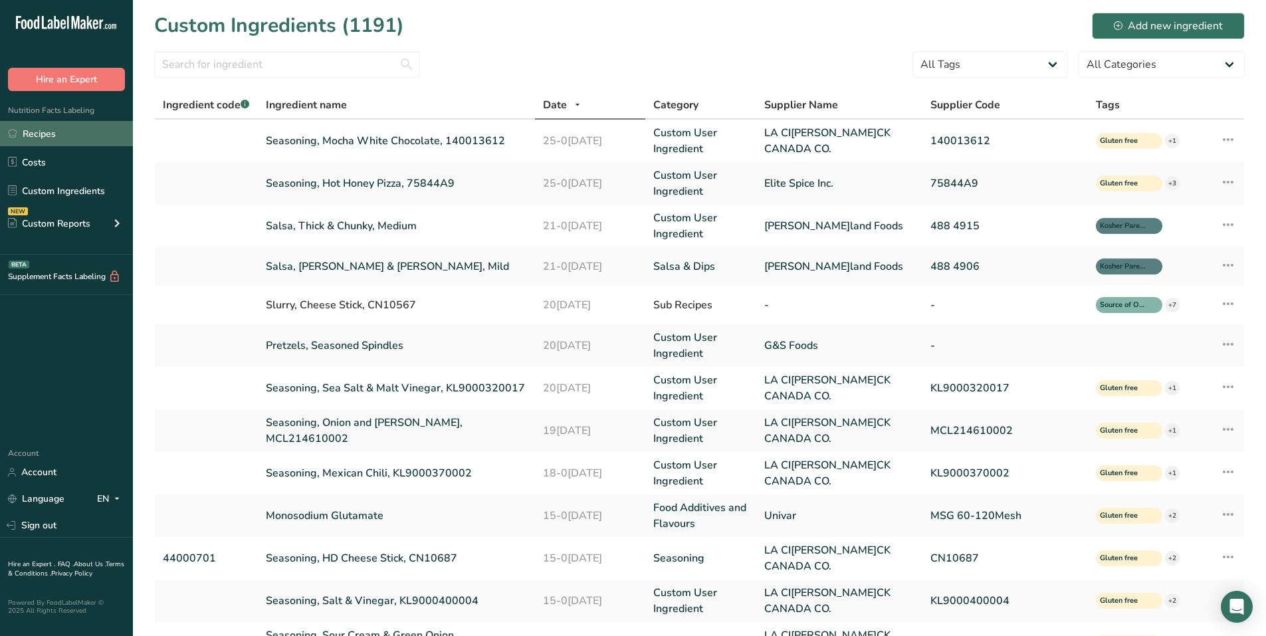
click at [68, 142] on link "Recipes" at bounding box center [66, 133] width 133 height 25
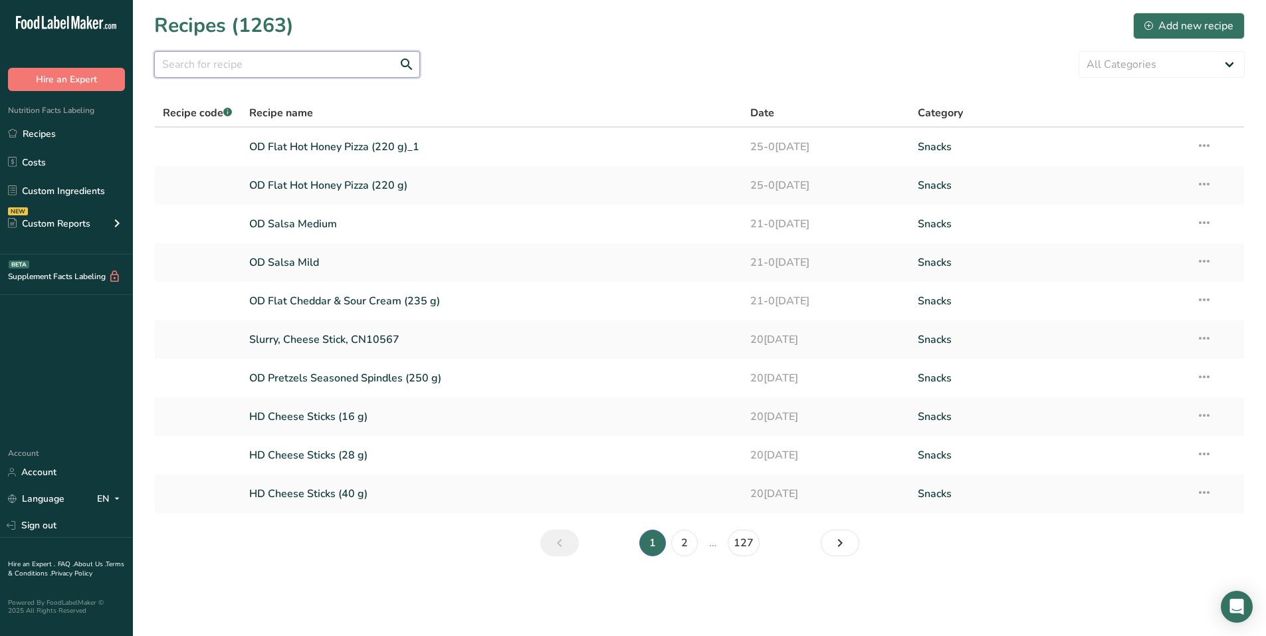
click at [198, 69] on input "text" at bounding box center [287, 64] width 266 height 27
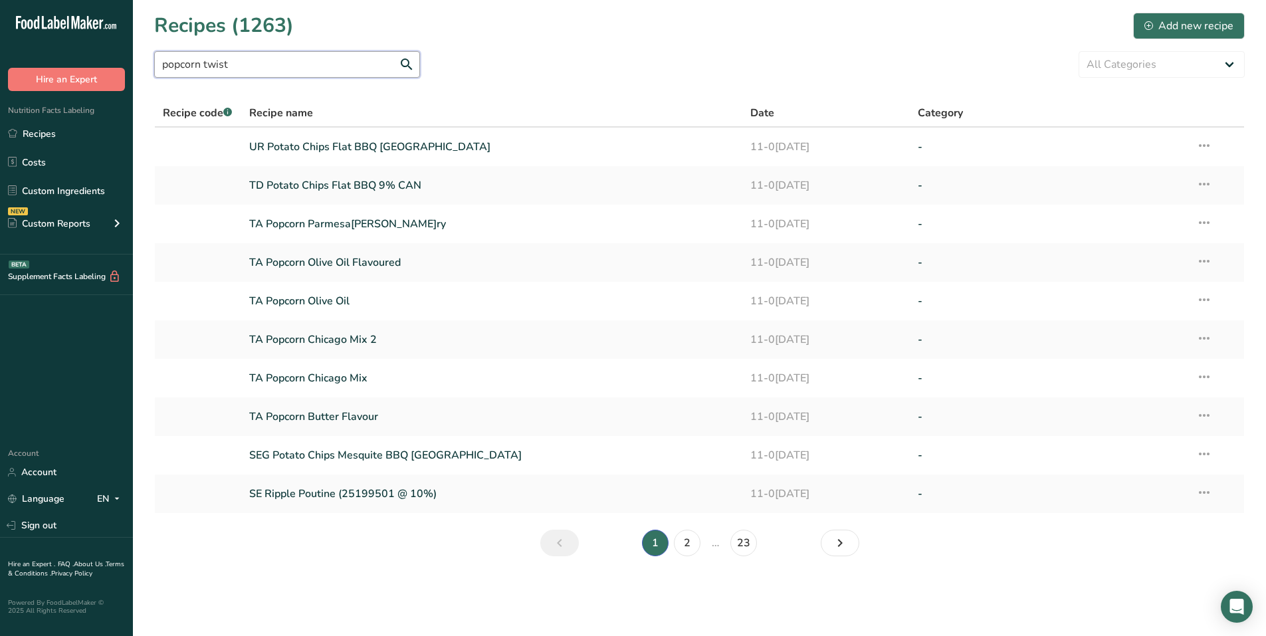
type input "popcorn twist"
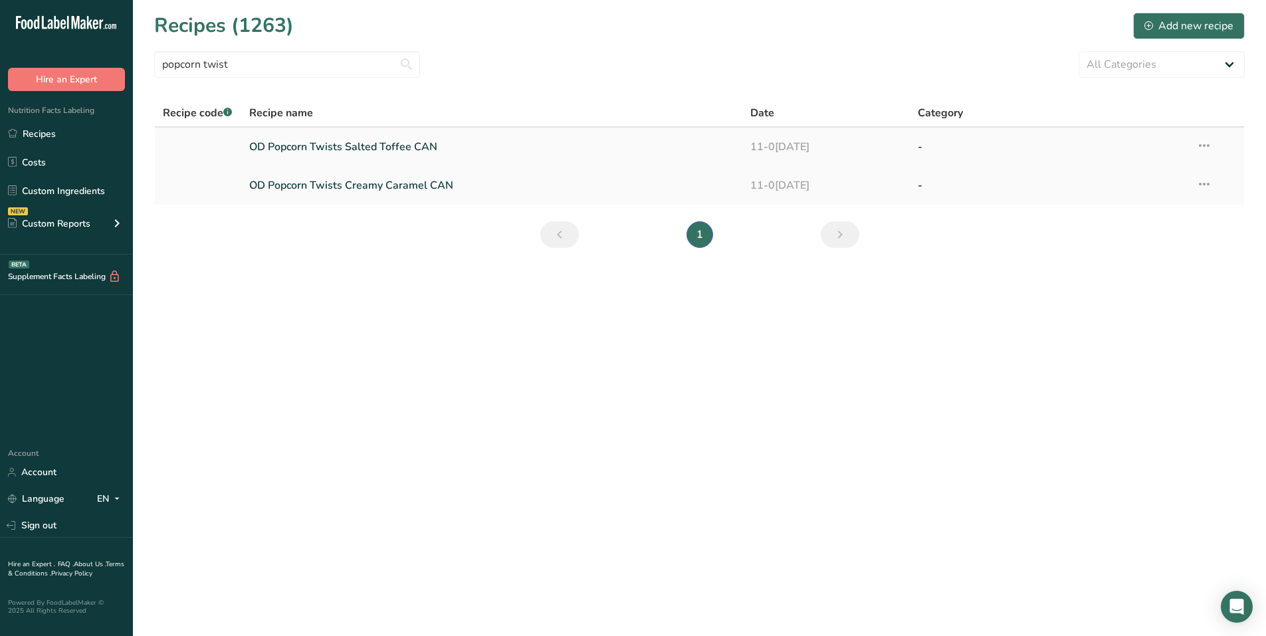
click at [343, 147] on link "OD Popcorn Twists Salted Toffee CAN" at bounding box center [492, 147] width 486 height 28
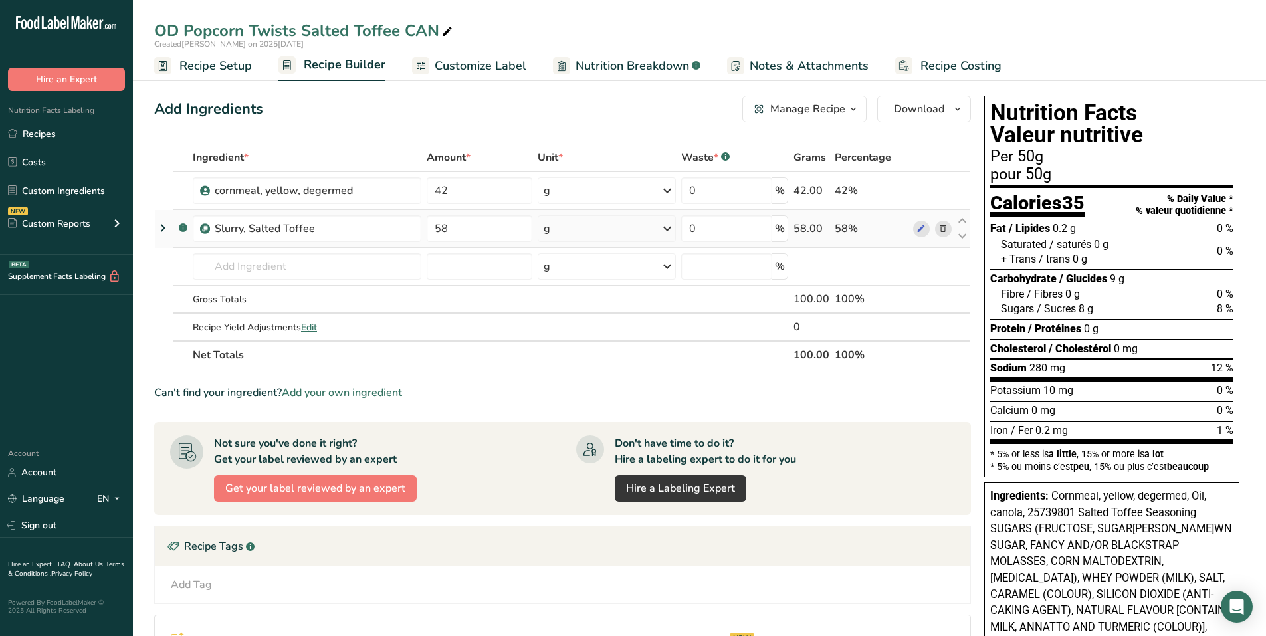
click at [161, 229] on icon at bounding box center [163, 228] width 16 height 24
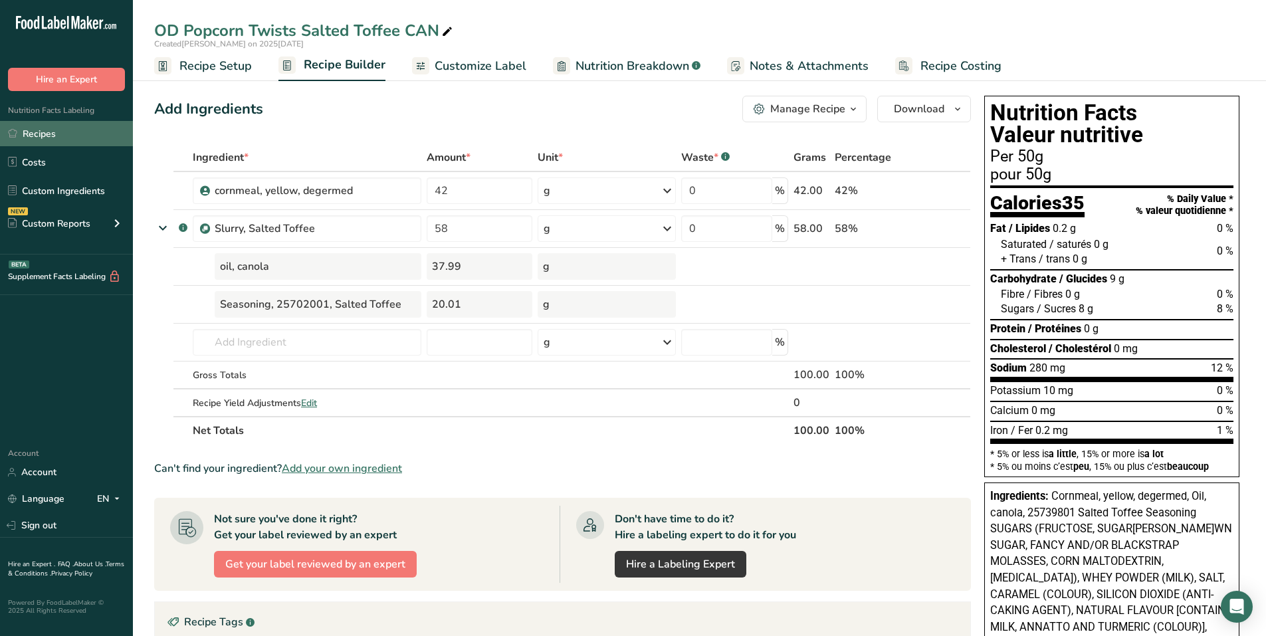
click at [26, 133] on link "Recipes" at bounding box center [66, 133] width 133 height 25
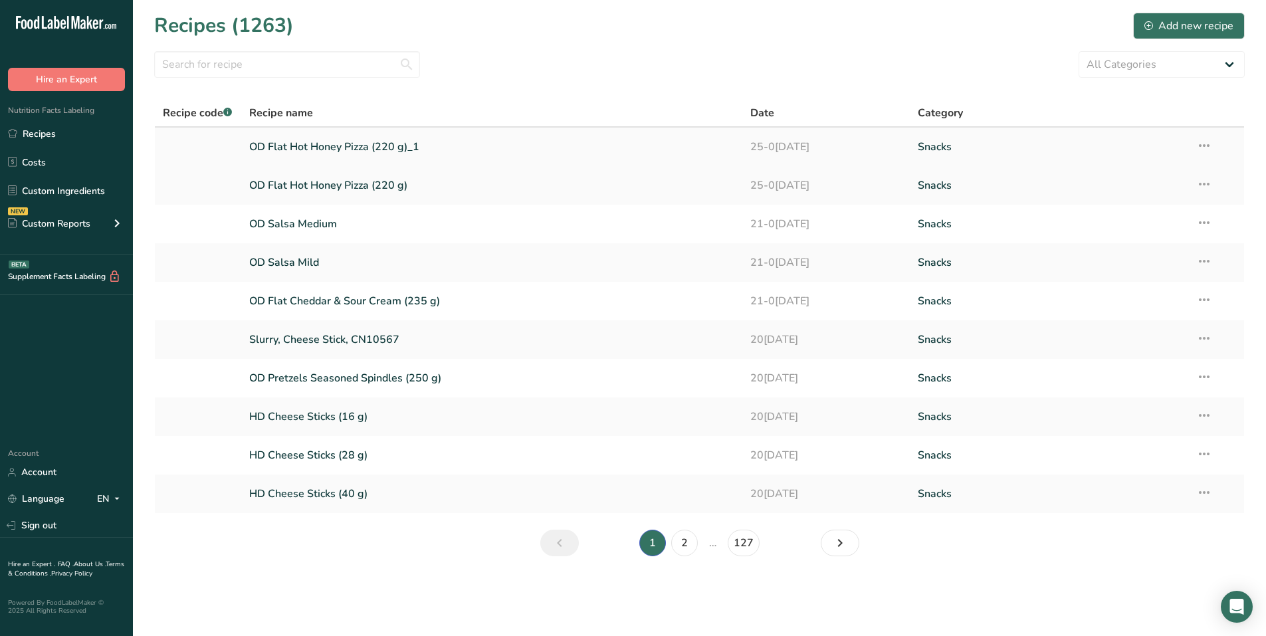
click at [397, 145] on link "OD Flat Hot Honey Pizza (220 g)_1" at bounding box center [492, 147] width 486 height 28
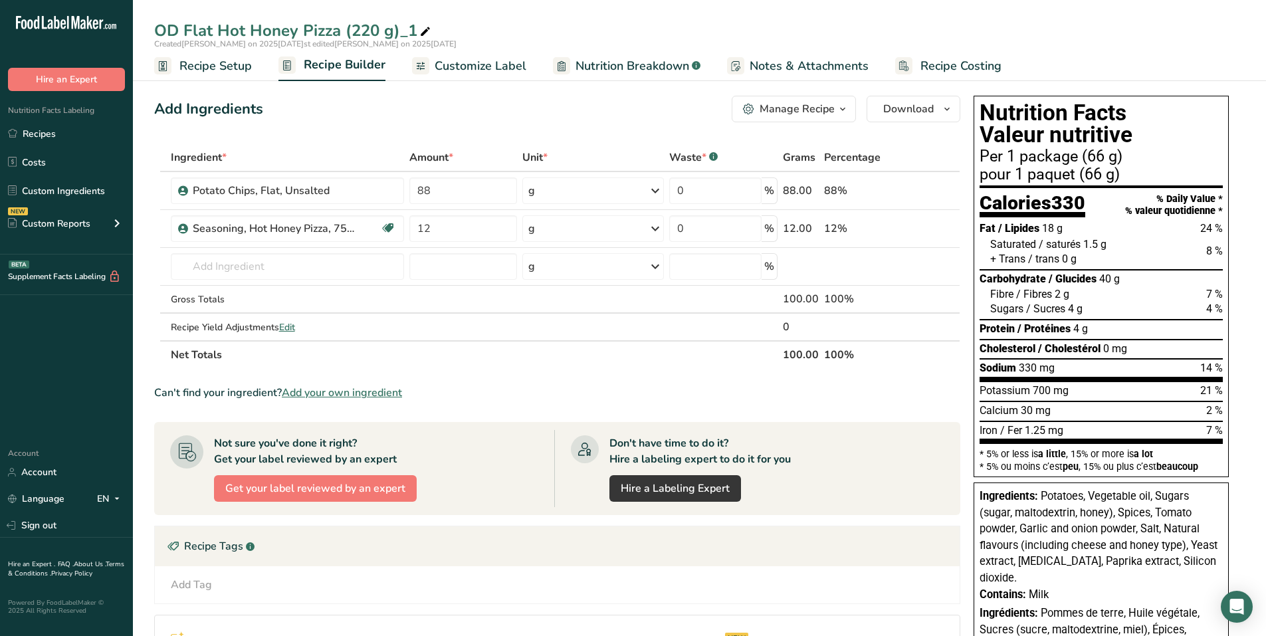
click at [419, 33] on icon at bounding box center [425, 32] width 12 height 19
drag, startPoint x: 416, startPoint y: 33, endPoint x: 350, endPoint y: 37, distance: 65.9
click at [350, 37] on input "OD Flat Hot Honey Pizza (220 g)_1" at bounding box center [699, 31] width 1090 height 24
type input "OD Flat Hot Honey Pizza (66 g)"
click at [446, 125] on div "Add Ingredients Manage Recipe Delete Recipe Duplicate Recipe Scale Recipe Save …" at bounding box center [561, 507] width 814 height 834
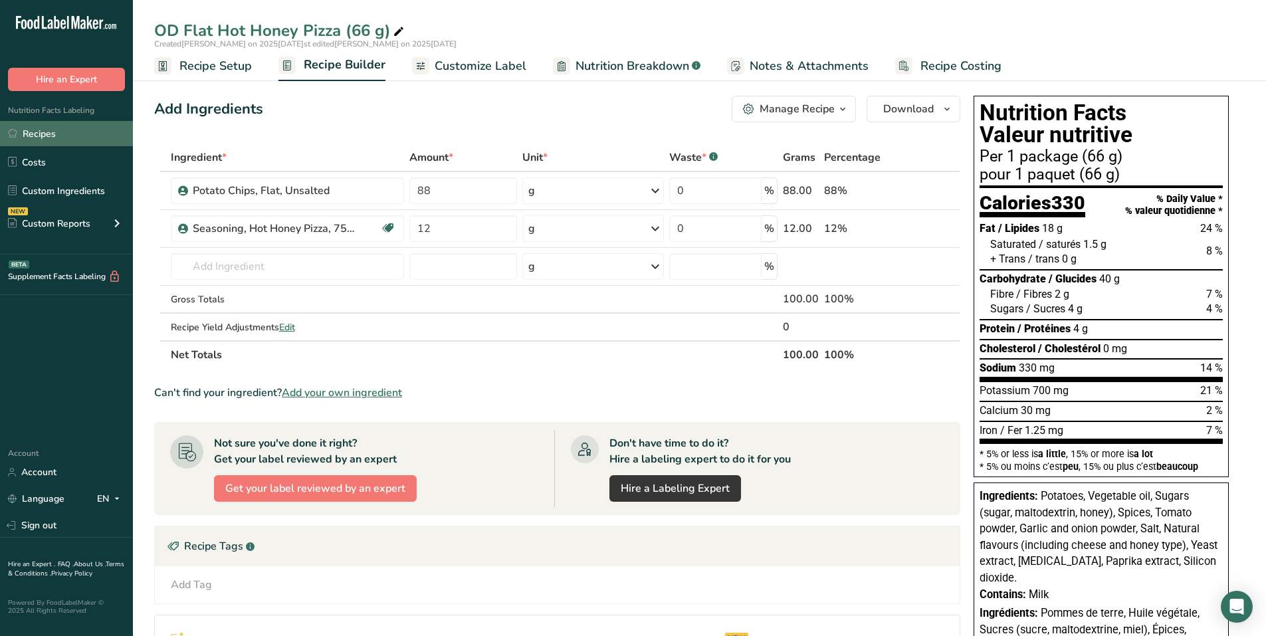
click at [57, 130] on link "Recipes" at bounding box center [66, 133] width 133 height 25
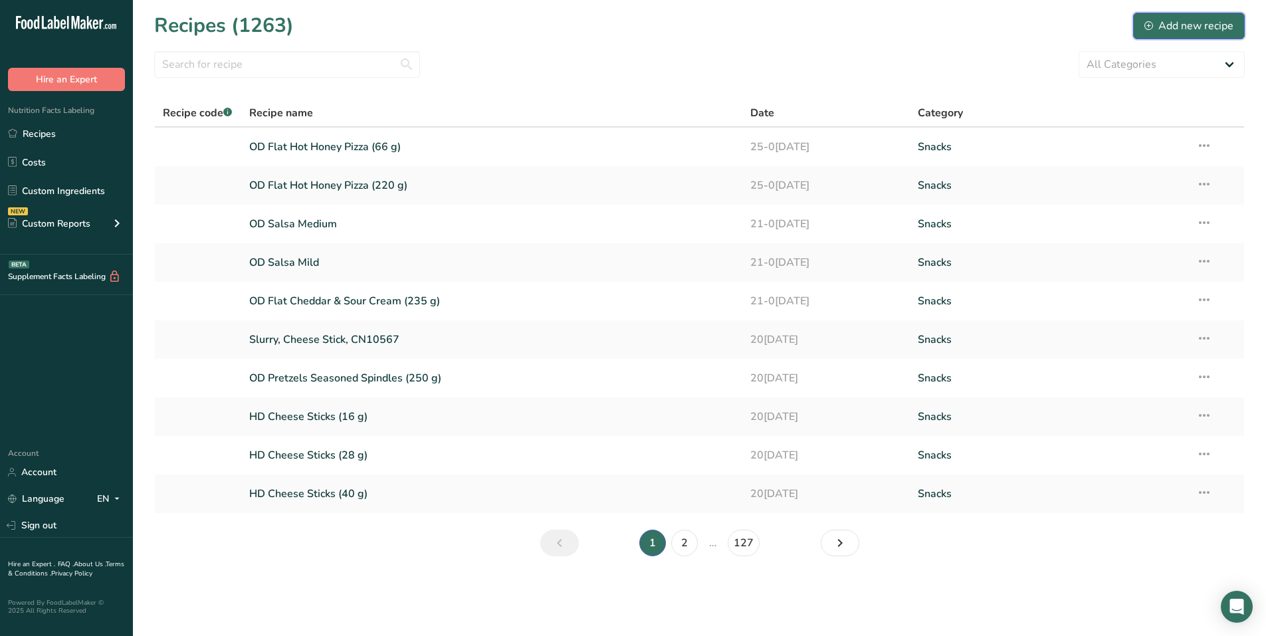
click at [1171, 27] on div "Add new recipe" at bounding box center [1188, 26] width 89 height 16
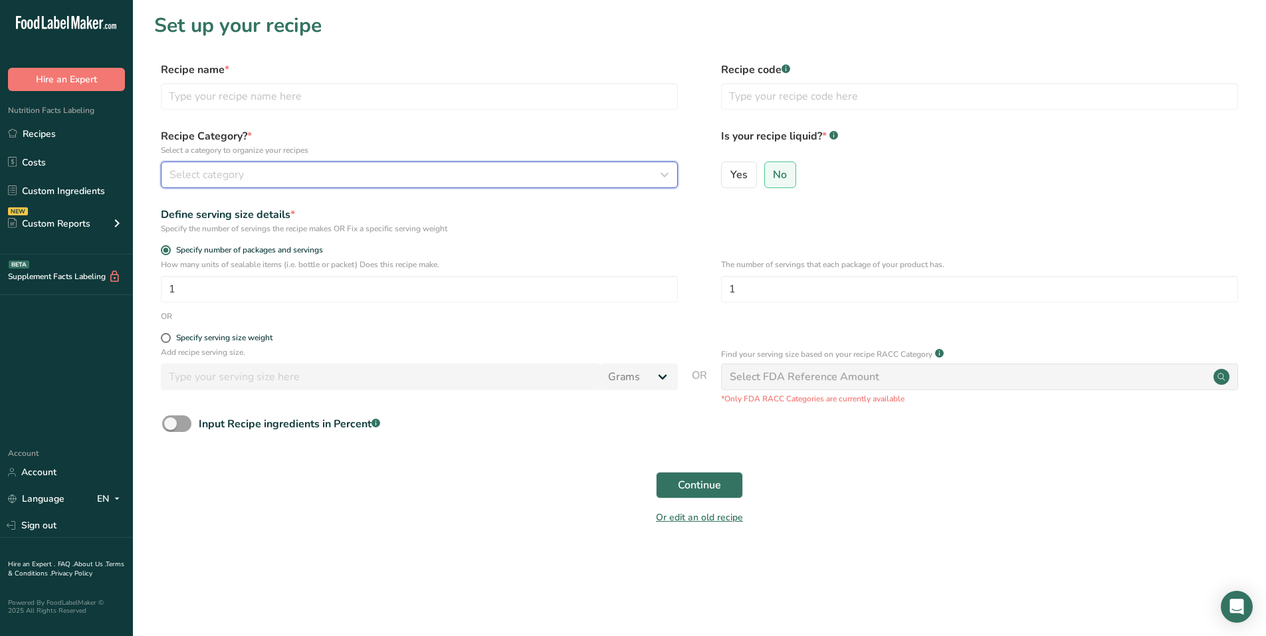
click at [364, 174] on div "Select category" at bounding box center [415, 175] width 492 height 16
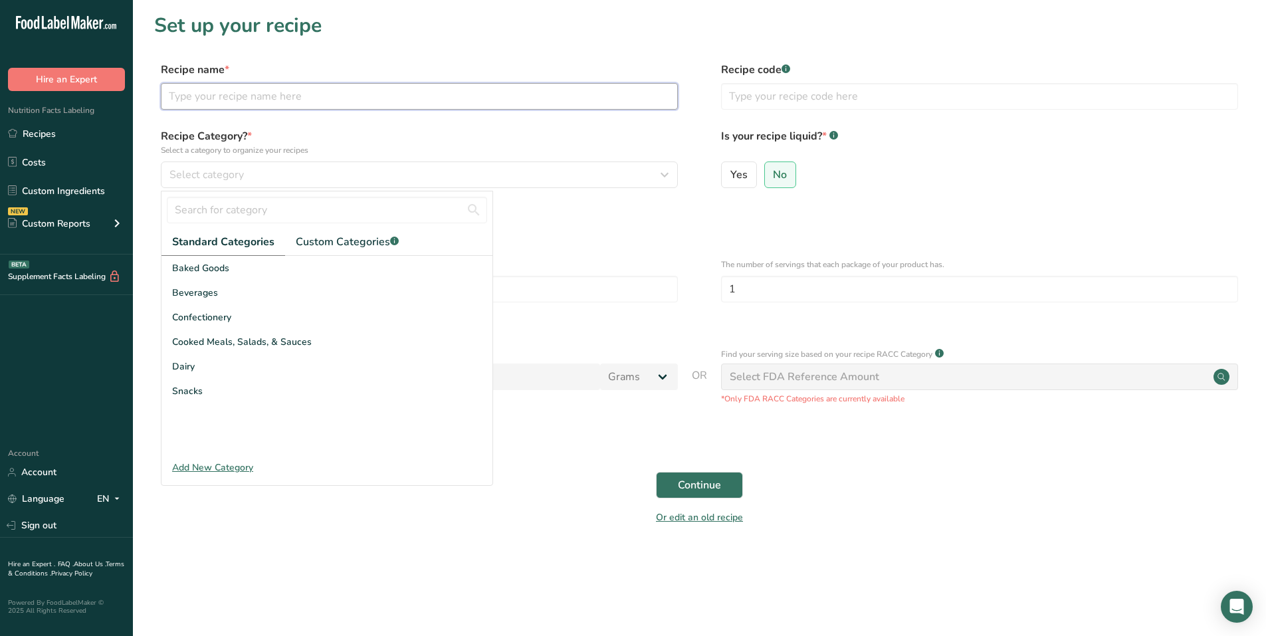
click at [296, 91] on input "text" at bounding box center [419, 96] width 517 height 27
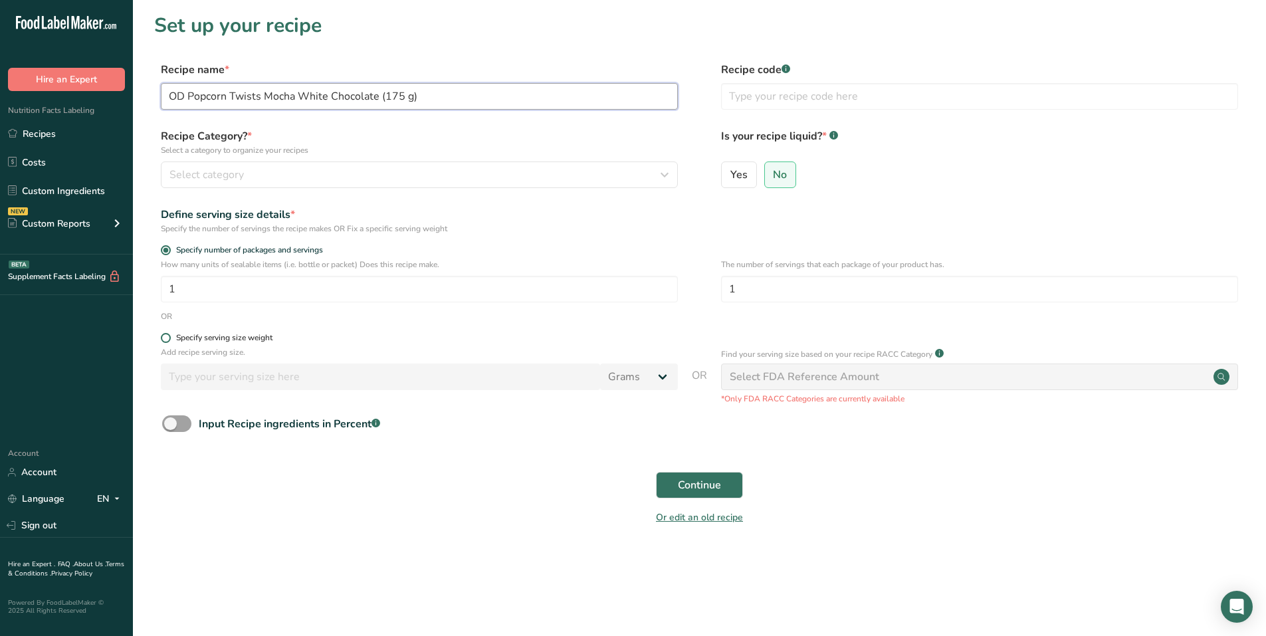
type input "OD Popcorn Twists Mocha White Chocolate (175 g)"
click at [166, 335] on span at bounding box center [166, 338] width 10 height 10
click at [166, 335] on input "Specify serving size weight" at bounding box center [165, 338] width 9 height 9
radio input "true"
radio input "false"
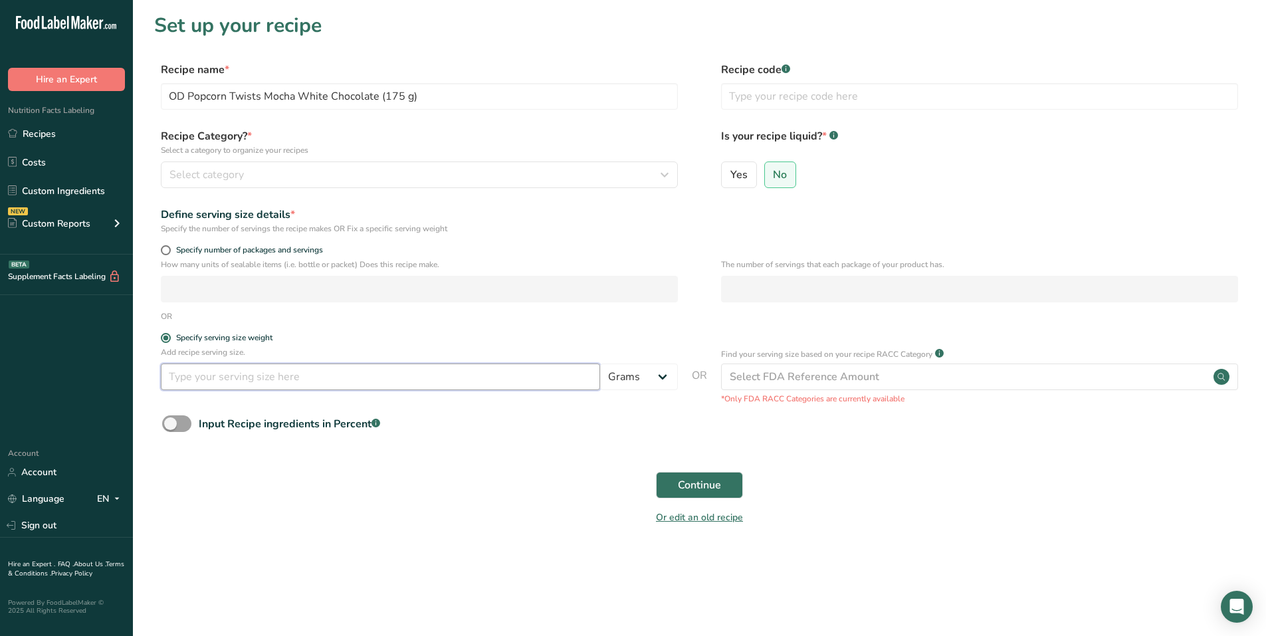
click at [201, 365] on input "number" at bounding box center [380, 376] width 439 height 27
type input "50"
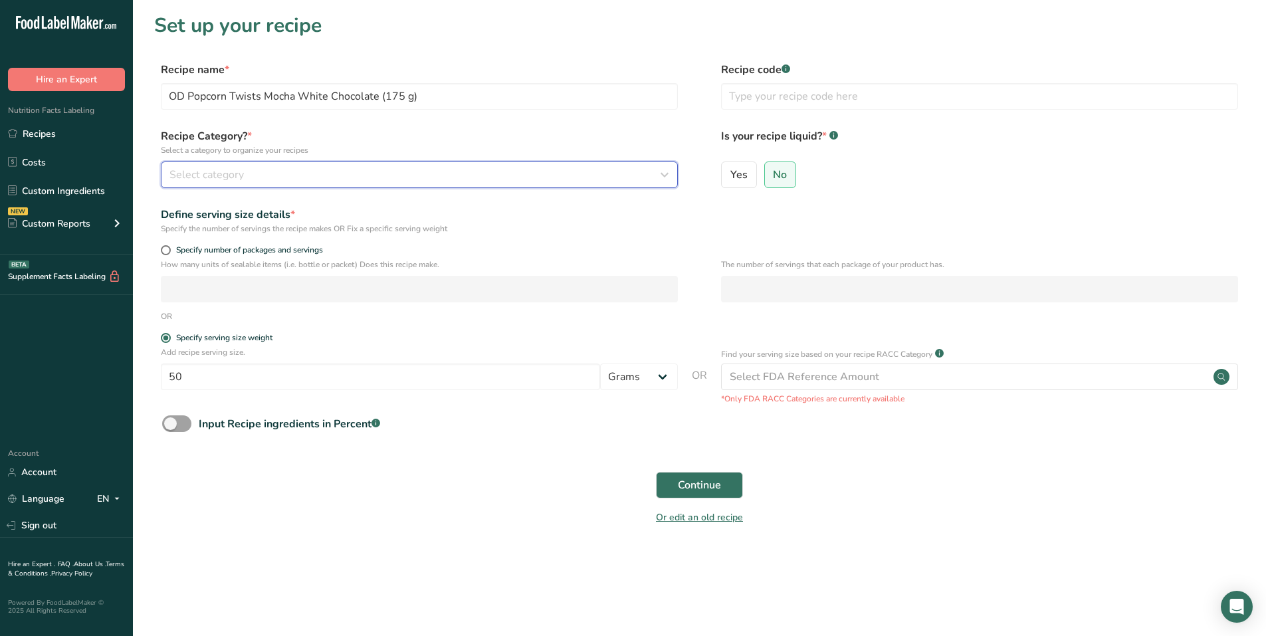
click at [282, 171] on div "Select category" at bounding box center [415, 175] width 492 height 16
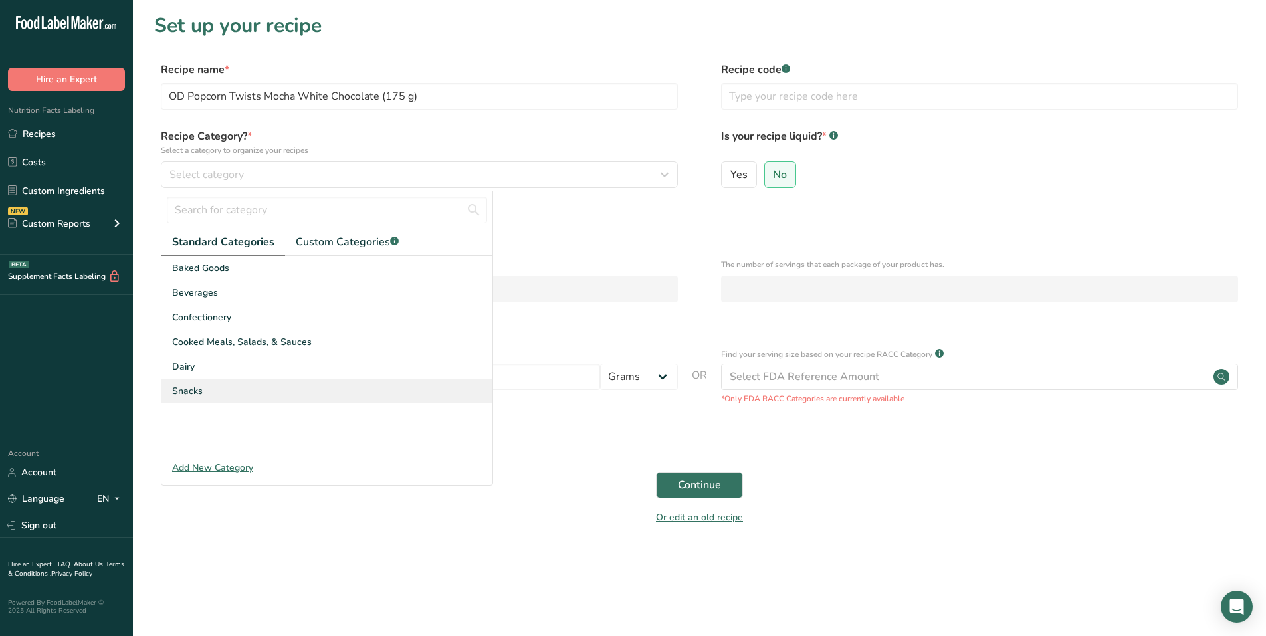
click at [217, 393] on div "Snacks" at bounding box center [326, 391] width 331 height 25
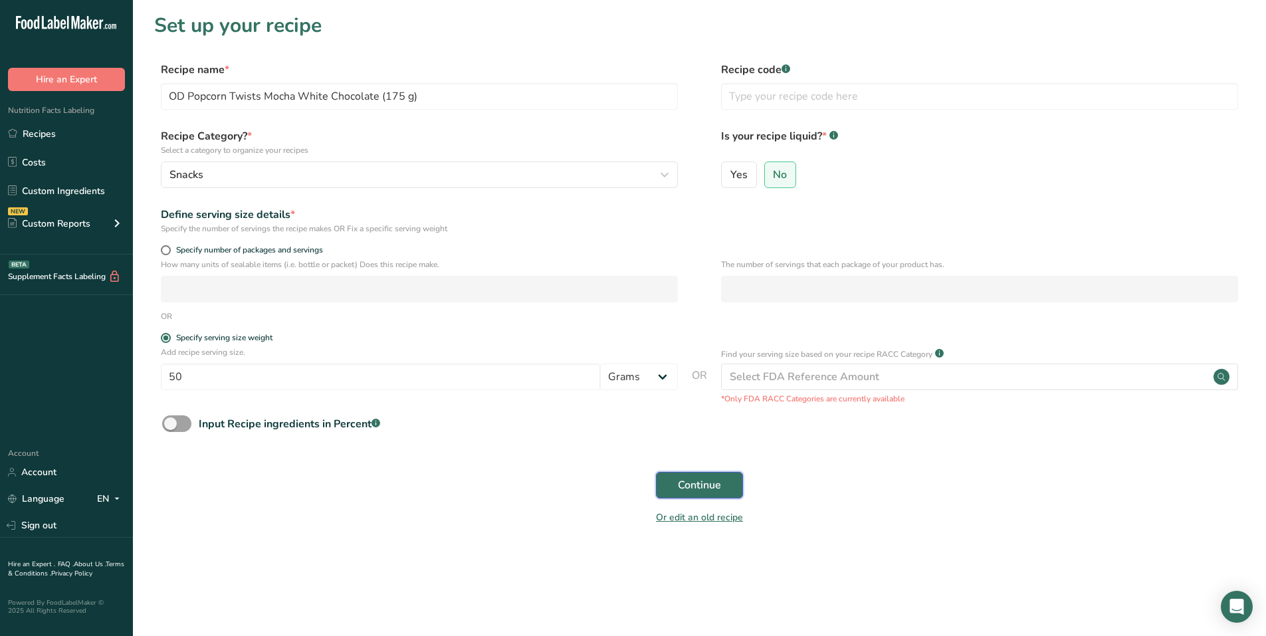
click at [719, 485] on span "Continue" at bounding box center [699, 485] width 43 height 16
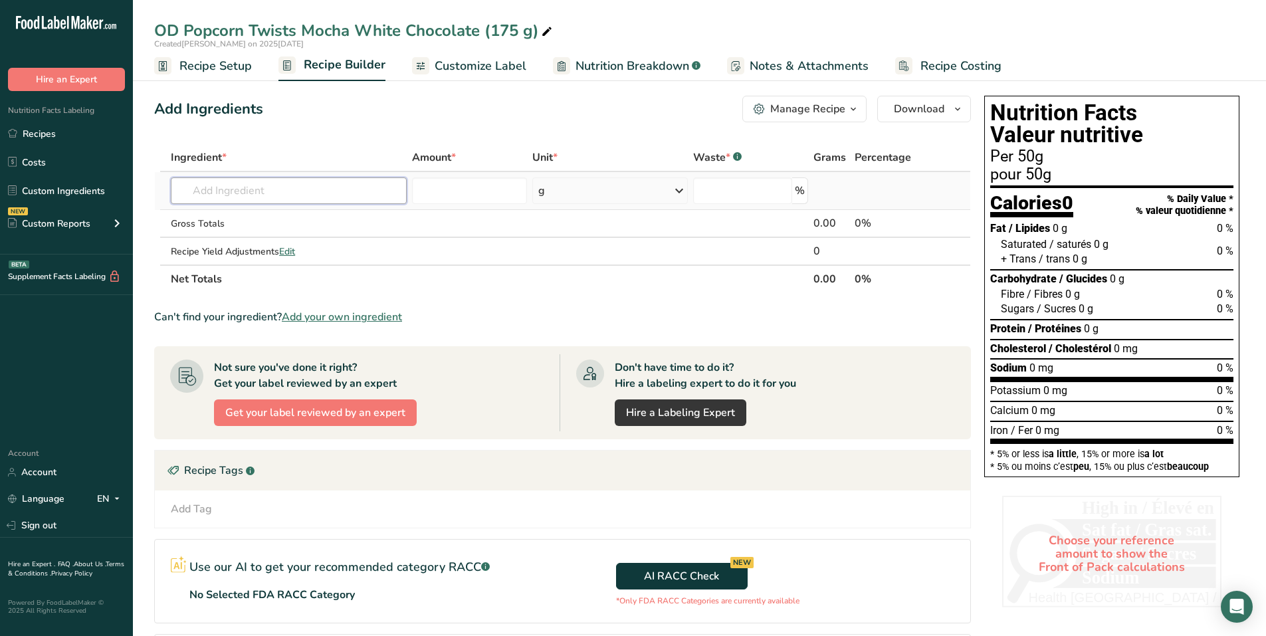
click at [267, 195] on input "text" at bounding box center [289, 190] width 236 height 27
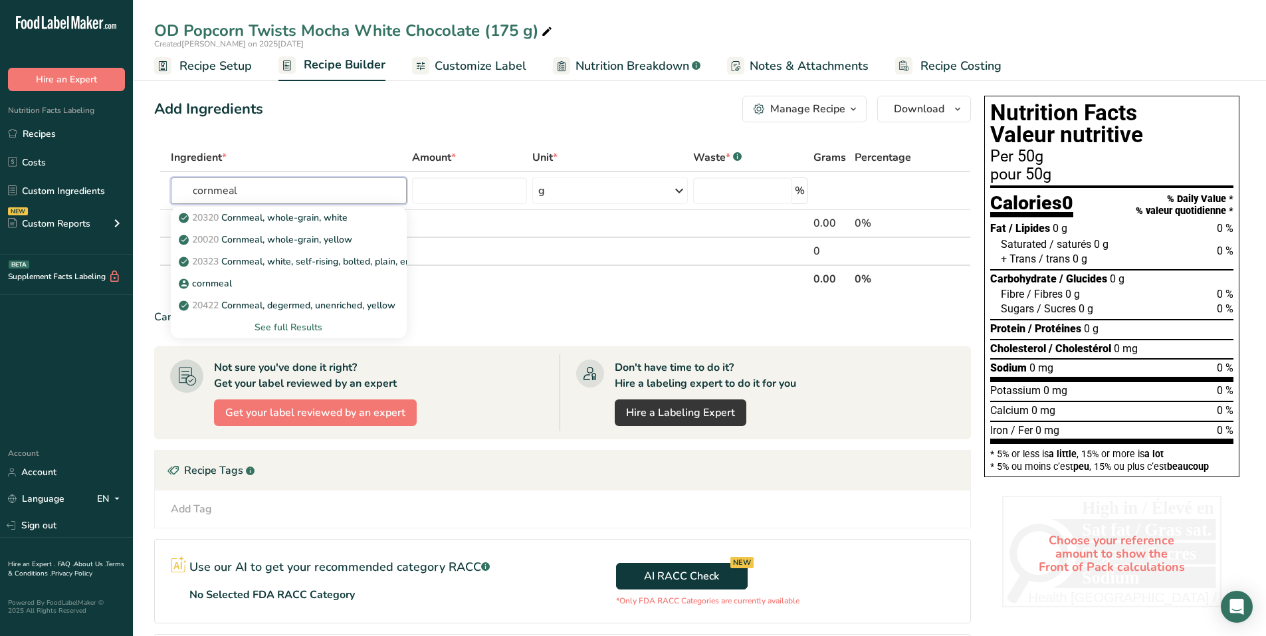
type input "cornmeal"
click at [282, 138] on div "Add Ingredients Manage Recipe Delete Recipe Duplicate Recipe Scale Recipe Save …" at bounding box center [566, 426] width 824 height 673
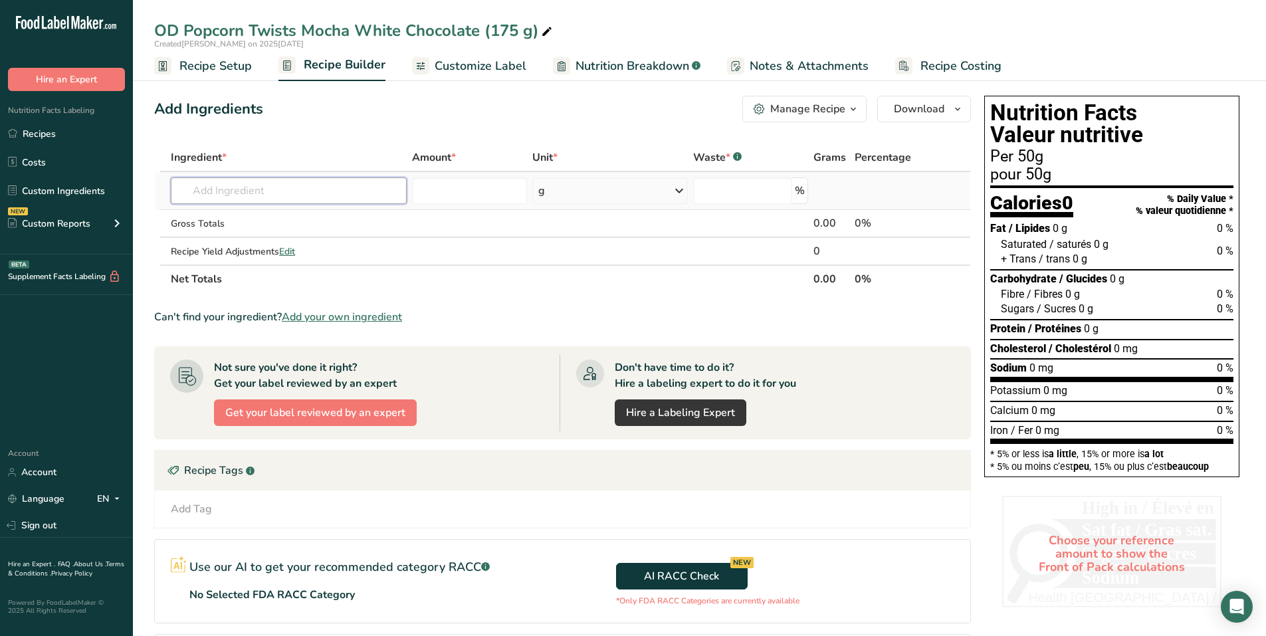
click at [257, 197] on input "text" at bounding box center [289, 190] width 236 height 27
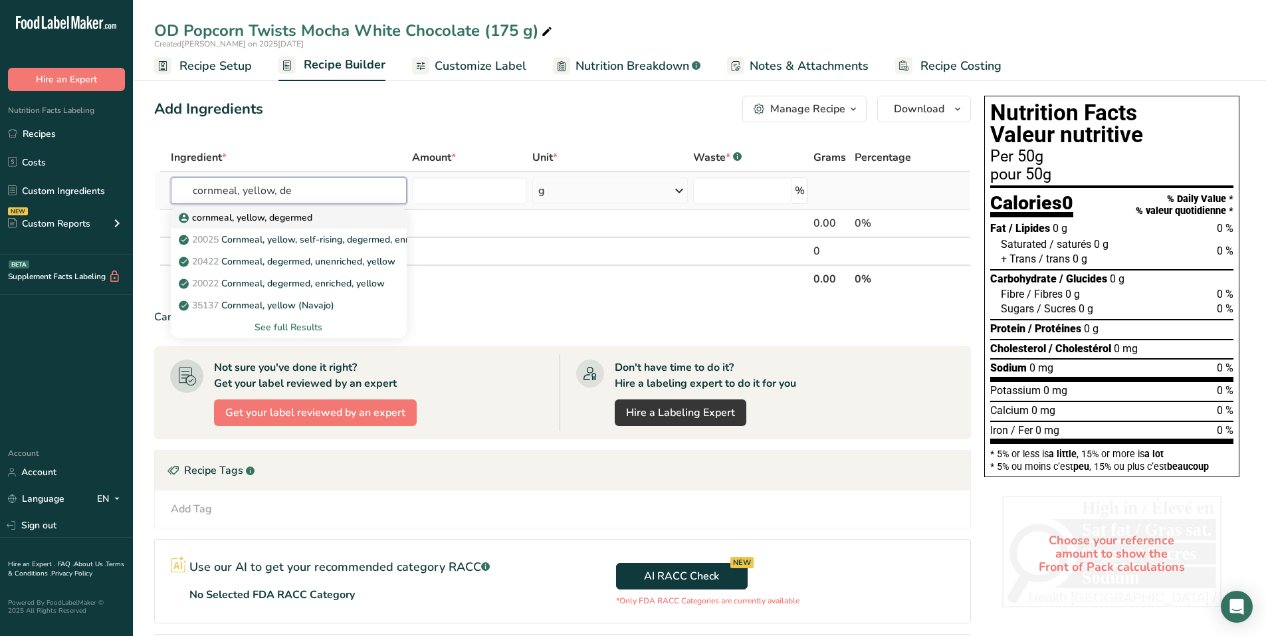
type input "cornmeal, yellow, de"
click at [256, 213] on p "cornmeal, yellow, degermed" at bounding box center [246, 218] width 131 height 14
type input "cornmeal, yellow, degermed"
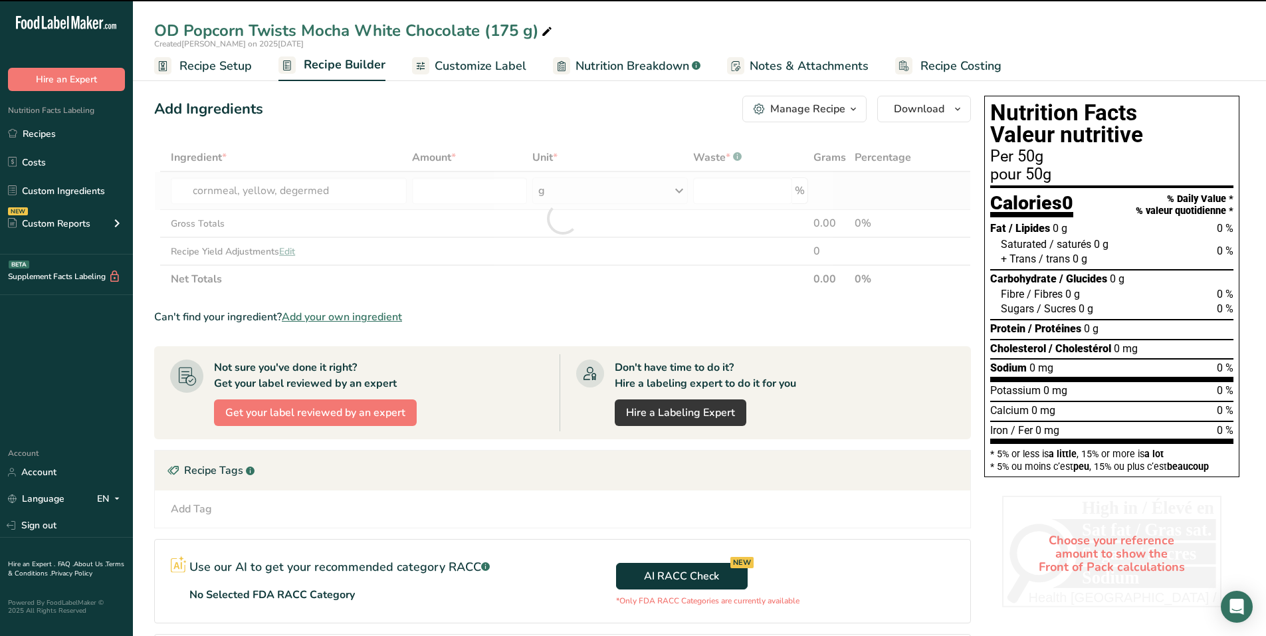
type input "0"
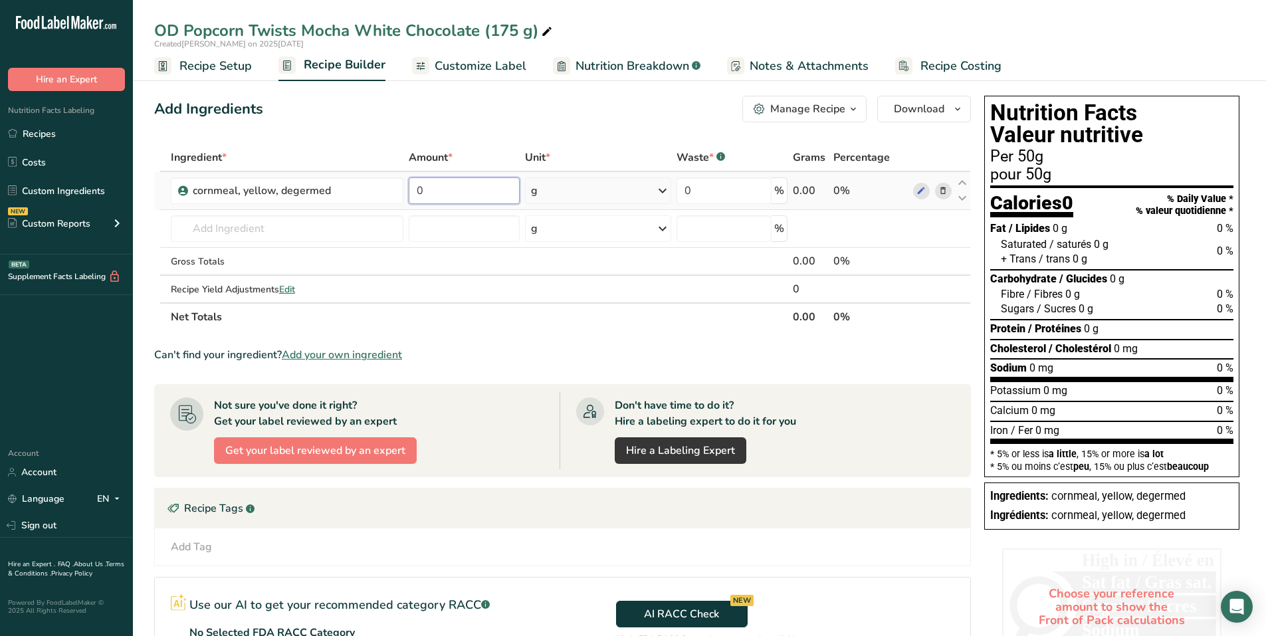
click at [419, 194] on input "0" at bounding box center [464, 190] width 110 height 27
type input "42"
click at [64, 136] on link "Recipes" at bounding box center [66, 133] width 133 height 25
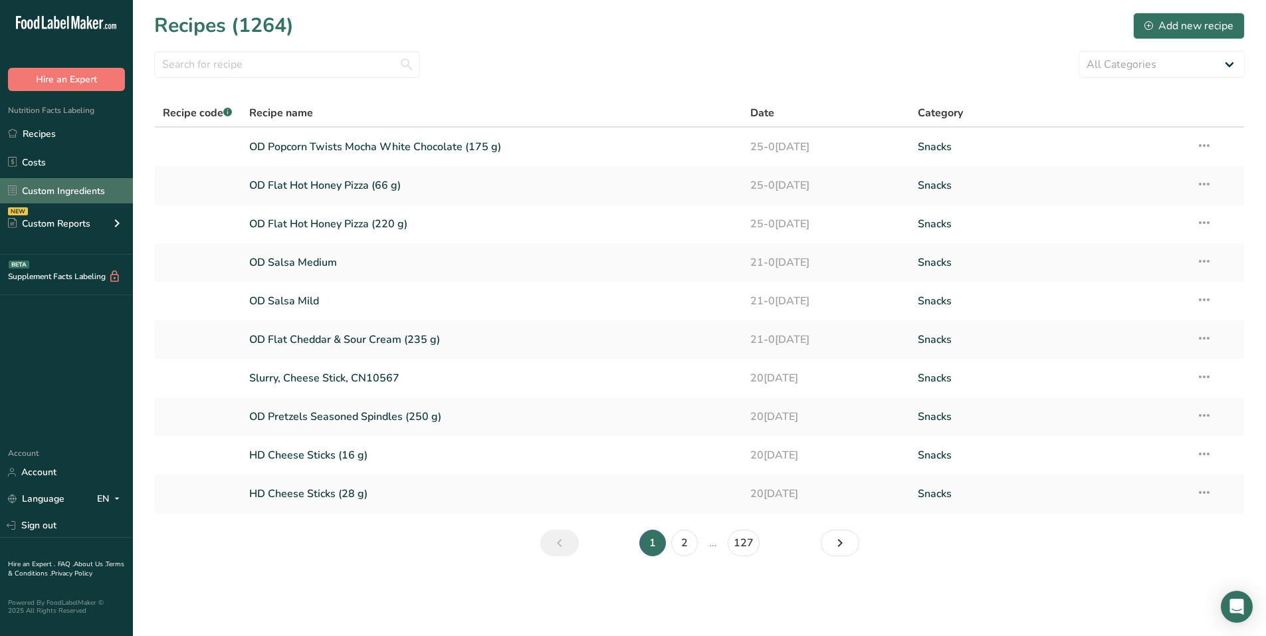
click at [88, 187] on link "Custom Ingredients" at bounding box center [66, 190] width 133 height 25
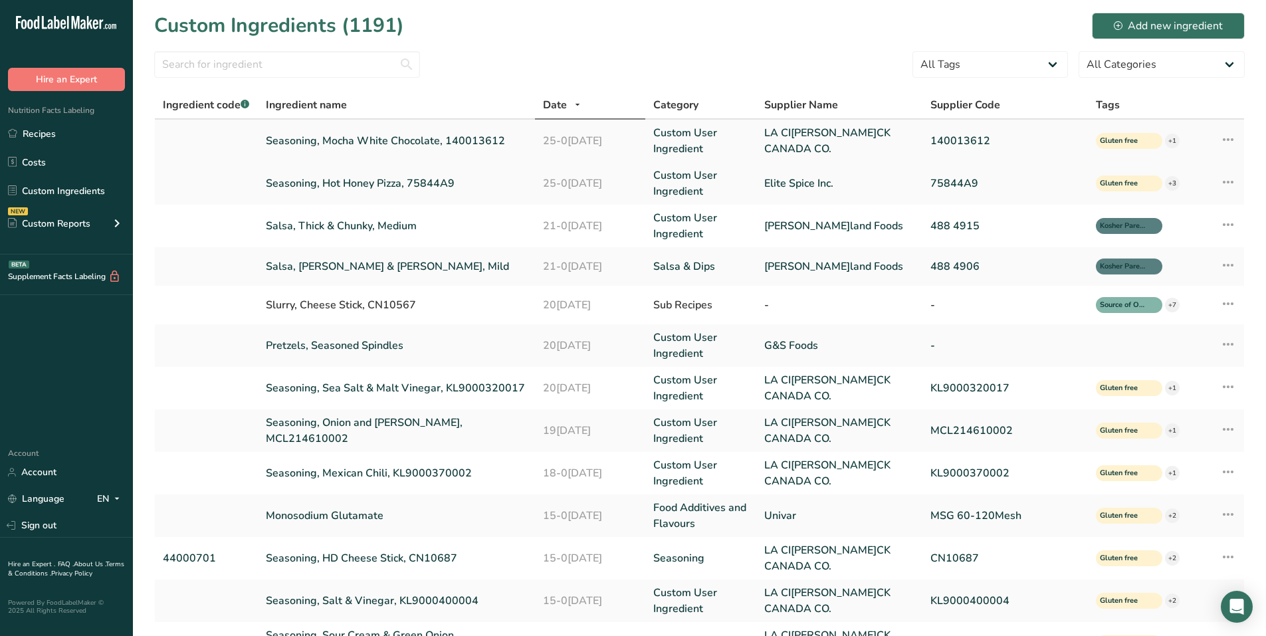
click at [410, 141] on link "Seasoning, Mocha White Chocolate, 140013612" at bounding box center [396, 141] width 260 height 16
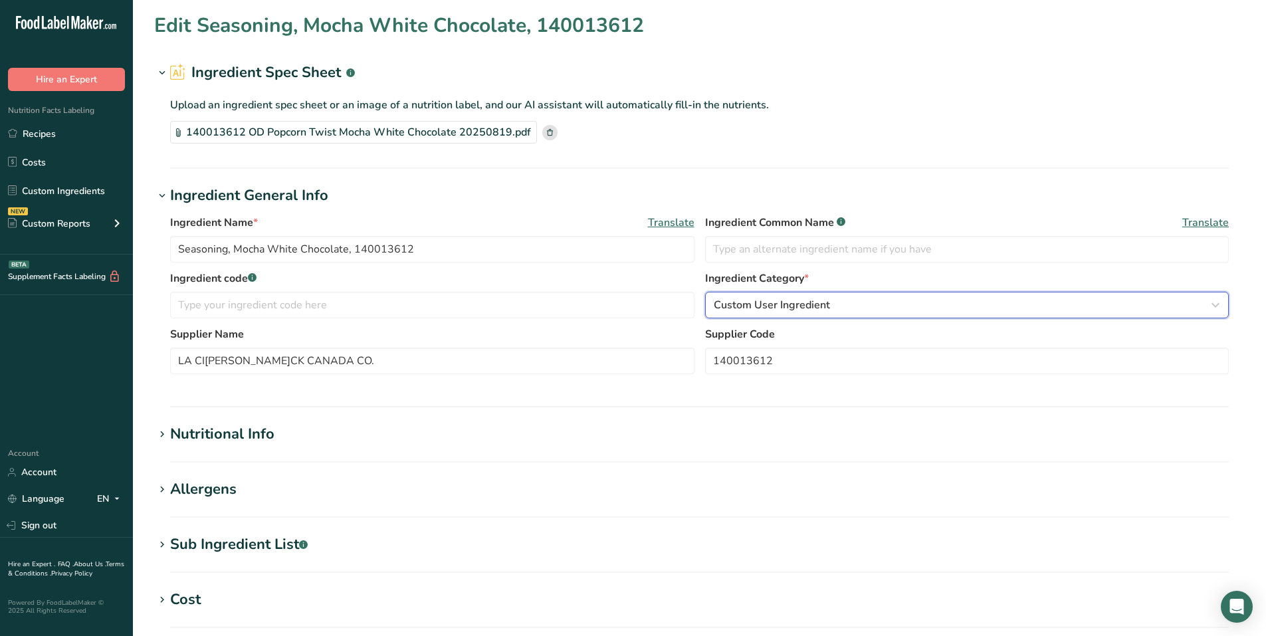
click at [839, 303] on div "Custom User Ingredient" at bounding box center [963, 305] width 499 height 16
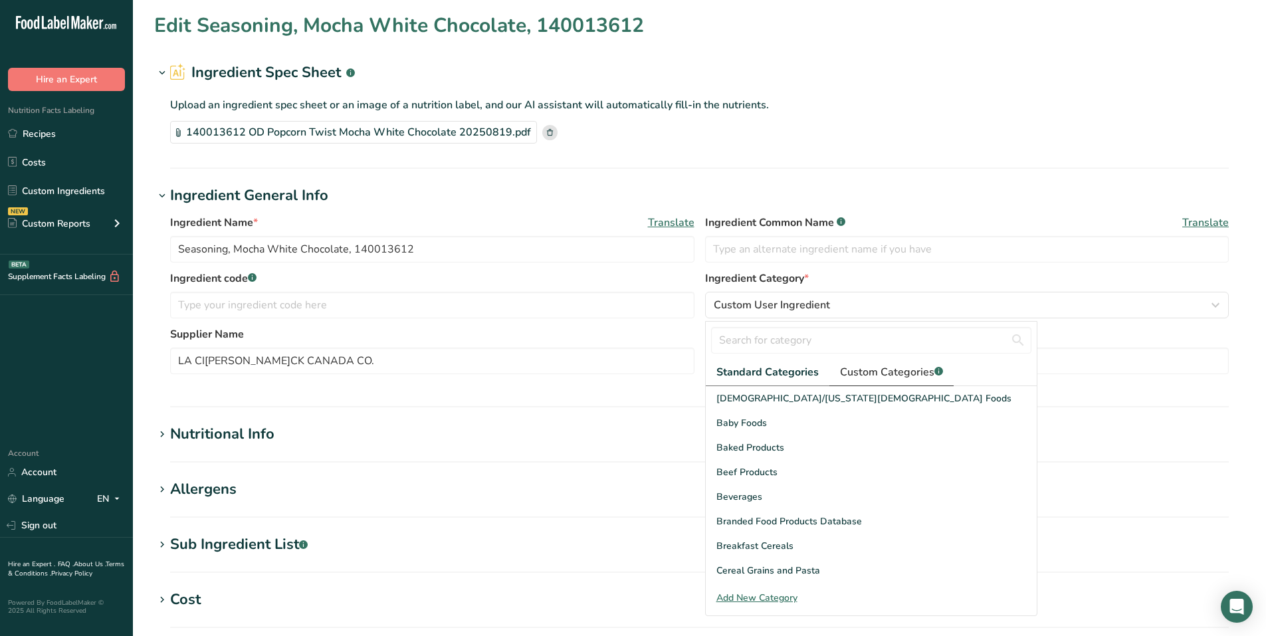
click at [888, 374] on span "Custom Categories .a-a{fill:#347362;}.b-a{fill:#fff;}" at bounding box center [891, 372] width 103 height 16
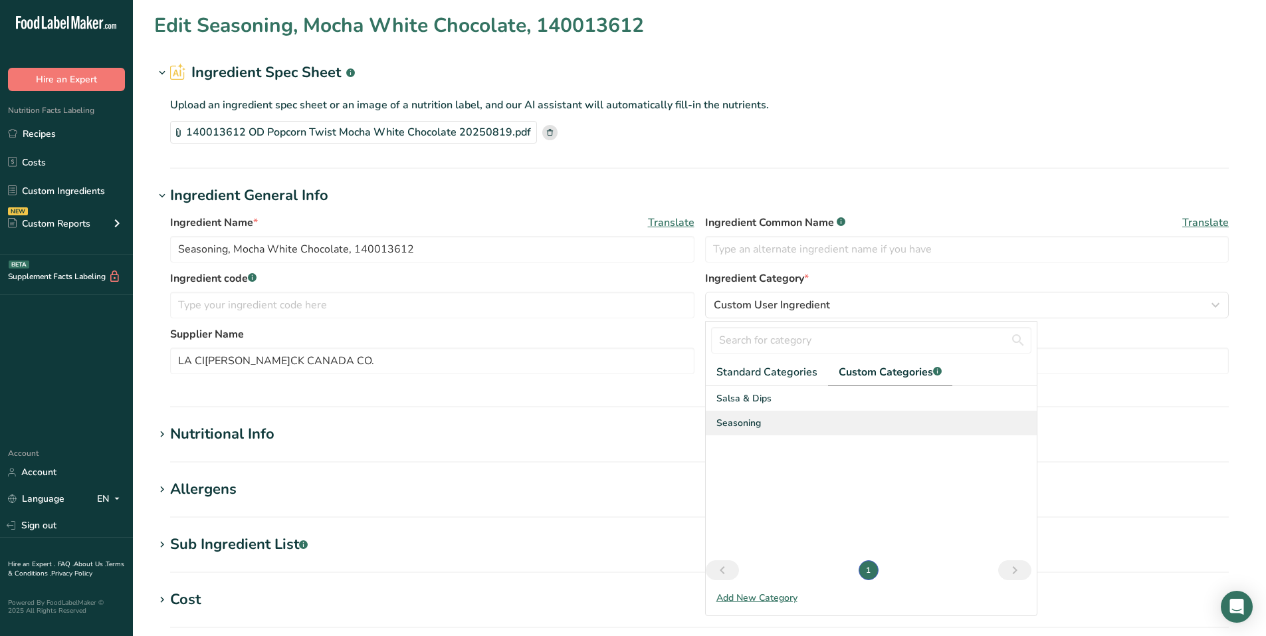
click at [747, 417] on span "Seasoning" at bounding box center [738, 423] width 45 height 14
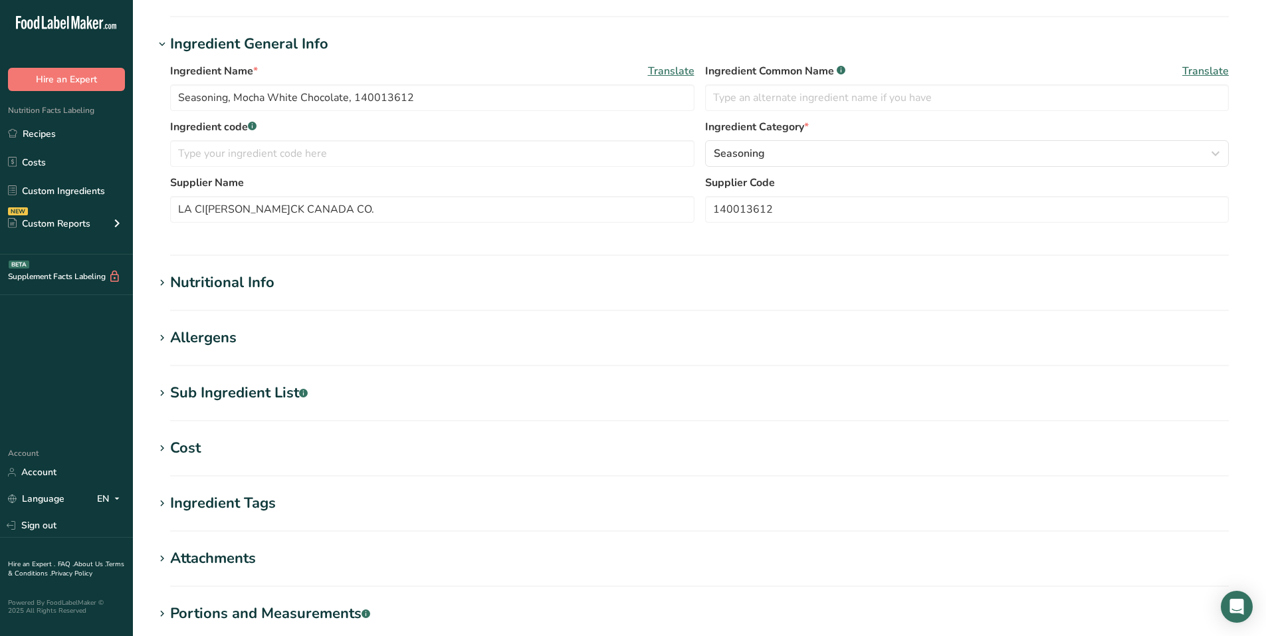
scroll to position [318, 0]
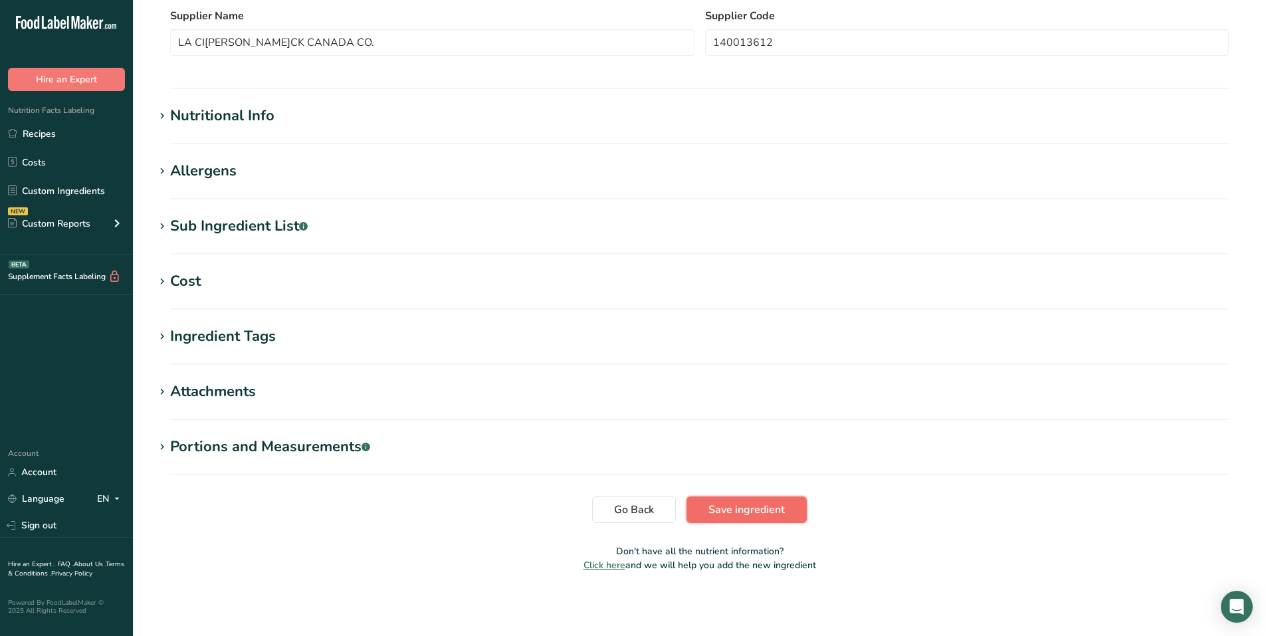
click at [765, 506] on span "Save ingredient" at bounding box center [746, 510] width 76 height 16
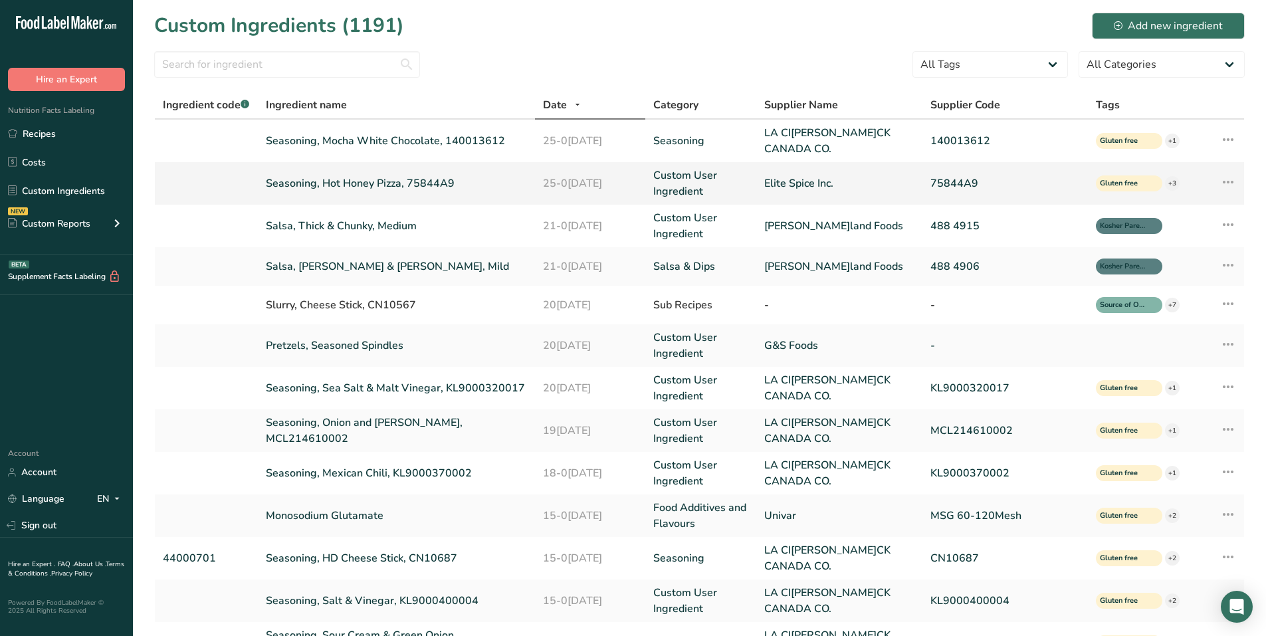
click at [397, 183] on link "Seasoning, Hot Honey Pizza, 75844A9" at bounding box center [396, 183] width 260 height 16
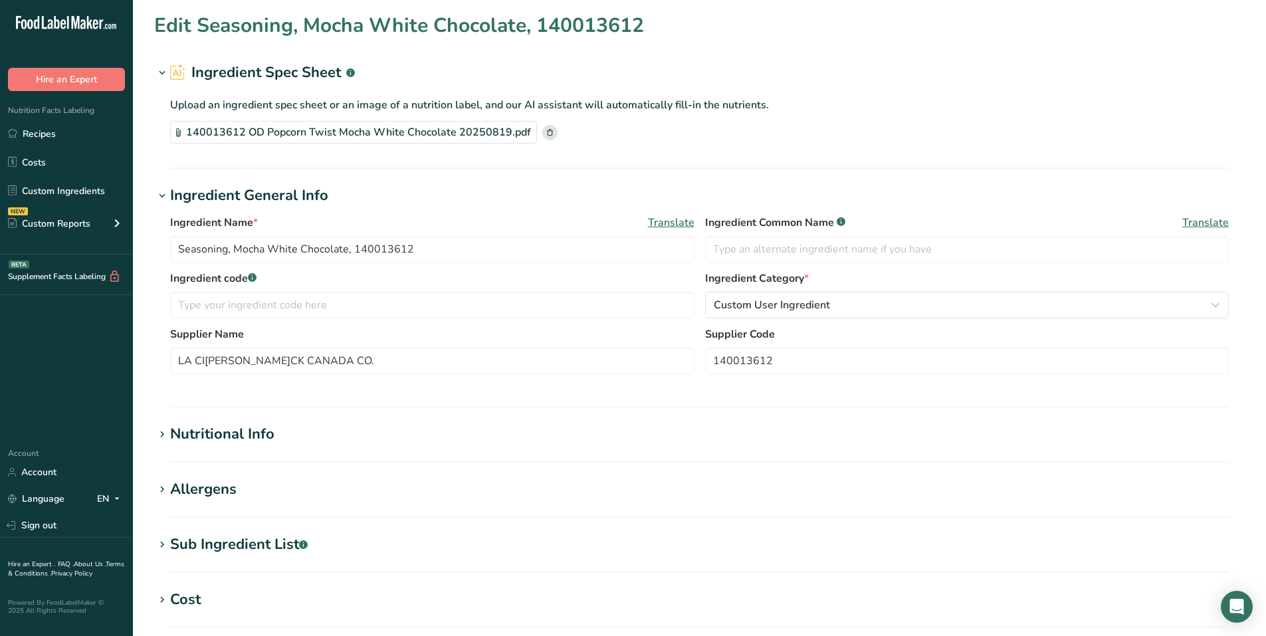
type input "Seasoning, Hot Honey Pizza, 75844A9"
type input "Elite Spice Inc."
type input "75844A9"
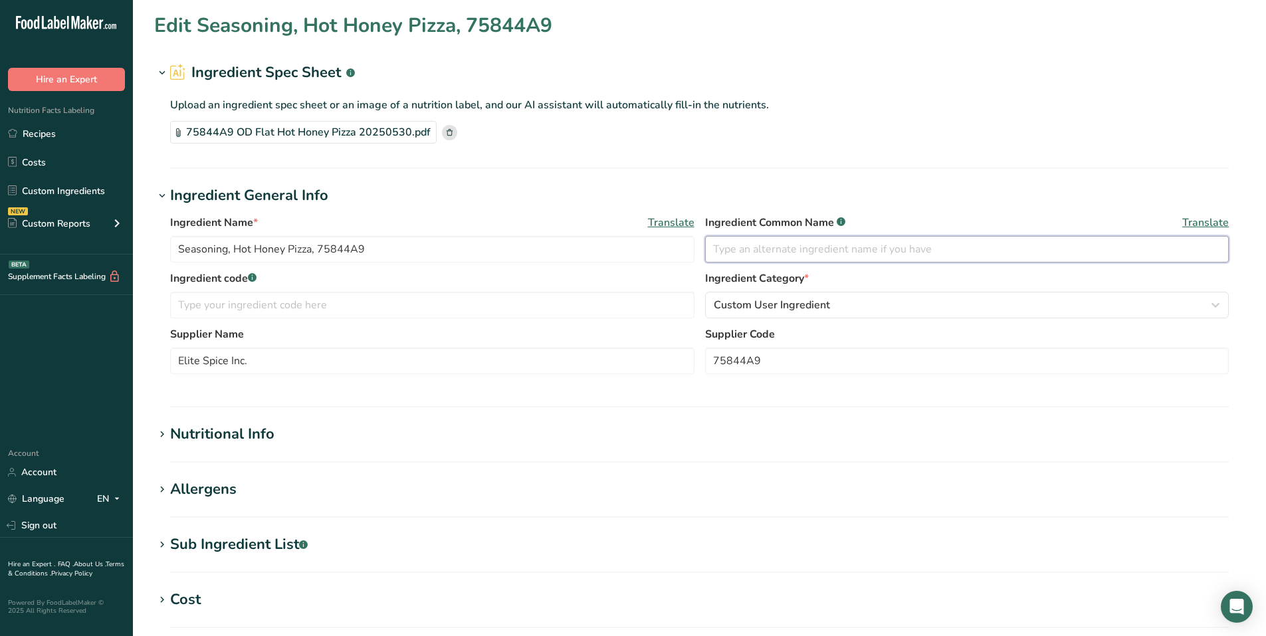
click at [825, 252] on input "text" at bounding box center [967, 249] width 524 height 27
click at [1064, 254] on input "text" at bounding box center [967, 249] width 524 height 27
click at [892, 298] on div "Custom User Ingredient" at bounding box center [963, 305] width 499 height 16
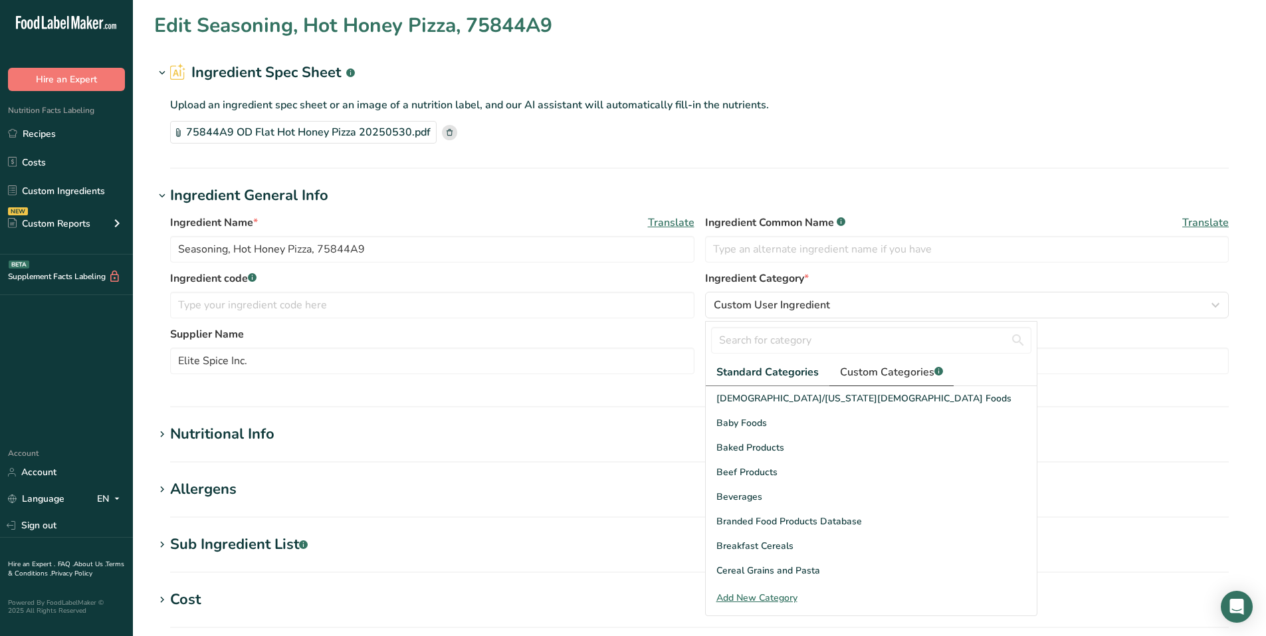
click at [893, 365] on span "Custom Categories .a-a{fill:#347362;}.b-a{fill:#fff;}" at bounding box center [891, 372] width 103 height 16
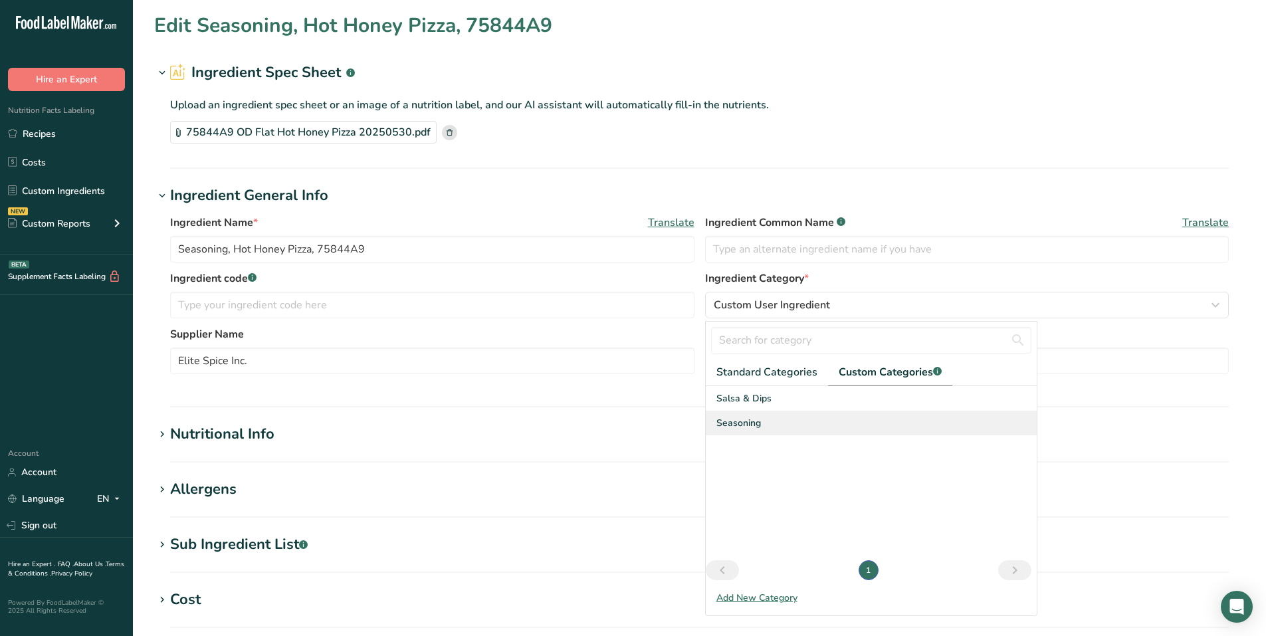
click at [816, 417] on div "Seasoning" at bounding box center [871, 423] width 331 height 25
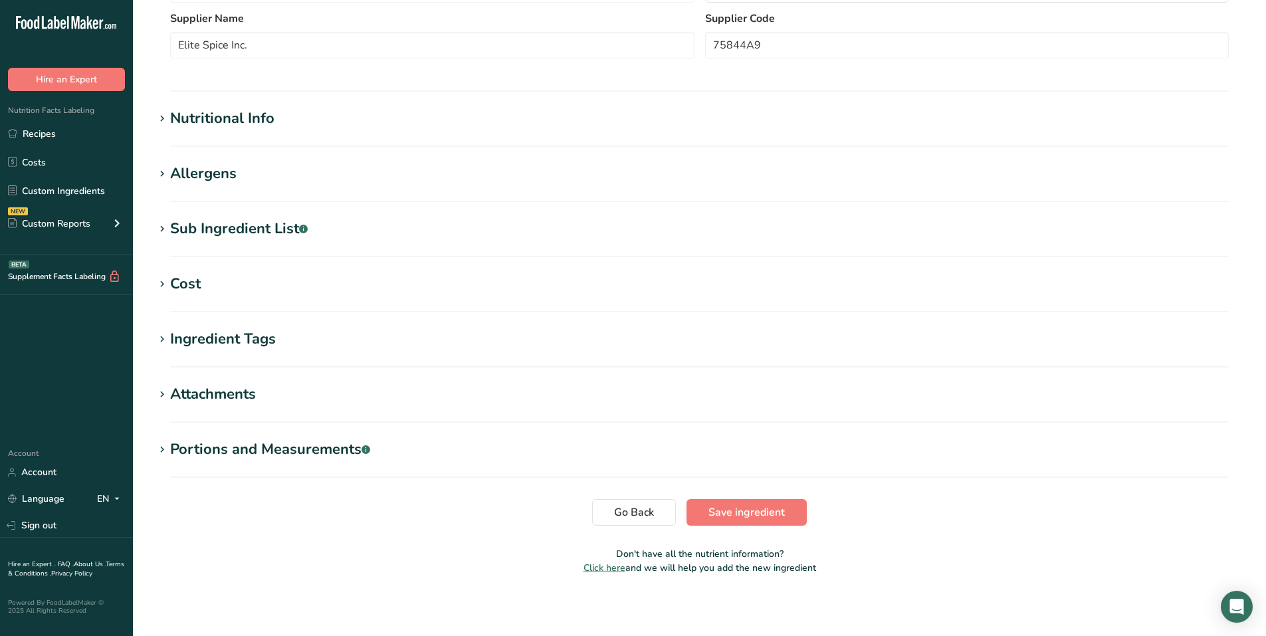
scroll to position [318, 0]
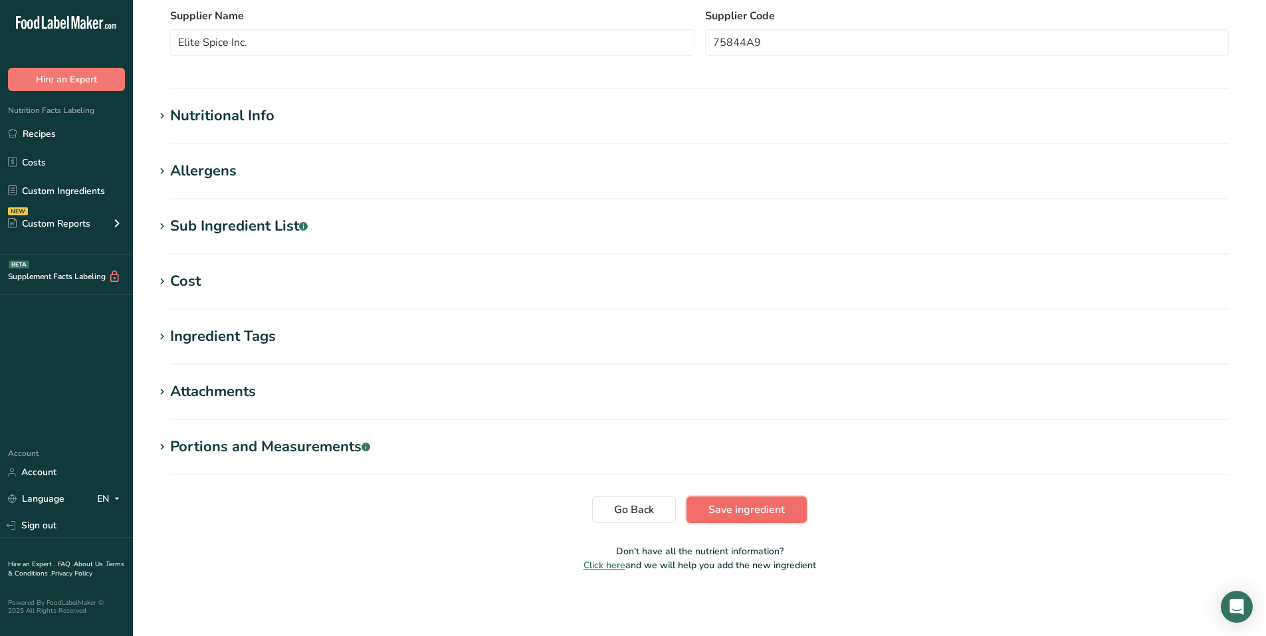
click at [726, 498] on button "Save ingredient" at bounding box center [746, 509] width 120 height 27
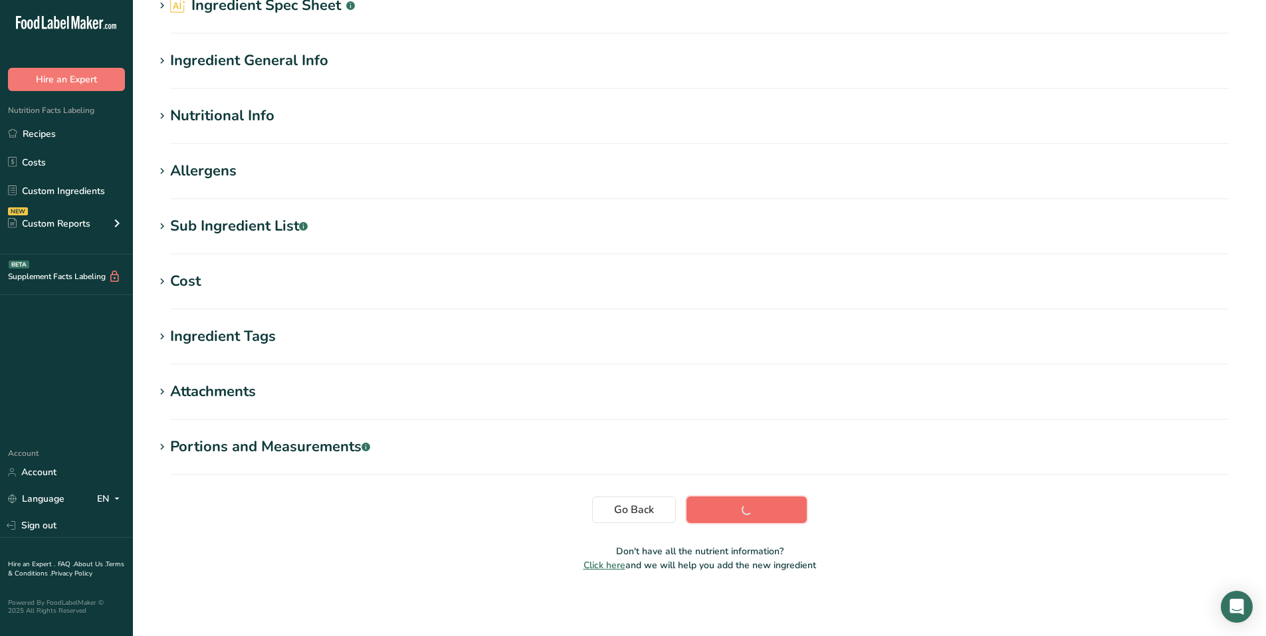
scroll to position [67, 0]
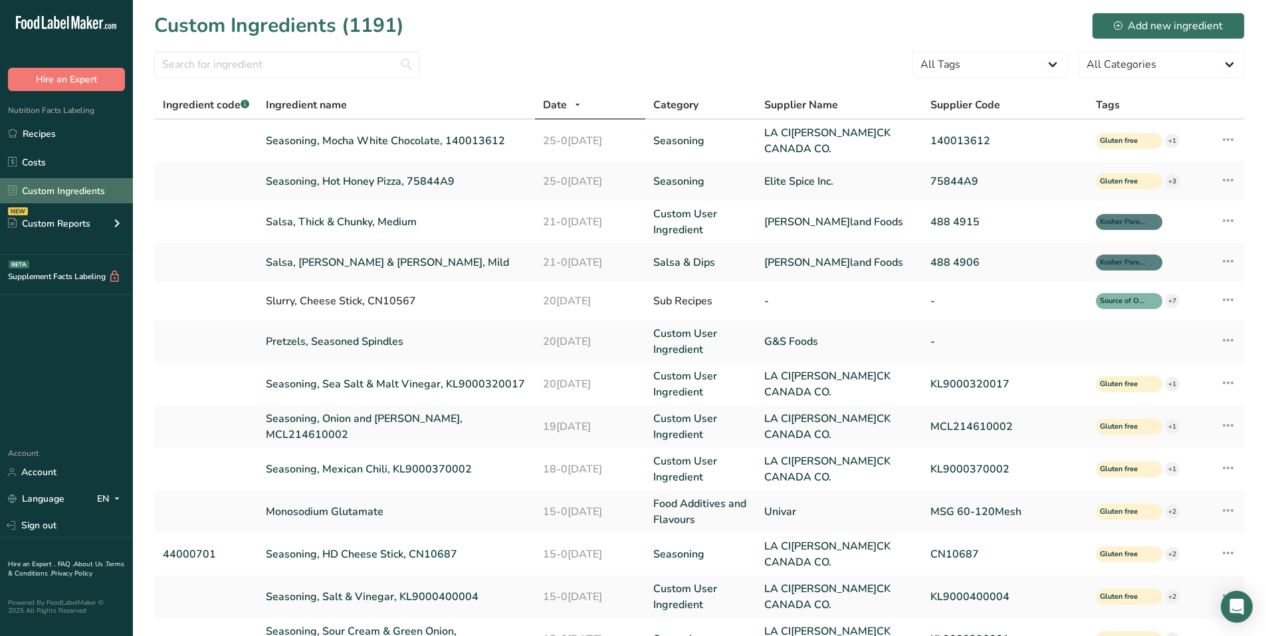
click at [50, 189] on link "Custom Ingredients" at bounding box center [66, 190] width 133 height 25
click at [448, 382] on link "Seasoning, Sea Salt & Malt Vinegar, KL9000320017" at bounding box center [396, 384] width 260 height 16
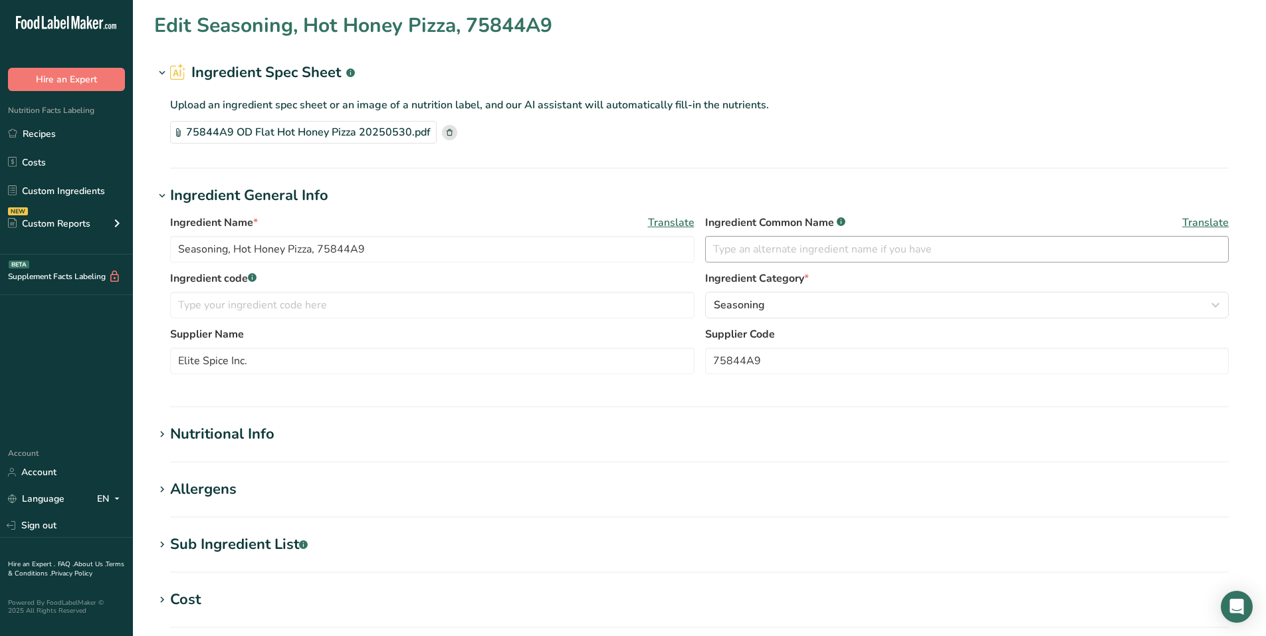
type input "Seasoning, Sea Salt & Malt Vinegar, KL9000320017"
type input "LA CI[PERSON_NAME]CK CANADA CO."
type input "KL9000320017"
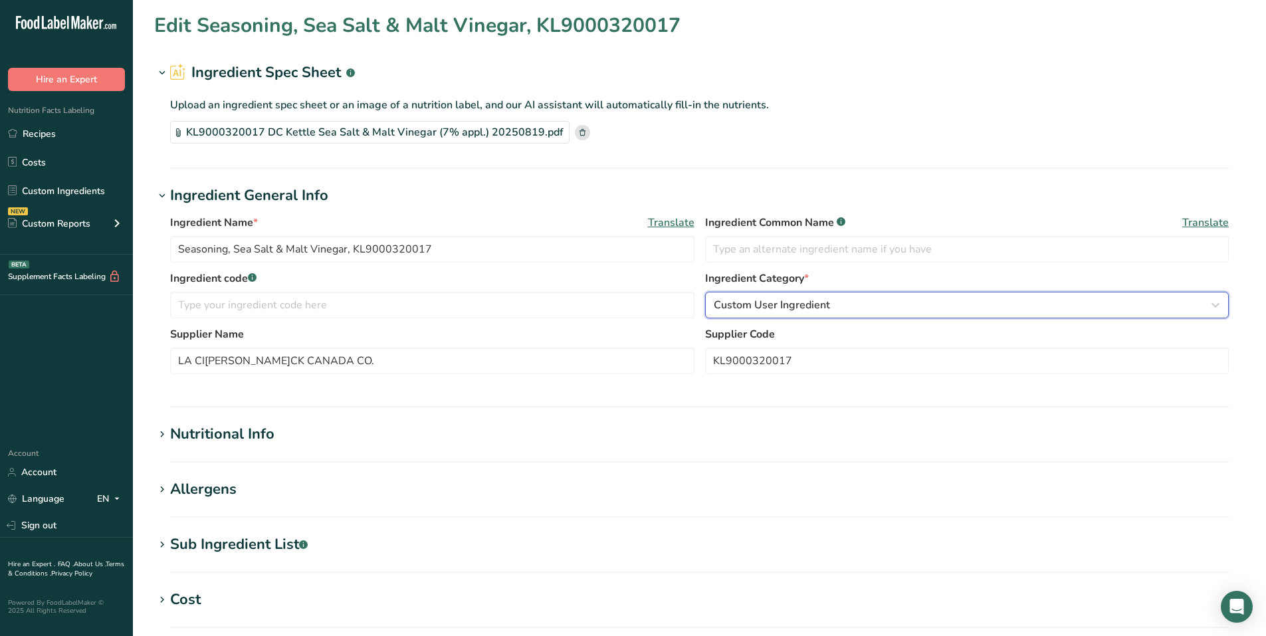
click at [853, 305] on div "Custom User Ingredient" at bounding box center [963, 305] width 499 height 16
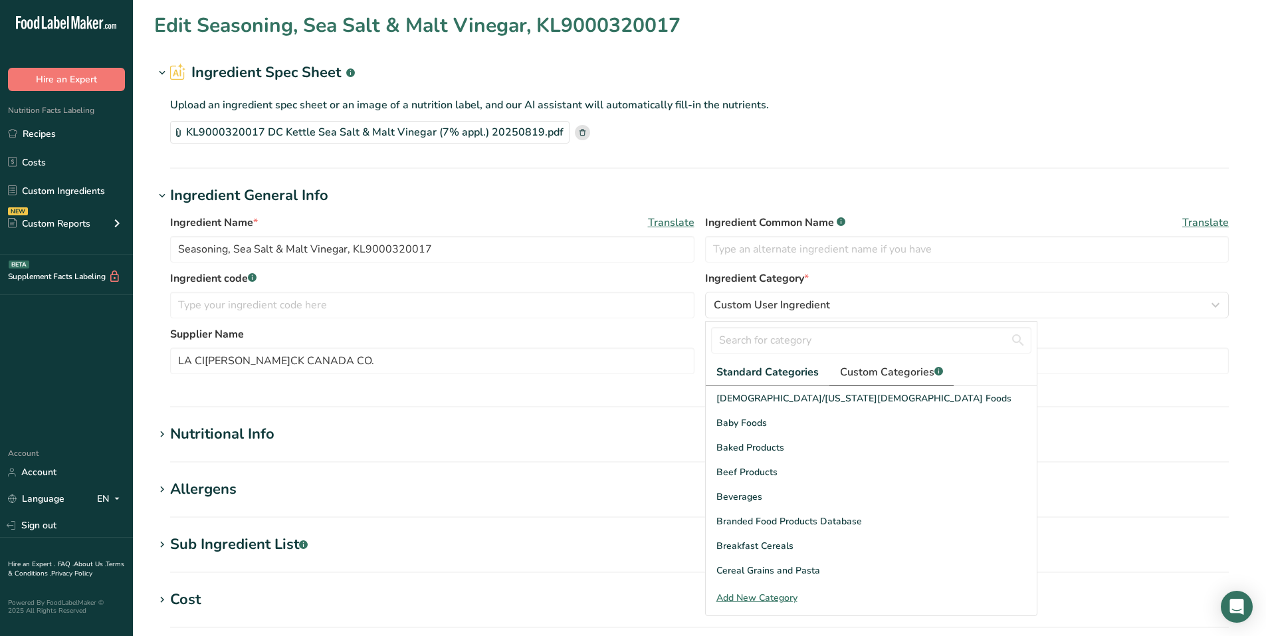
click at [894, 375] on span "Custom Categories .a-a{fill:#347362;}.b-a{fill:#fff;}" at bounding box center [891, 372] width 103 height 16
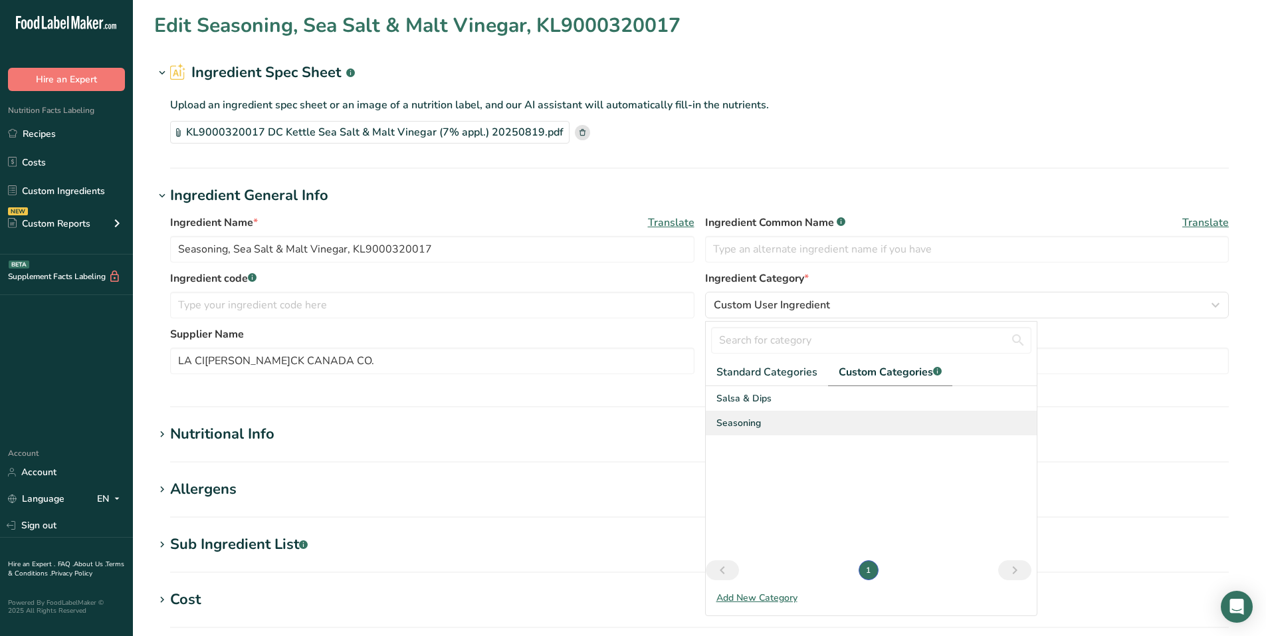
click at [752, 422] on span "Seasoning" at bounding box center [738, 423] width 45 height 14
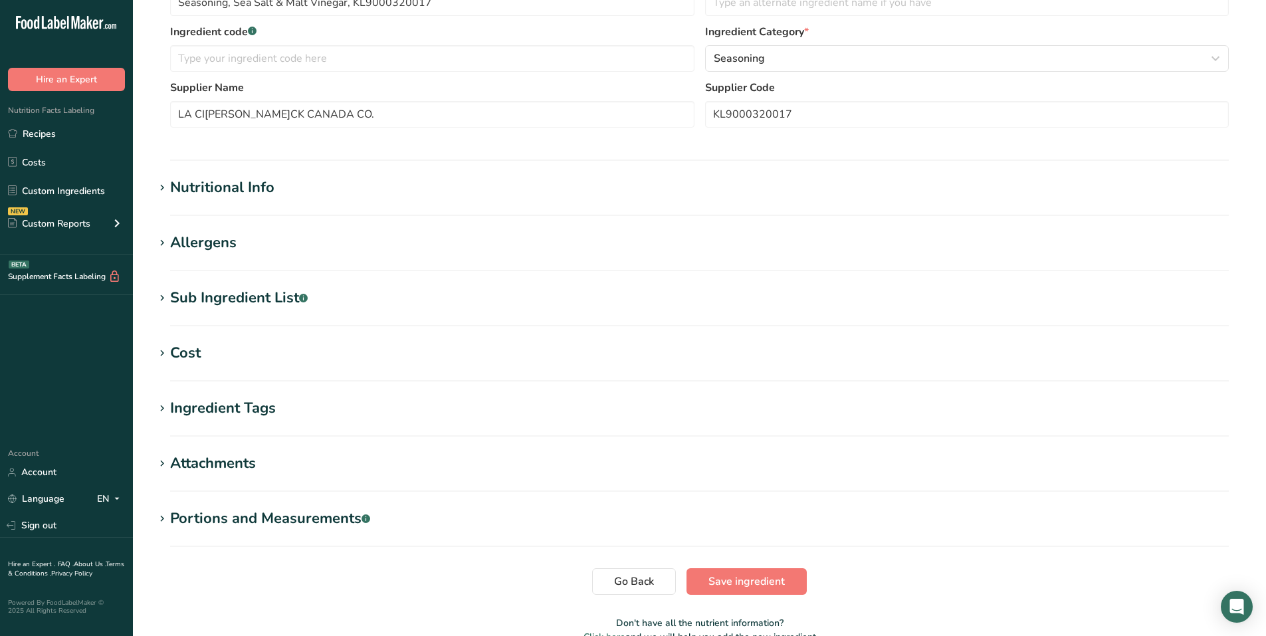
scroll to position [318, 0]
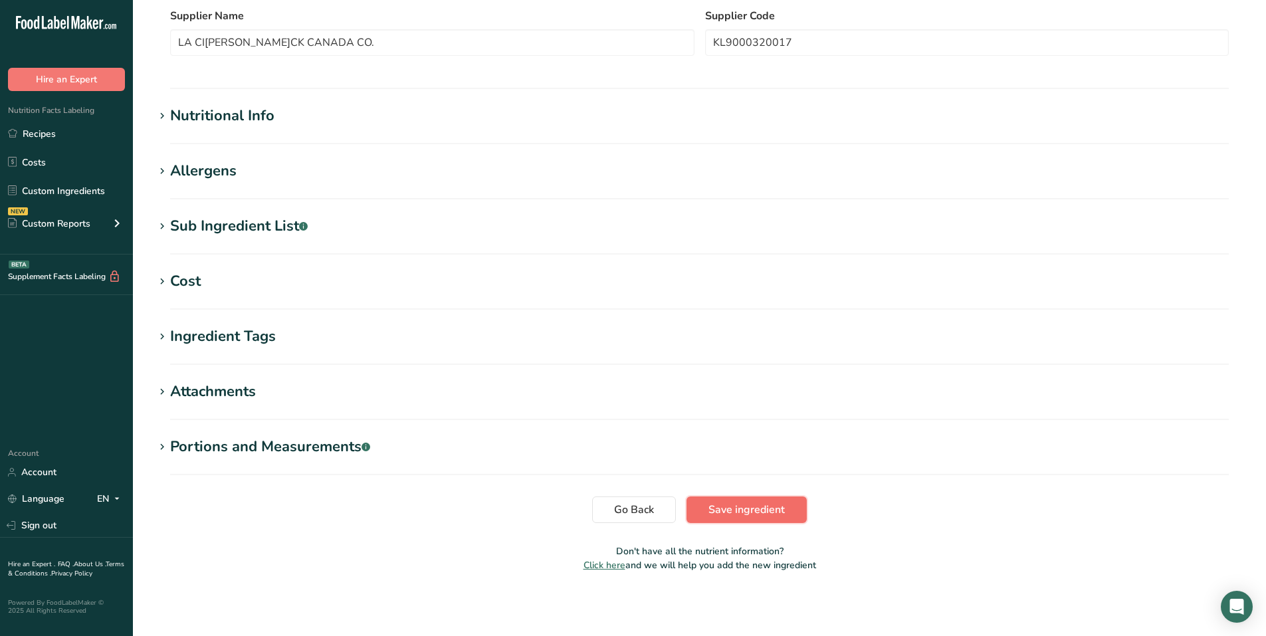
click at [762, 500] on button "Save ingredient" at bounding box center [746, 509] width 120 height 27
